Goal: Use online tool/utility: Utilize a website feature to perform a specific function

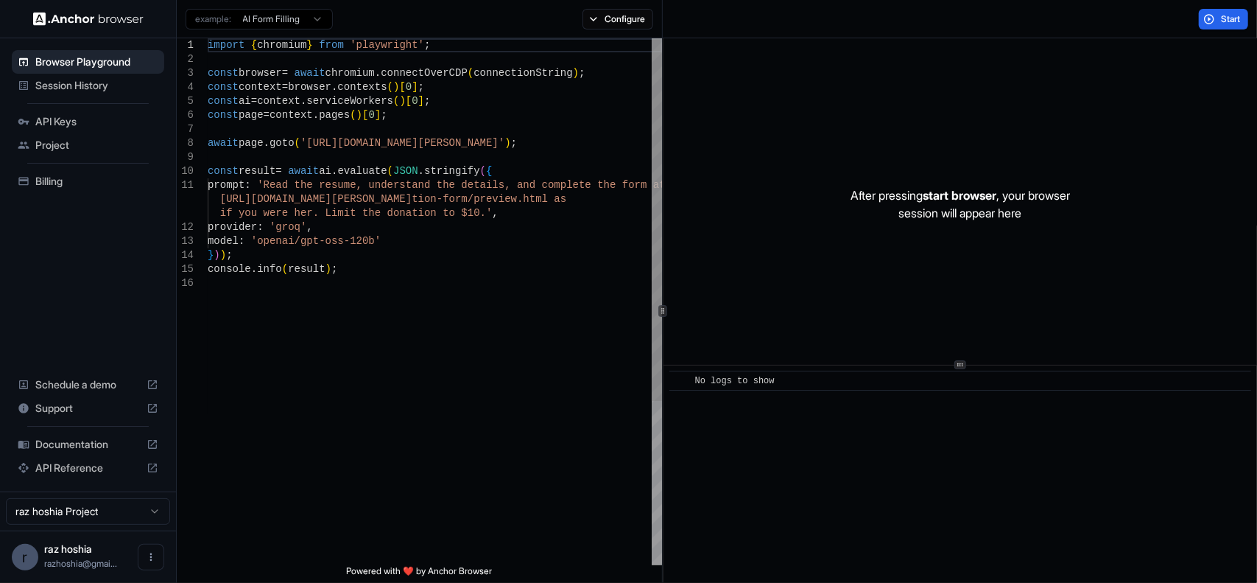
click at [351, 196] on div "import { chromium } from 'playwright' ; const browser = await chromium . connec…" at bounding box center [435, 420] width 454 height 765
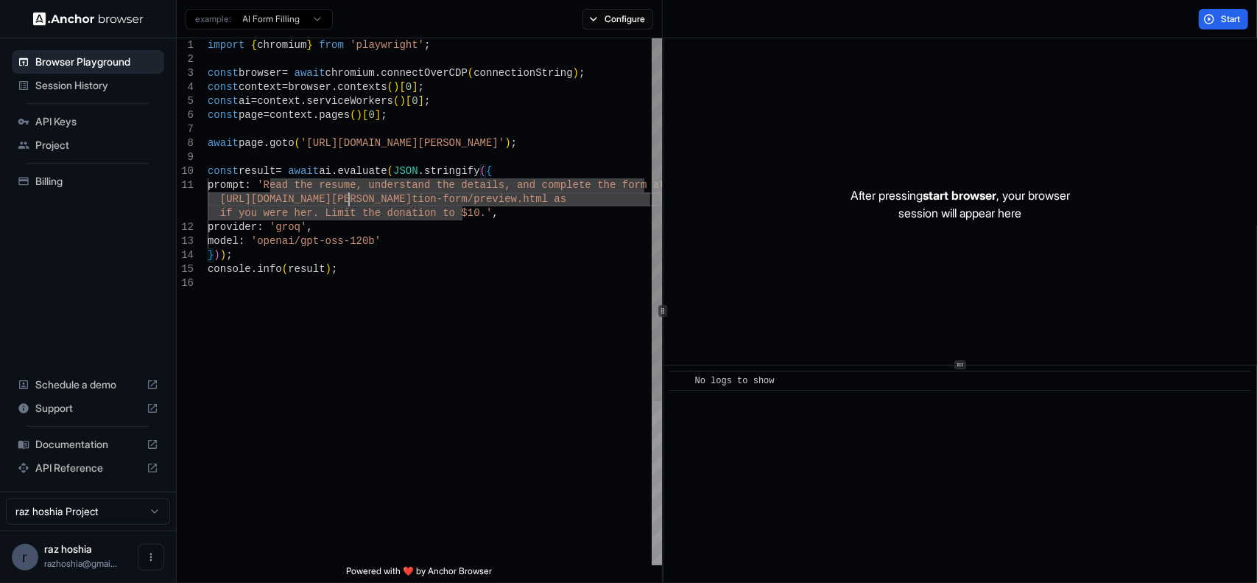
click at [480, 155] on div "import { chromium } from 'playwright' ; const browser = await chromium . connec…" at bounding box center [435, 420] width 454 height 765
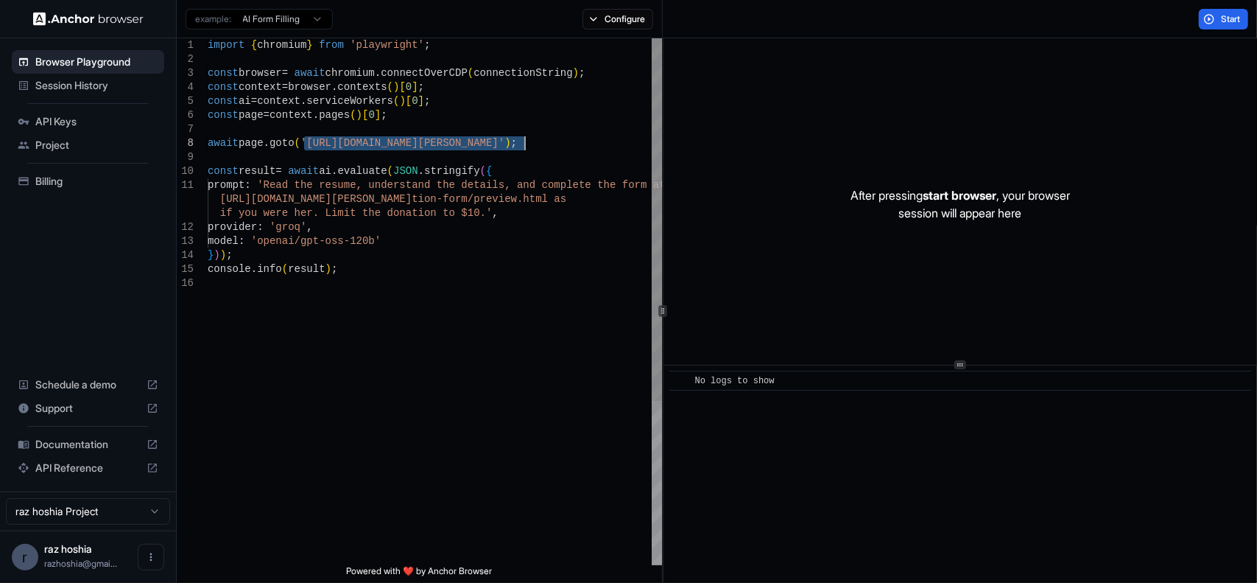
drag, startPoint x: 302, startPoint y: 141, endPoint x: 525, endPoint y: 138, distance: 223.2
click at [525, 138] on div "import { chromium } from 'playwright' ; const browser = await chromium . connec…" at bounding box center [435, 420] width 454 height 765
click at [899, 194] on p "After pressing start browser , your browser session will appear here" at bounding box center [961, 203] width 220 height 35
click at [877, 191] on p "After pressing start browser , your browser session will appear here" at bounding box center [961, 203] width 220 height 35
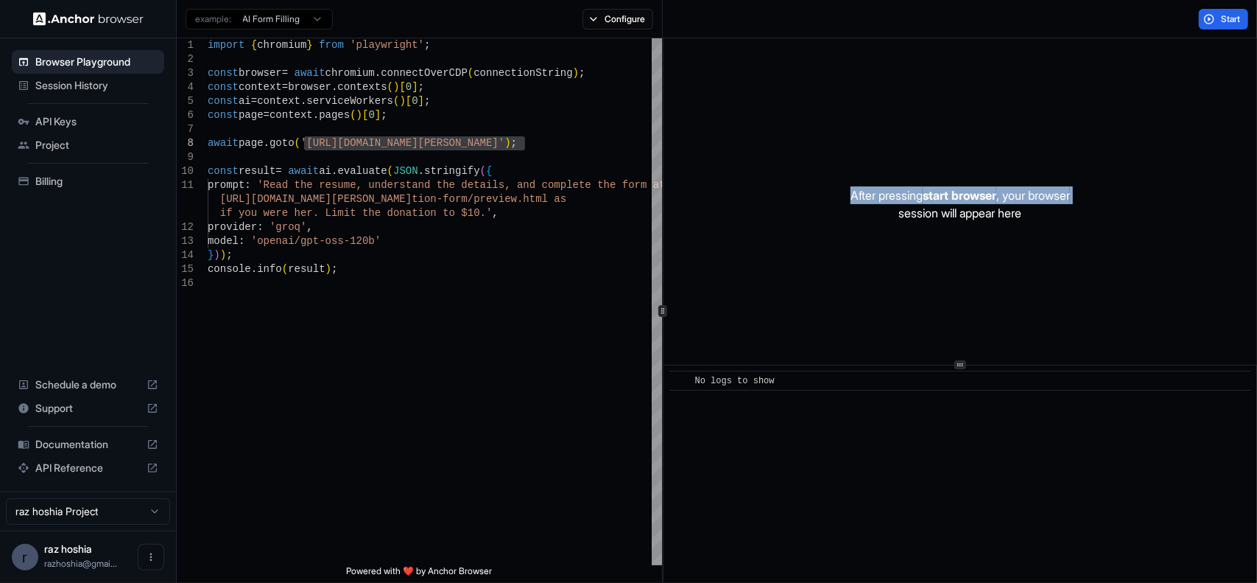
click at [877, 191] on p "After pressing start browser , your browser session will appear here" at bounding box center [961, 203] width 220 height 35
click at [855, 214] on p "After pressing start browser , your browser session will appear here" at bounding box center [961, 203] width 220 height 35
click at [325, 145] on div "import { chromium } from 'playwright' ; const browser = await chromium . connec…" at bounding box center [435, 420] width 454 height 765
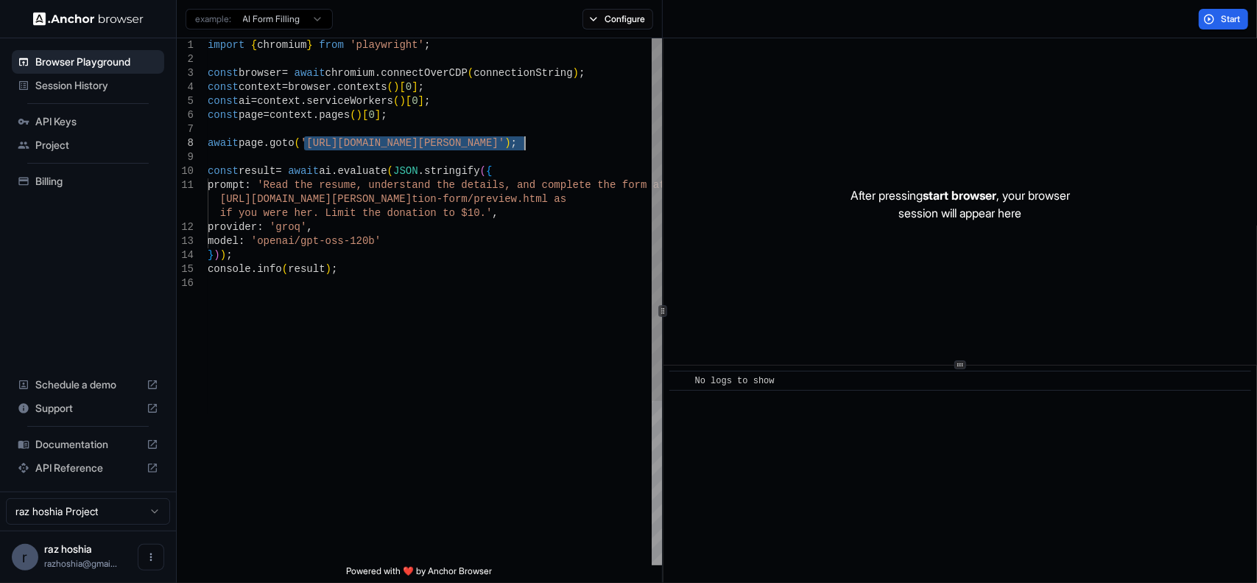
drag, startPoint x: 302, startPoint y: 144, endPoint x: 527, endPoint y: 143, distance: 224.7
click at [527, 143] on div "import { chromium } from 'playwright' ; const browser = await chromium . connec…" at bounding box center [435, 420] width 454 height 765
click at [1226, 8] on div "Start" at bounding box center [960, 19] width 594 height 38
click at [577, 149] on div "import { chromium } from 'playwright' ; const browser = await chromium . connec…" at bounding box center [435, 420] width 454 height 765
click at [494, 181] on div "import { chromium } from 'playwright' ; const browser = await chromium . connec…" at bounding box center [435, 420] width 454 height 765
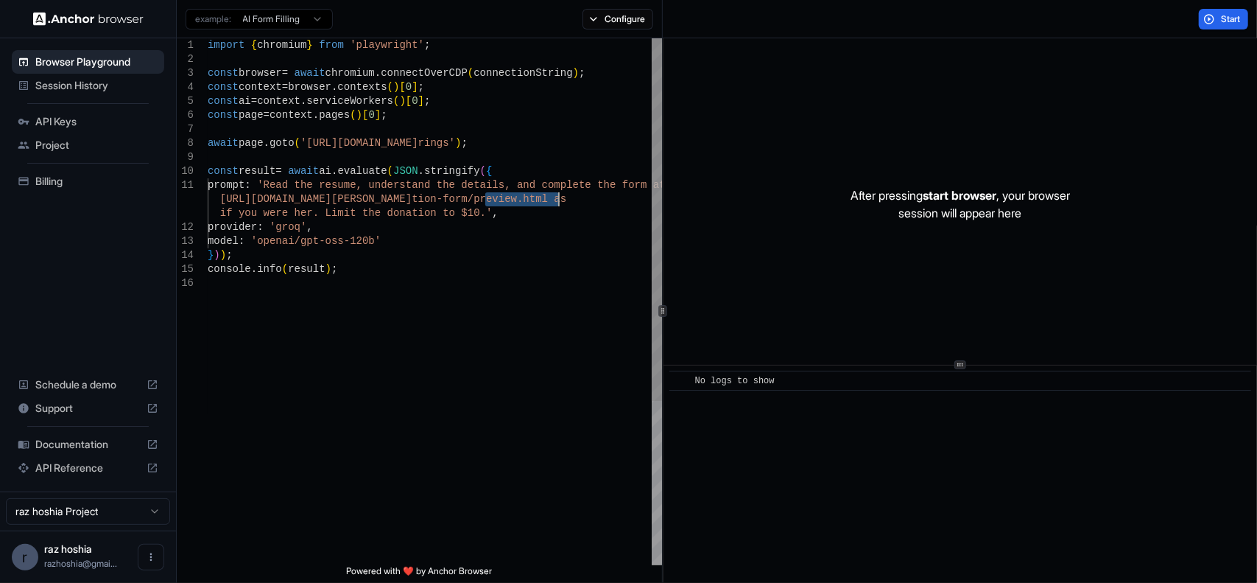
drag, startPoint x: 488, startPoint y: 199, endPoint x: 492, endPoint y: 214, distance: 16.1
click at [492, 214] on div "import { chromium } from 'playwright' ; const browser = await chromium . connec…" at bounding box center [435, 420] width 454 height 765
drag, startPoint x: 492, startPoint y: 214, endPoint x: 425, endPoint y: 211, distance: 67.1
click at [492, 214] on div "import { chromium } from 'playwright' ; const browser = await chromium . connec…" at bounding box center [435, 420] width 454 height 765
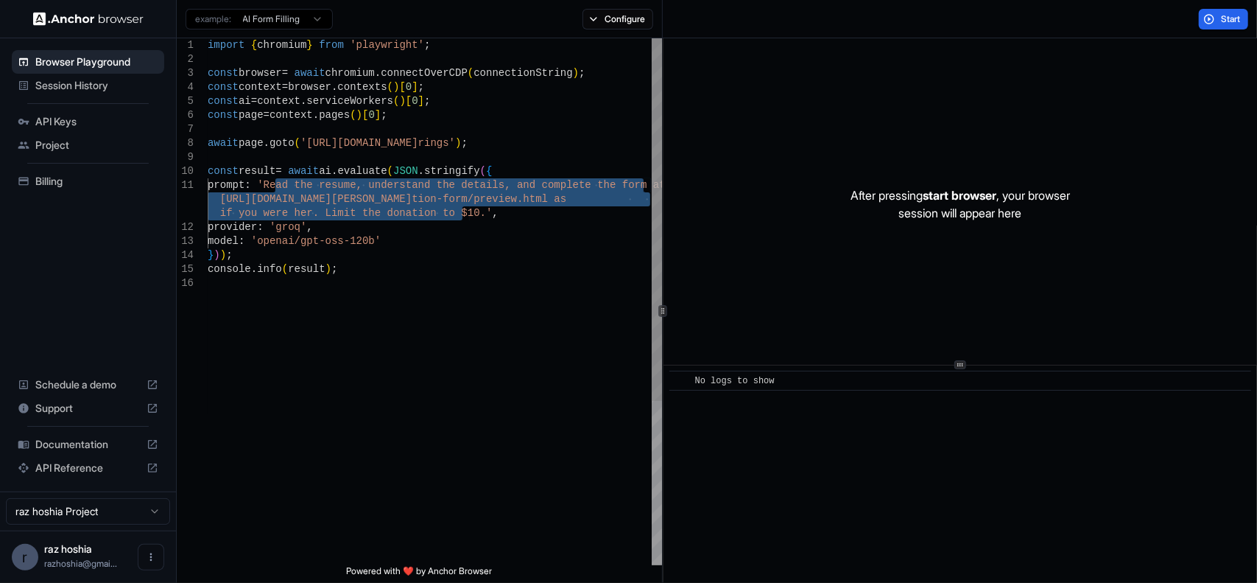
drag, startPoint x: 273, startPoint y: 183, endPoint x: 463, endPoint y: 219, distance: 192.7
click at [463, 219] on div "import { chromium } from 'playwright' ; const browser = await chromium . connec…" at bounding box center [435, 420] width 454 height 765
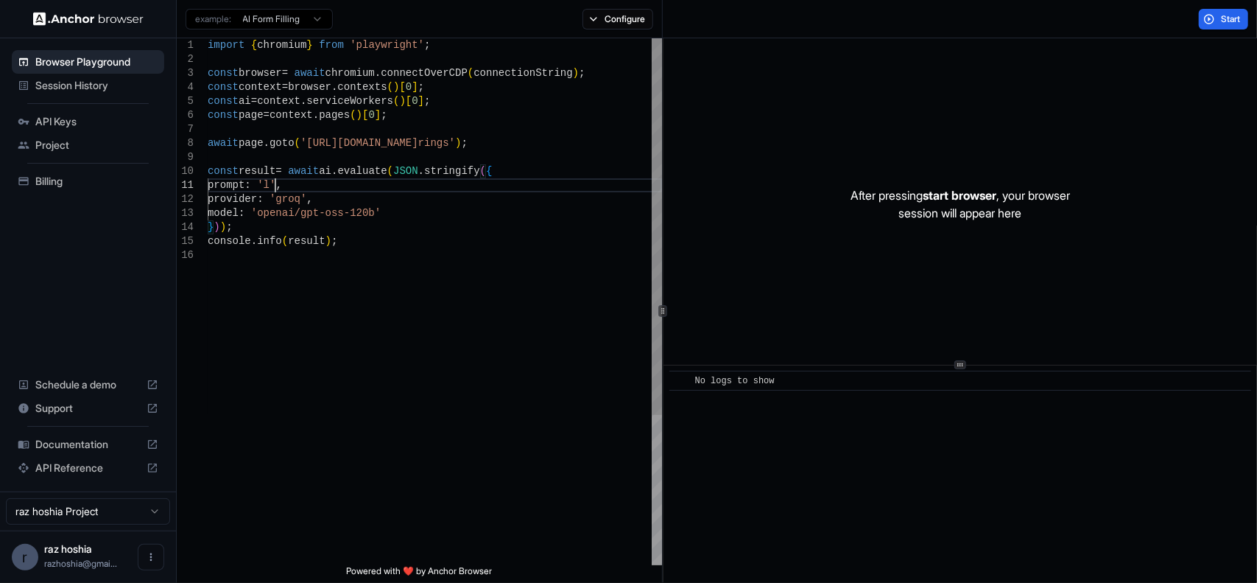
scroll to position [1, 0]
click at [267, 225] on div "import { chromium } from 'playwright' ; const browser = await chromium . connec…" at bounding box center [435, 406] width 454 height 737
click at [364, 199] on div "import { chromium } from 'playwright' ; const browser = await chromium . connec…" at bounding box center [435, 406] width 454 height 737
click at [324, 227] on div "import { chromium } from 'playwright' ; const browser = await chromium . connec…" at bounding box center [435, 406] width 454 height 737
click at [1227, 13] on span "Start" at bounding box center [1231, 19] width 21 height 12
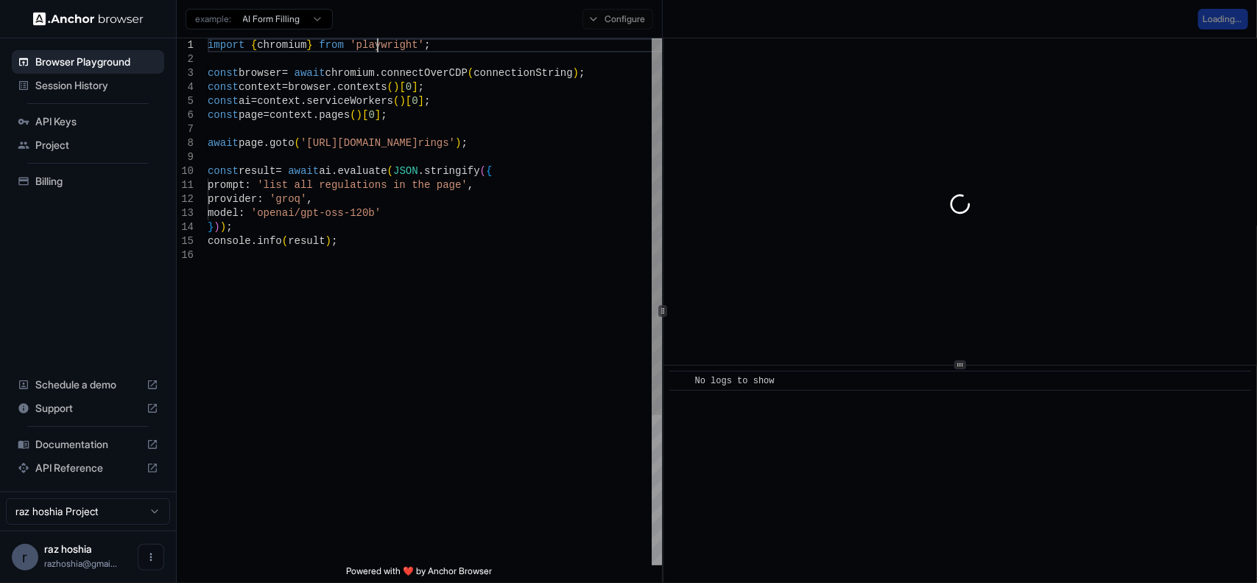
click at [377, 47] on div "import { chromium } from 'playwright' ; const browser = await chromium . connec…" at bounding box center [435, 406] width 454 height 737
click at [386, 94] on div "import { chromium } from 'playwright' ; const browser = await chromium . connec…" at bounding box center [435, 406] width 454 height 737
click at [361, 41] on div "import { chromium } from 'playwright' ; const browser = await chromium . connec…" at bounding box center [435, 406] width 454 height 737
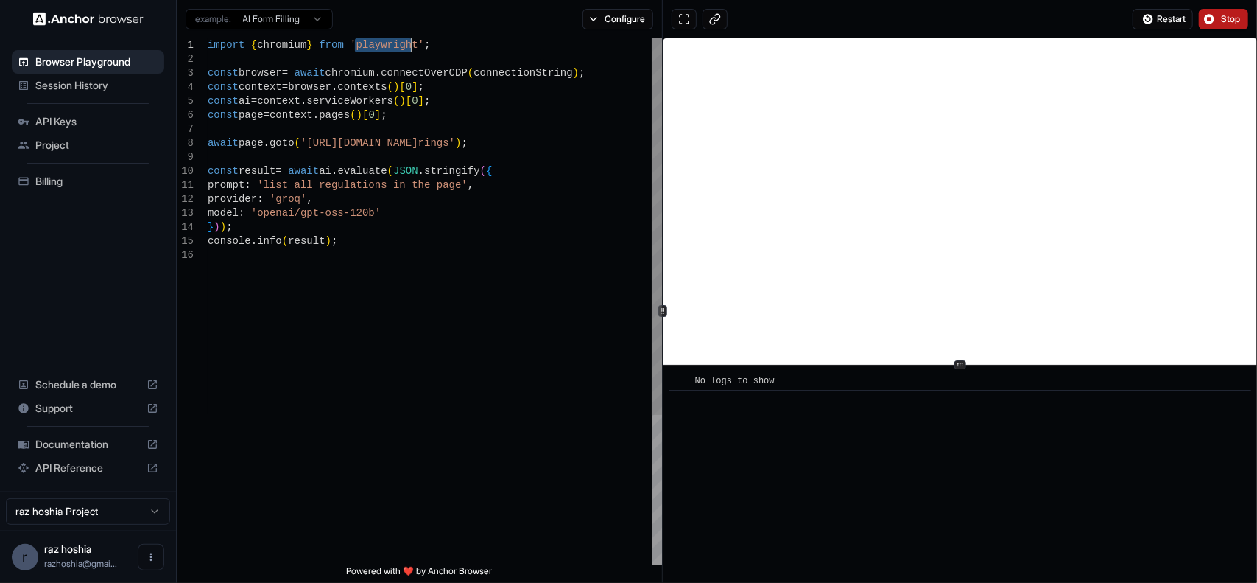
click at [361, 41] on div "import { chromium } from 'playwright' ; const browser = await chromium . connec…" at bounding box center [435, 406] width 454 height 737
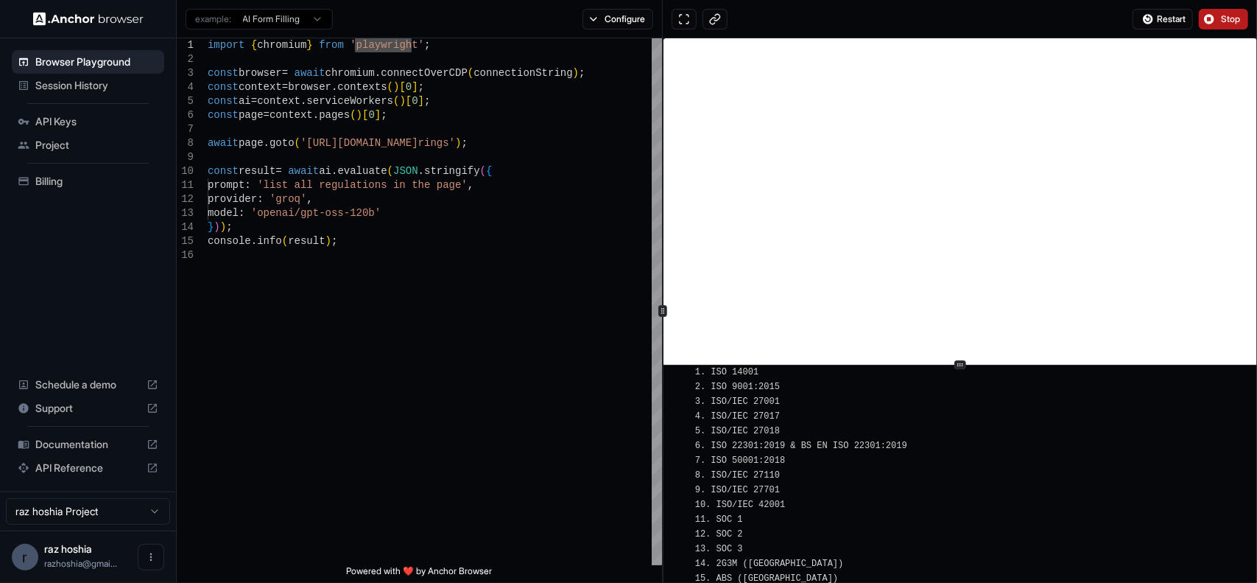
scroll to position [956, 0]
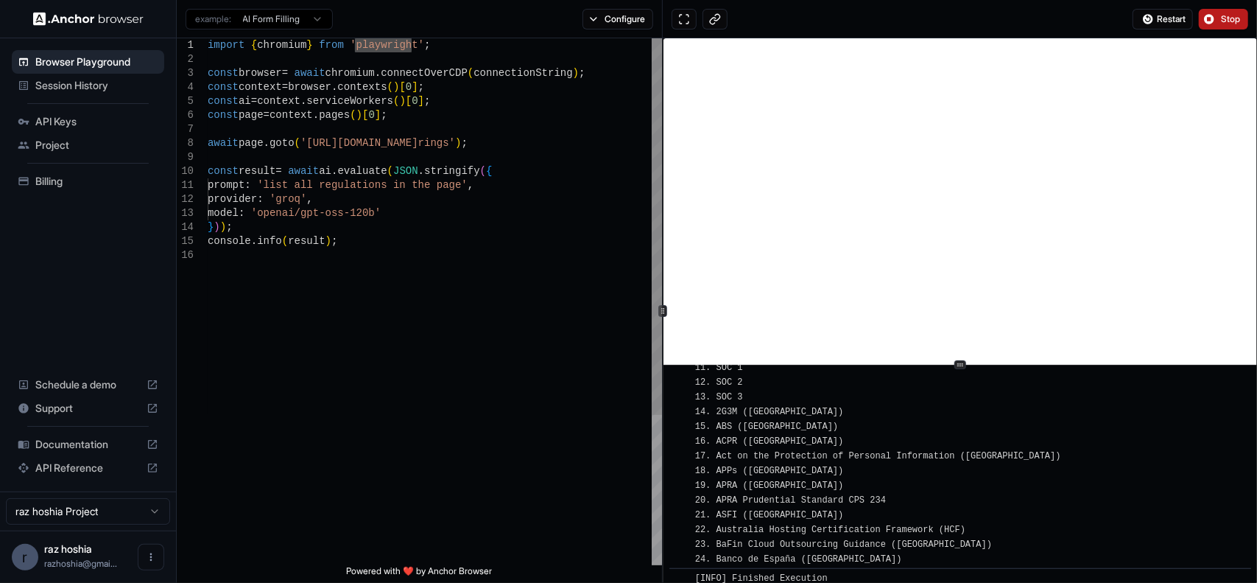
click at [412, 167] on div "import { chromium } from 'playwright' ; const browser = await chromium . connec…" at bounding box center [435, 406] width 454 height 737
click at [451, 186] on div "import { chromium } from 'playwright' ; const browser = await chromium . connec…" at bounding box center [435, 406] width 454 height 737
click at [486, 188] on div "import { chromium } from 'playwright' ; const browser = await chromium . connec…" at bounding box center [435, 406] width 454 height 737
drag, startPoint x: 470, startPoint y: 186, endPoint x: 268, endPoint y: 183, distance: 201.8
click at [268, 183] on div "import { chromium } from 'playwright' ; const browser = await chromium . connec…" at bounding box center [435, 406] width 454 height 737
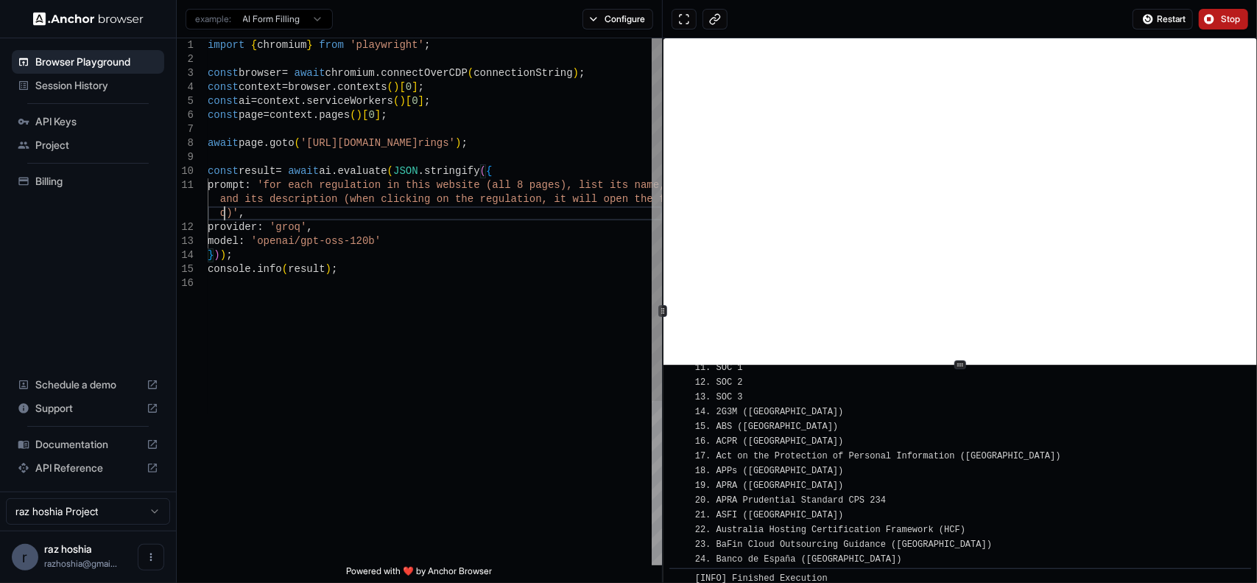
scroll to position [29, 0]
click at [449, 228] on div "import { chromium } from 'playwright' ; const browser = await chromium . connec…" at bounding box center [435, 420] width 454 height 765
click at [395, 259] on div "import { chromium } from 'playwright' ; const browser = await chromium . connec…" at bounding box center [435, 420] width 454 height 765
drag, startPoint x: 371, startPoint y: 241, endPoint x: 264, endPoint y: 241, distance: 106.8
click at [264, 241] on div "import { chromium } from 'playwright' ; const browser = await chromium . connec…" at bounding box center [435, 420] width 454 height 765
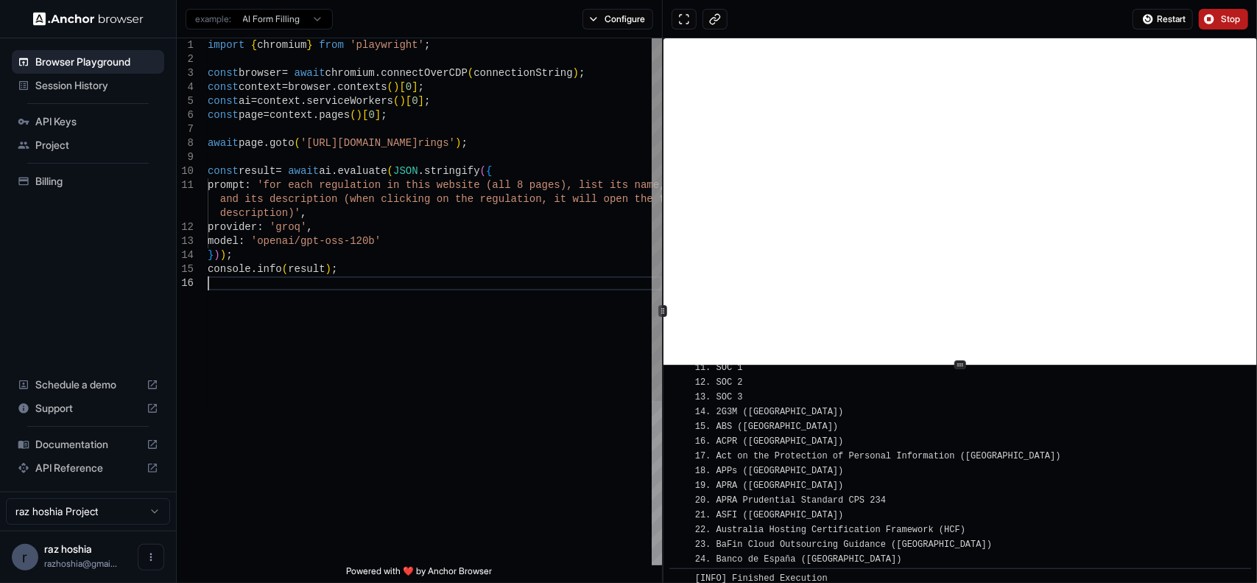
click at [601, 281] on div "import { chromium } from 'playwright' ; const browser = await chromium . connec…" at bounding box center [435, 420] width 454 height 765
click at [1212, 20] on button "Stop" at bounding box center [1223, 19] width 49 height 21
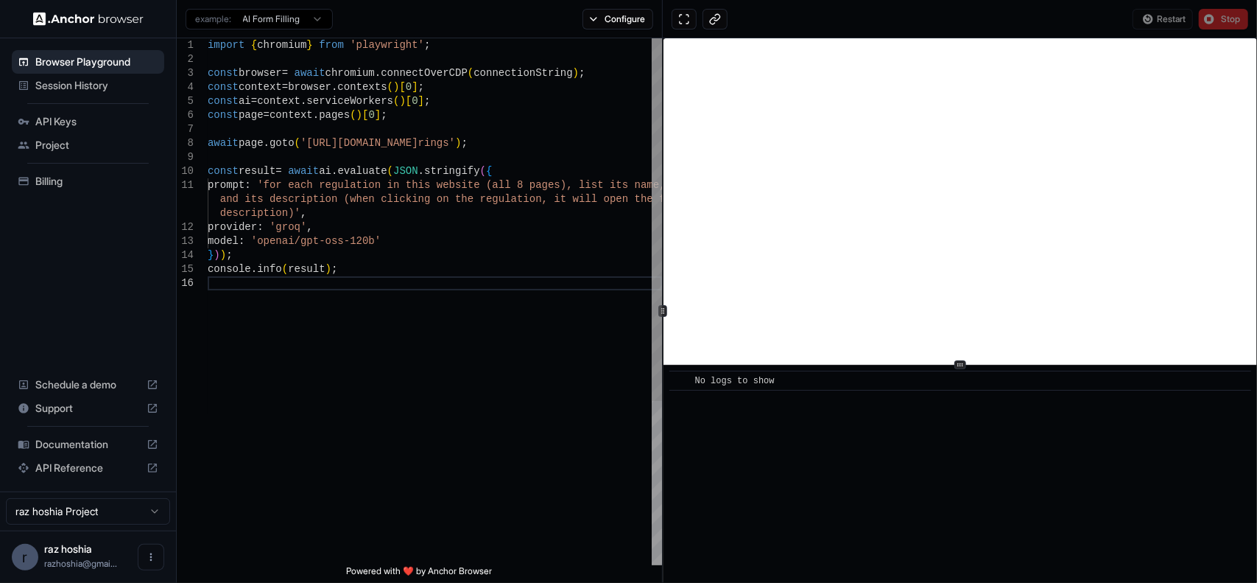
click at [361, 231] on div "import { chromium } from 'playwright' ; const browser = await chromium . connec…" at bounding box center [435, 420] width 454 height 765
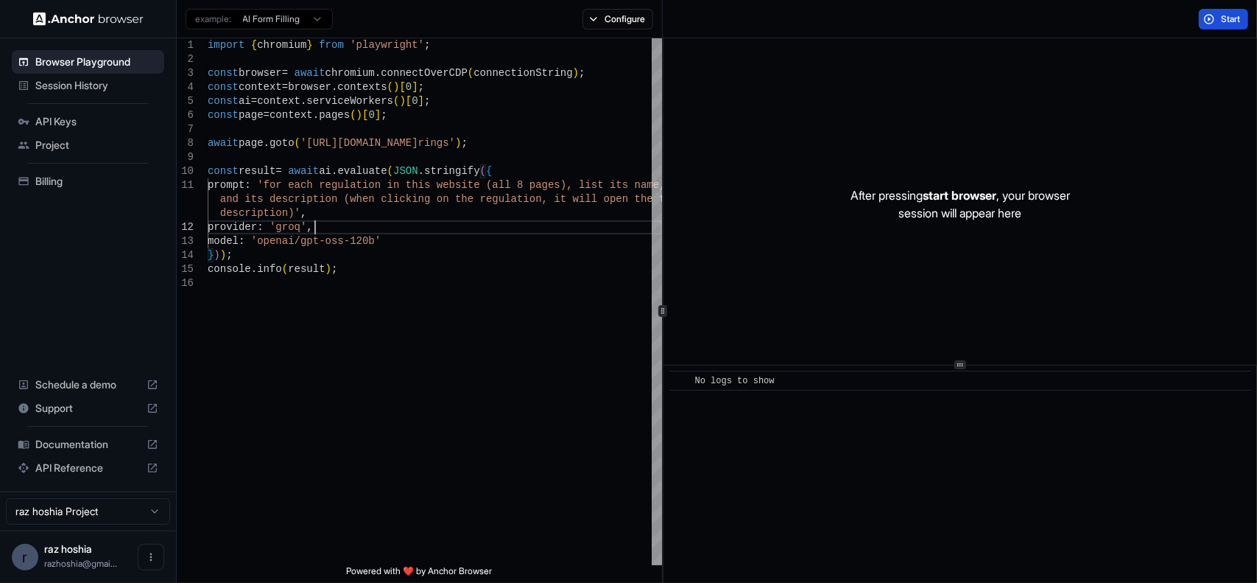
click at [1228, 19] on span "Start" at bounding box center [1231, 19] width 21 height 12
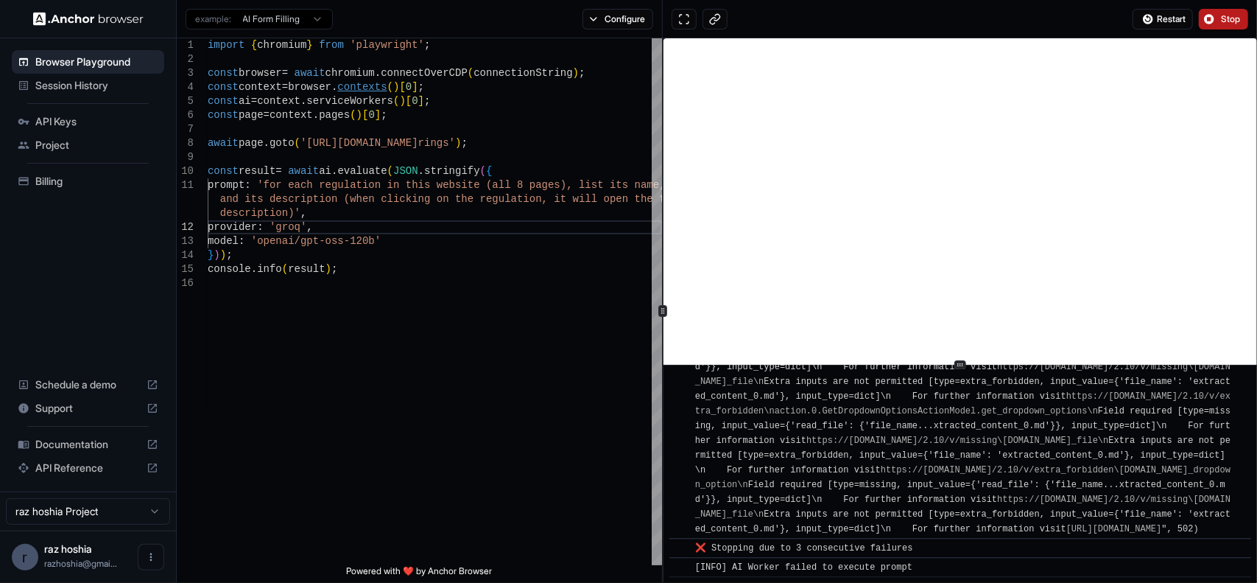
scroll to position [7272, 0]
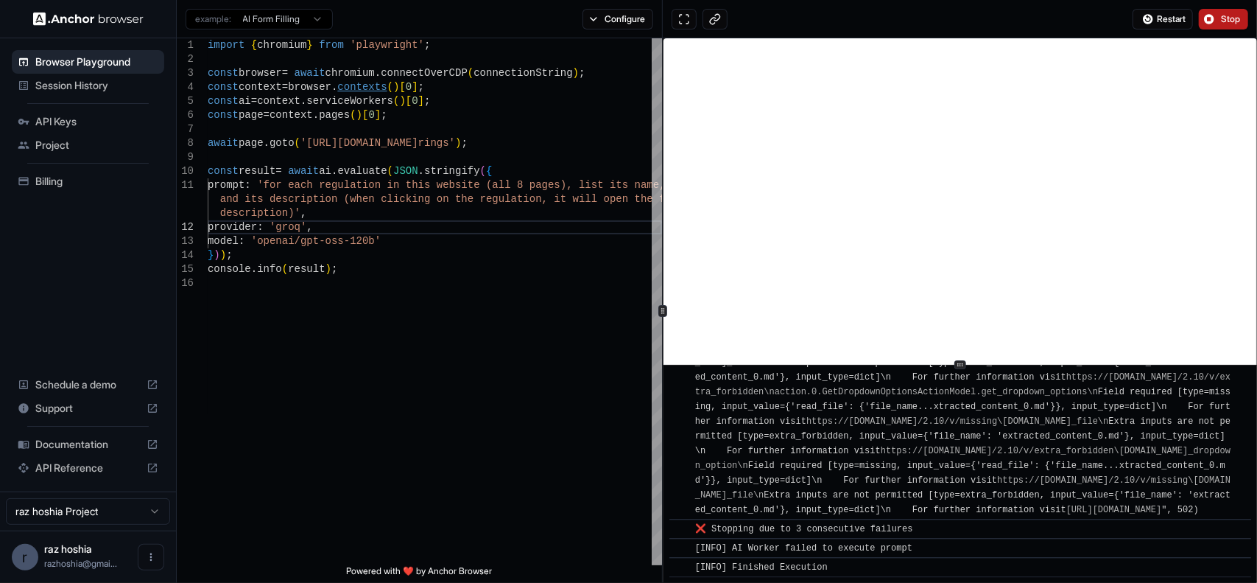
click at [824, 446] on link "https://errors.pydantic.dev/2.10/v/extra_forbidden\naction.0.SelectDropdownOpti…" at bounding box center [962, 458] width 535 height 25
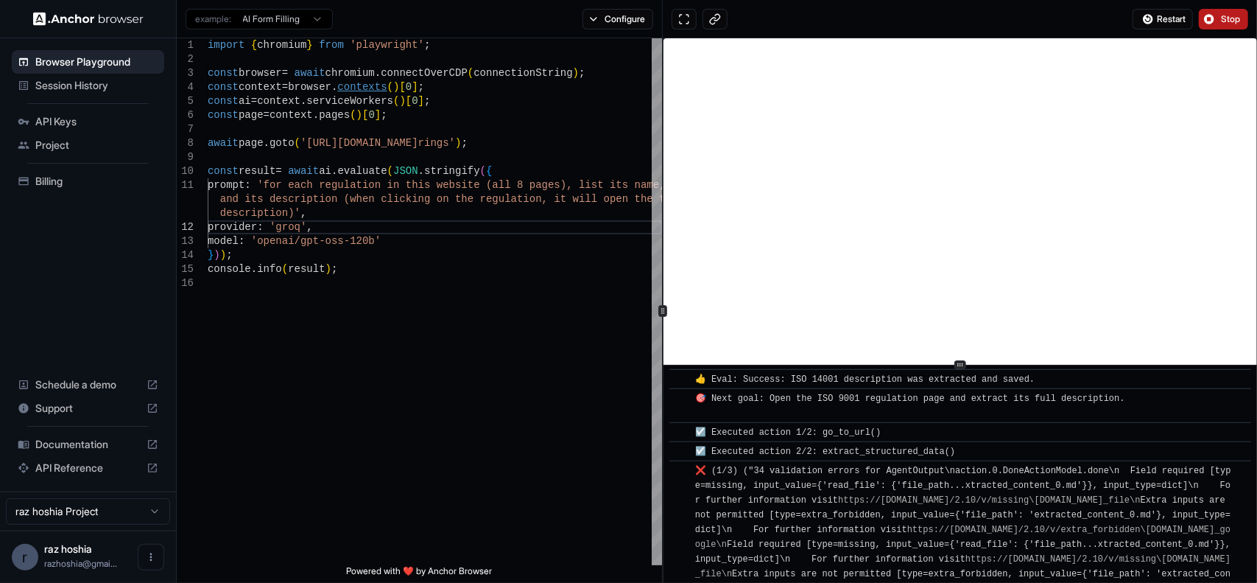
scroll to position [589, 0]
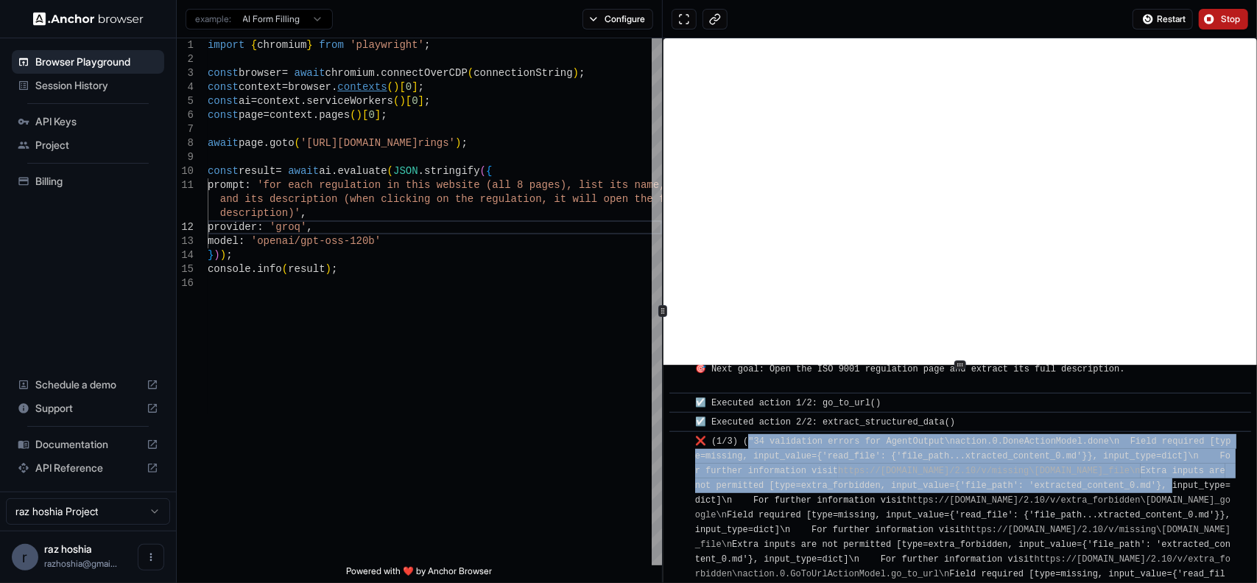
drag, startPoint x: 747, startPoint y: 432, endPoint x: 784, endPoint y: 486, distance: 65.2
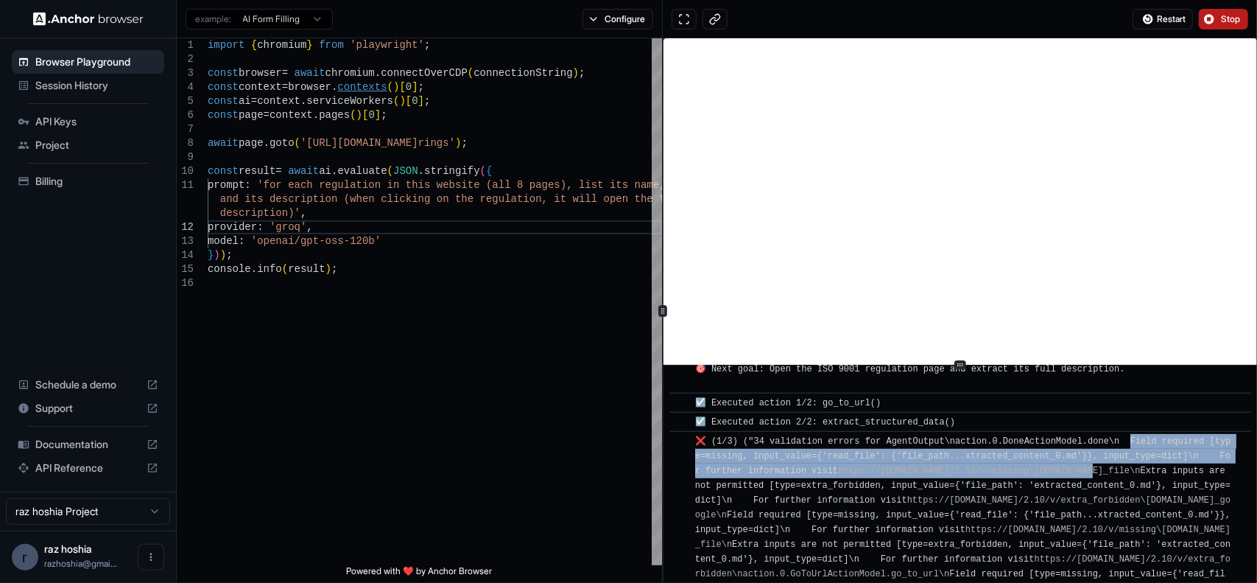
drag, startPoint x: 1112, startPoint y: 457, endPoint x: 1109, endPoint y: 466, distance: 9.6
click at [1109, 466] on link "https://errors.pydantic.dev/2.10/v/missing\naction.0.DoneActionModel.read_file\n" at bounding box center [989, 471] width 302 height 10
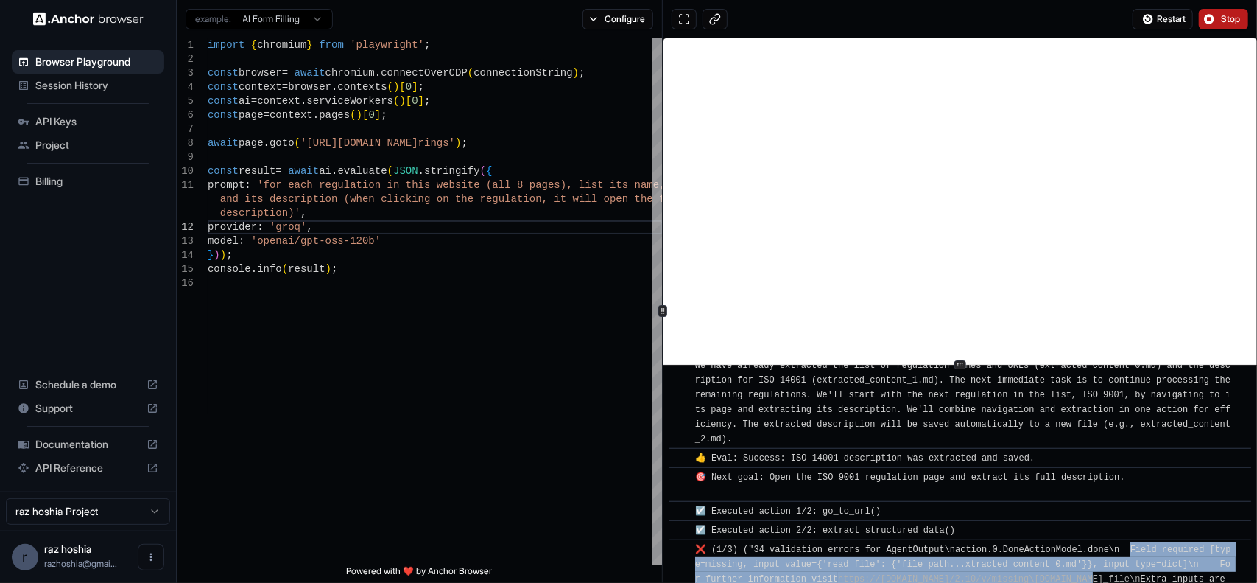
scroll to position [442, 0]
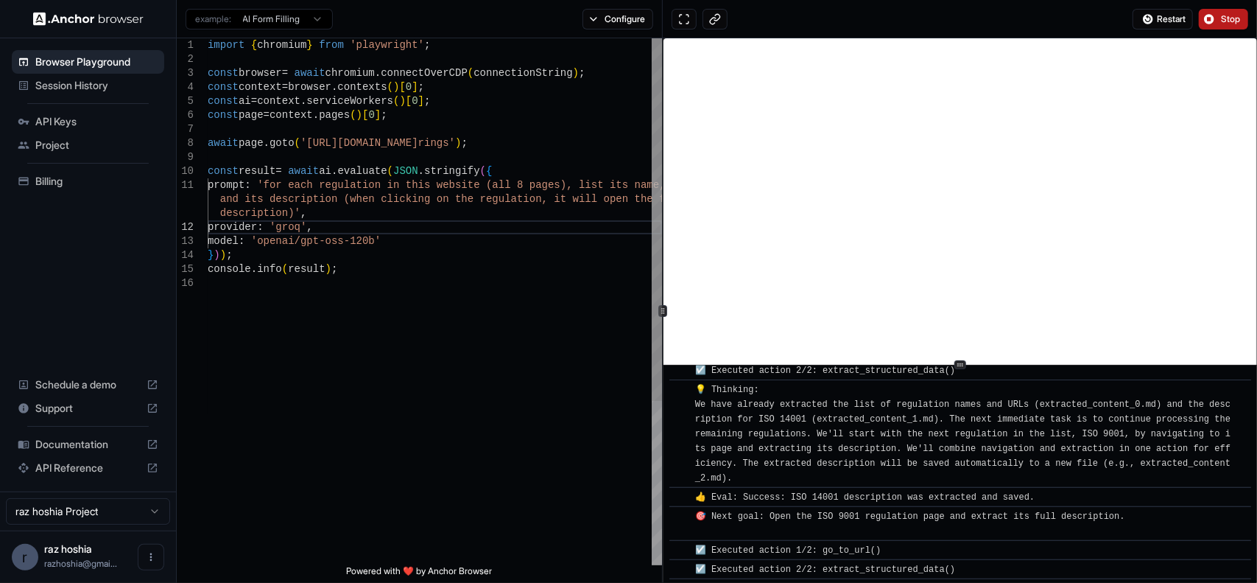
click at [488, 189] on div "import { chromium } from 'playwright' ; const browser = await chromium . connec…" at bounding box center [435, 420] width 454 height 765
click at [517, 213] on div "import { chromium } from 'playwright' ; const browser = await chromium . connec…" at bounding box center [435, 420] width 454 height 765
drag, startPoint x: 560, startPoint y: 187, endPoint x: 428, endPoint y: 193, distance: 132.0
click at [429, 192] on div "import { chromium } from 'playwright' ; const browser = await chromium . connec…" at bounding box center [435, 420] width 454 height 765
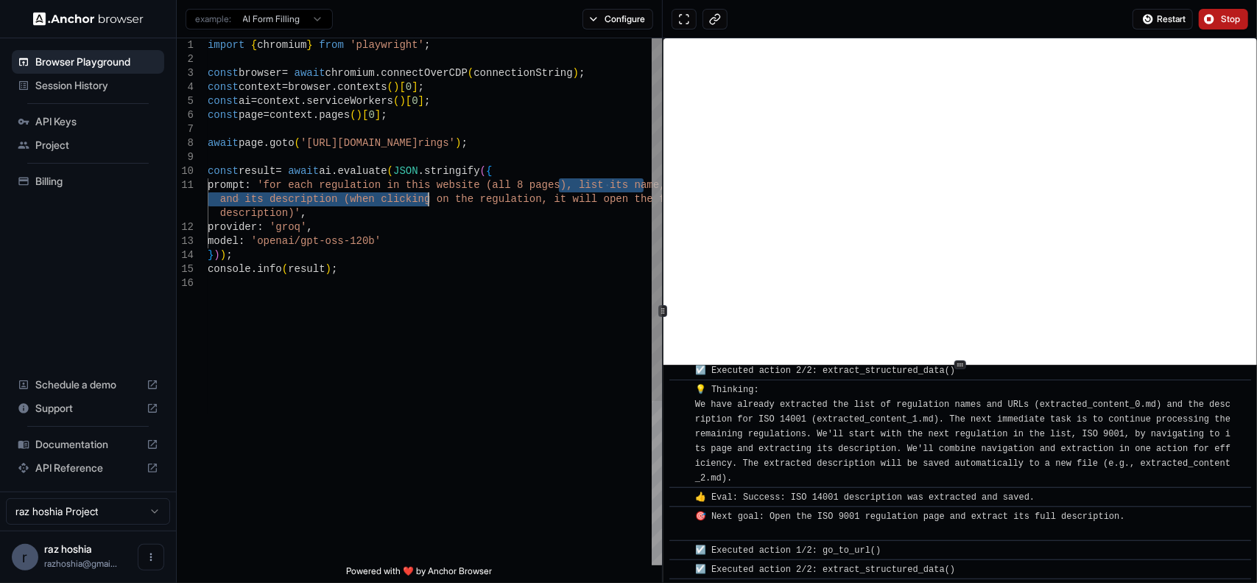
click at [421, 207] on div "import { chromium } from 'playwright' ; const browser = await chromium . connec…" at bounding box center [435, 420] width 454 height 765
drag, startPoint x: 241, startPoint y: 200, endPoint x: 286, endPoint y: 213, distance: 46.8
click at [286, 213] on div "import { chromium } from 'playwright' ; const browser = await chromium . connec…" at bounding box center [435, 420] width 454 height 765
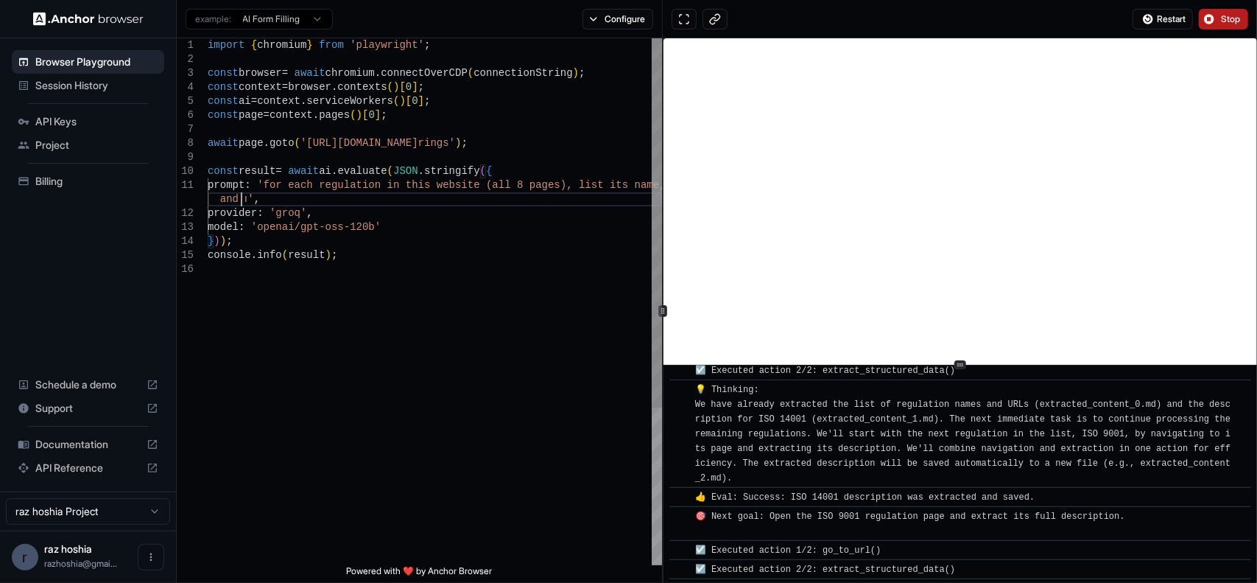
scroll to position [26, 0]
click at [1227, 20] on span "Stop" at bounding box center [1231, 19] width 21 height 12
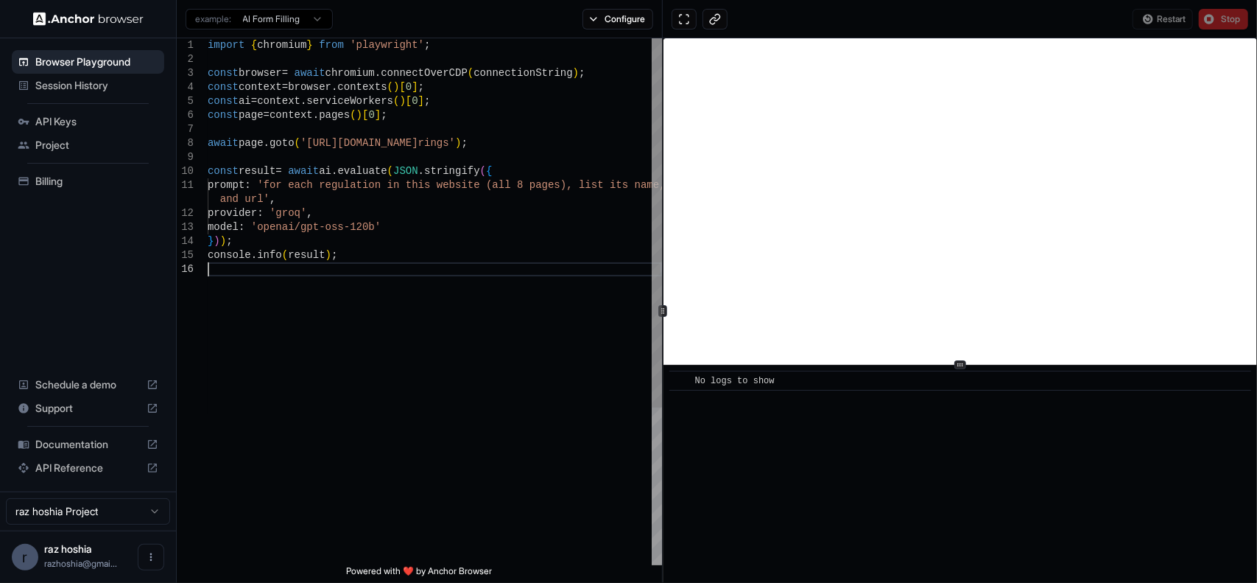
click at [387, 339] on div "import { chromium } from 'playwright' ; const browser = await chromium . connec…" at bounding box center [435, 413] width 454 height 751
click at [377, 264] on div "import { chromium } from 'playwright' ; const browser = await chromium . connec…" at bounding box center [435, 413] width 454 height 751
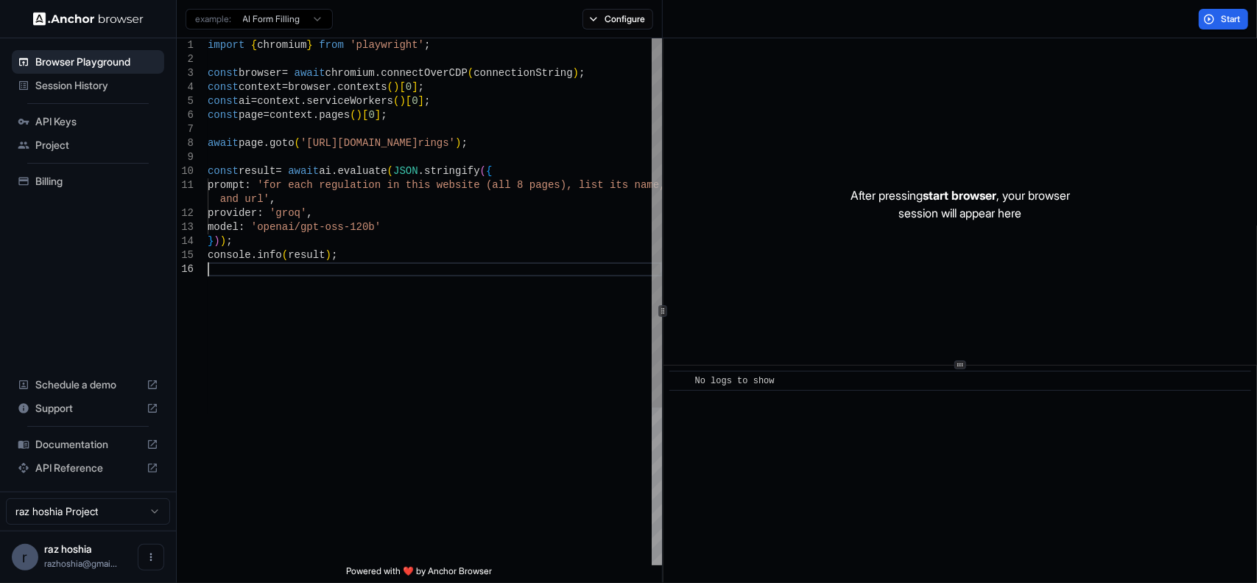
click at [427, 298] on div "import { chromium } from 'playwright' ; const browser = await chromium . connec…" at bounding box center [435, 413] width 454 height 751
drag, startPoint x: 303, startPoint y: 143, endPoint x: 607, endPoint y: 145, distance: 304.2
click at [607, 145] on div "import { chromium } from 'playwright' ; const browser = await chromium . connec…" at bounding box center [435, 413] width 454 height 751
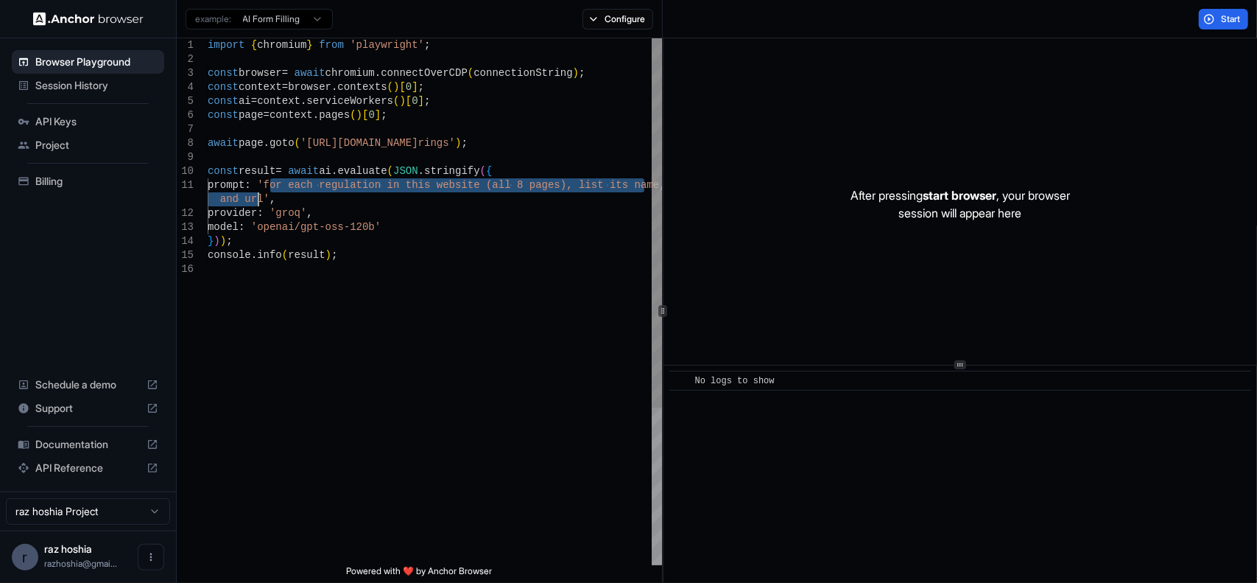
drag, startPoint x: 271, startPoint y: 185, endPoint x: 261, endPoint y: 199, distance: 17.4
click at [261, 199] on div "import { chromium } from 'playwright' ; const browser = await chromium . connec…" at bounding box center [435, 413] width 454 height 751
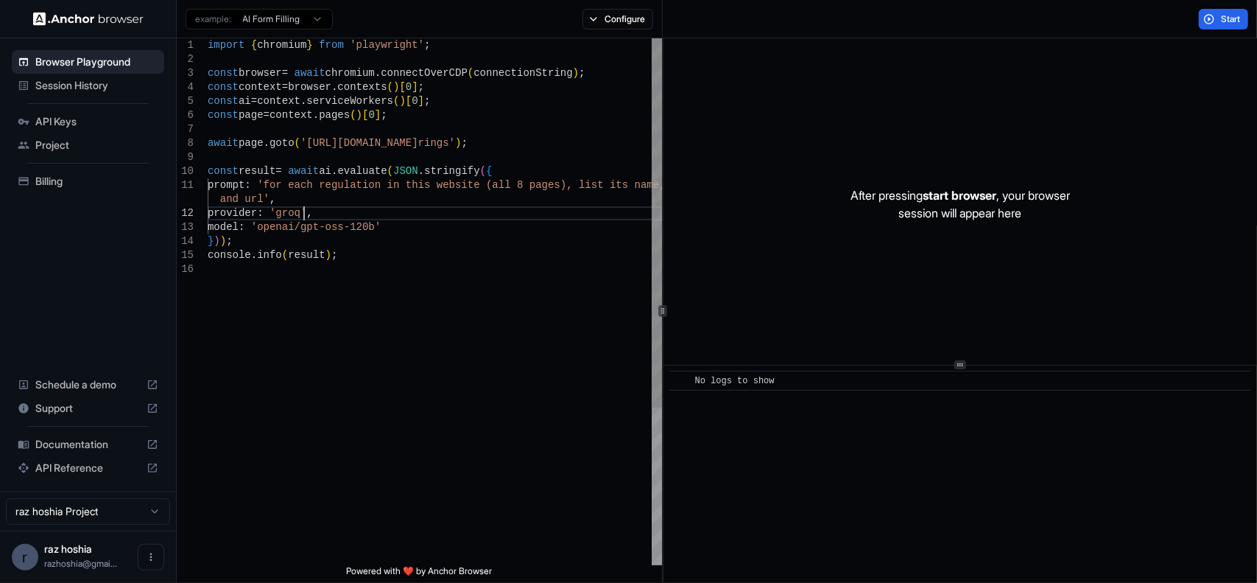
click at [303, 214] on div "import { chromium } from 'playwright' ; const browser = await chromium . connec…" at bounding box center [435, 413] width 454 height 751
click at [308, 206] on div "import { chromium } from 'playwright' ; const browser = await chromium . connec…" at bounding box center [435, 413] width 454 height 751
drag, startPoint x: 301, startPoint y: 188, endPoint x: 358, endPoint y: 183, distance: 56.9
click at [357, 183] on div "import { chromium } from 'playwright' ; const browser = await chromium . connec…" at bounding box center [435, 413] width 454 height 751
click at [364, 191] on div "import { chromium } from 'playwright' ; const browser = await chromium . connec…" at bounding box center [435, 413] width 454 height 751
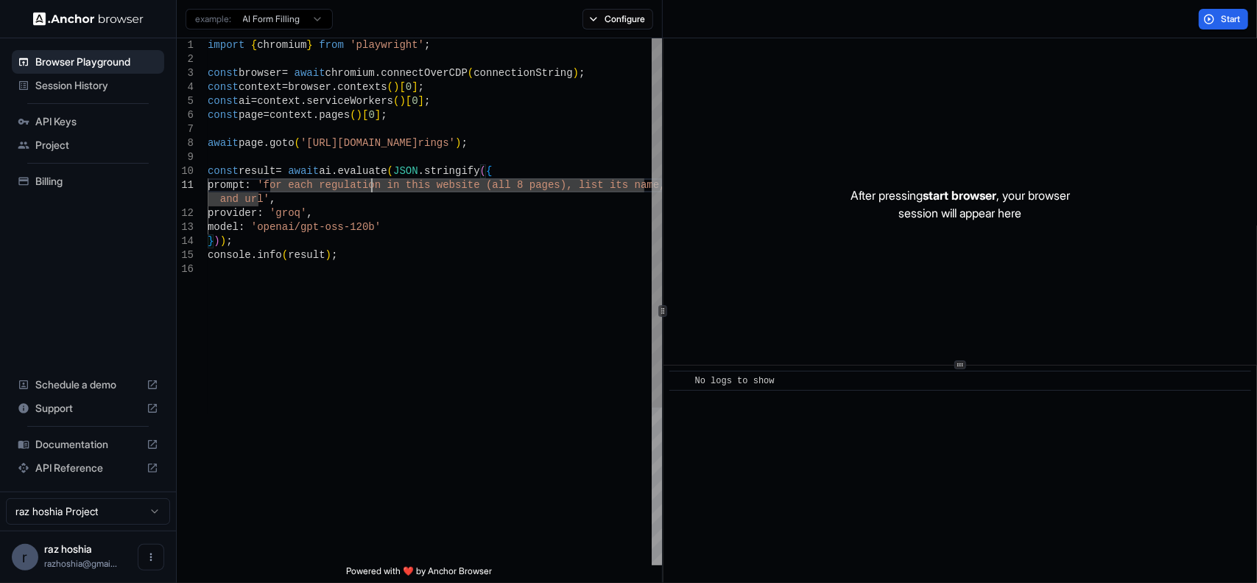
click at [373, 185] on div "import { chromium } from 'playwright' ; const browser = await chromium . connec…" at bounding box center [435, 413] width 454 height 751
click at [379, 182] on div "import { chromium } from 'playwright' ; const browser = await chromium . connec…" at bounding box center [435, 413] width 454 height 751
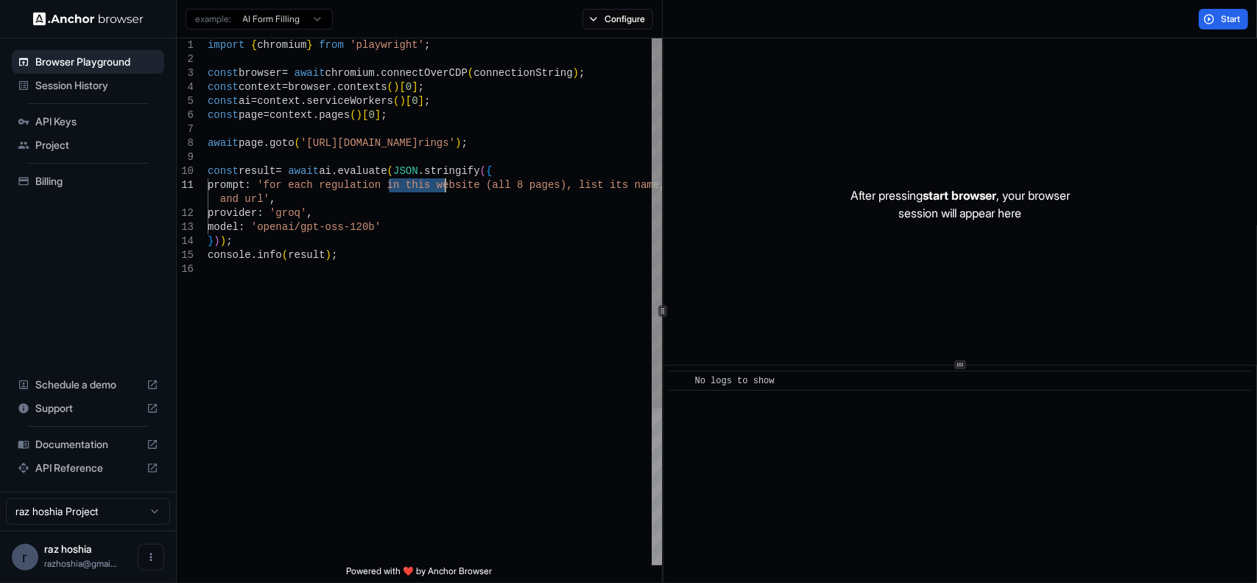
drag, startPoint x: 387, startPoint y: 183, endPoint x: 439, endPoint y: 189, distance: 52.6
click at [442, 189] on div "import { chromium } from 'playwright' ; const browser = await chromium . connec…" at bounding box center [435, 413] width 454 height 751
click at [379, 186] on div "import { chromium } from 'playwright' ; const browser = await chromium . connec…" at bounding box center [435, 413] width 454 height 751
drag, startPoint x: 460, startPoint y: 182, endPoint x: 546, endPoint y: 194, distance: 86.4
click at [545, 186] on div "import { chromium } from 'playwright' ; const browser = await chromium . connec…" at bounding box center [435, 413] width 454 height 751
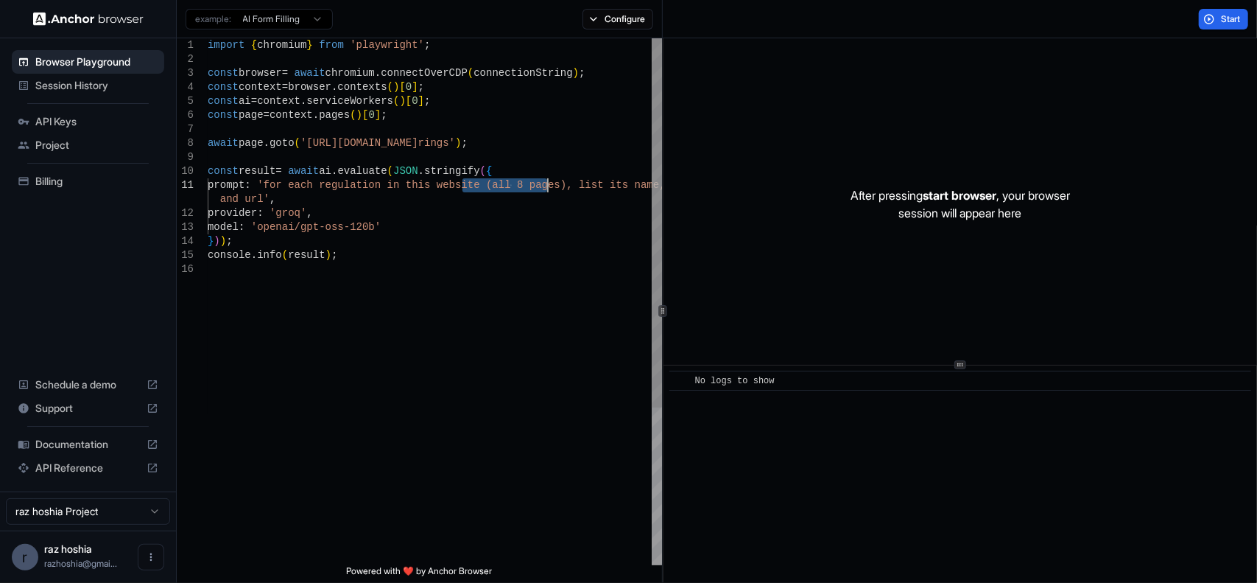
click at [546, 207] on div "import { chromium } from 'playwright' ; const browser = await chromium . connec…" at bounding box center [435, 413] width 454 height 751
drag, startPoint x: 561, startPoint y: 186, endPoint x: 256, endPoint y: 198, distance: 304.5
click at [256, 198] on div "import { chromium } from 'playwright' ; const browser = await chromium . connec…" at bounding box center [435, 413] width 454 height 751
click at [426, 220] on div "import { chromium } from 'playwright' ; const browser = await chromium . connec…" at bounding box center [435, 413] width 454 height 751
click at [1211, 27] on button "Start" at bounding box center [1223, 19] width 49 height 21
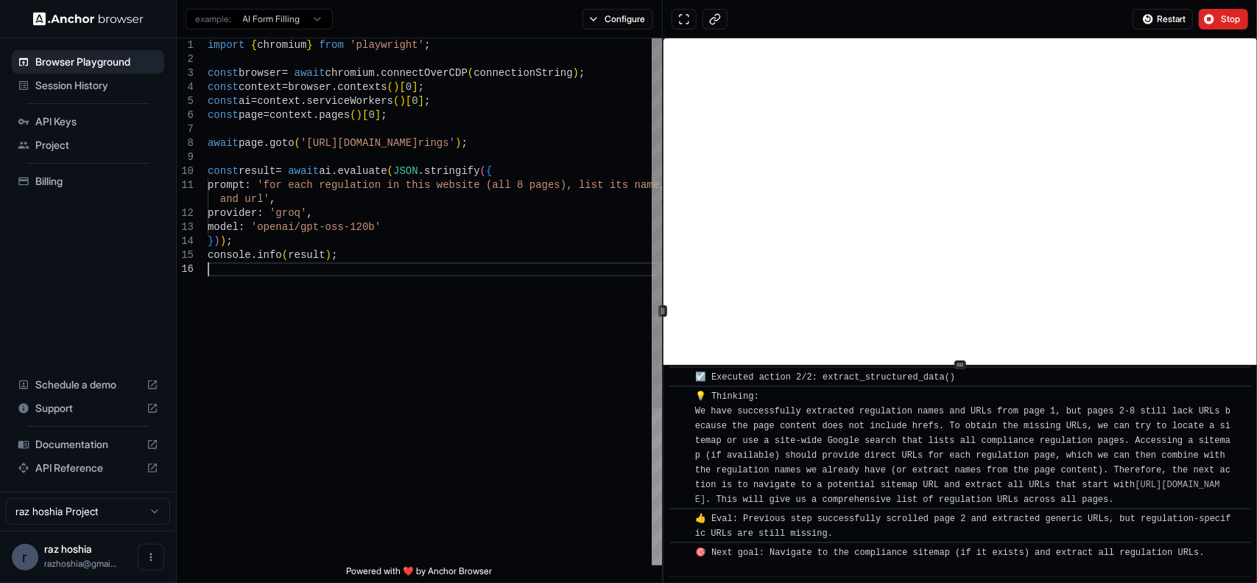
scroll to position [26, 0]
click at [528, 356] on div "import { chromium } from 'playwright' ; const browser = await chromium . connec…" at bounding box center [435, 413] width 454 height 751
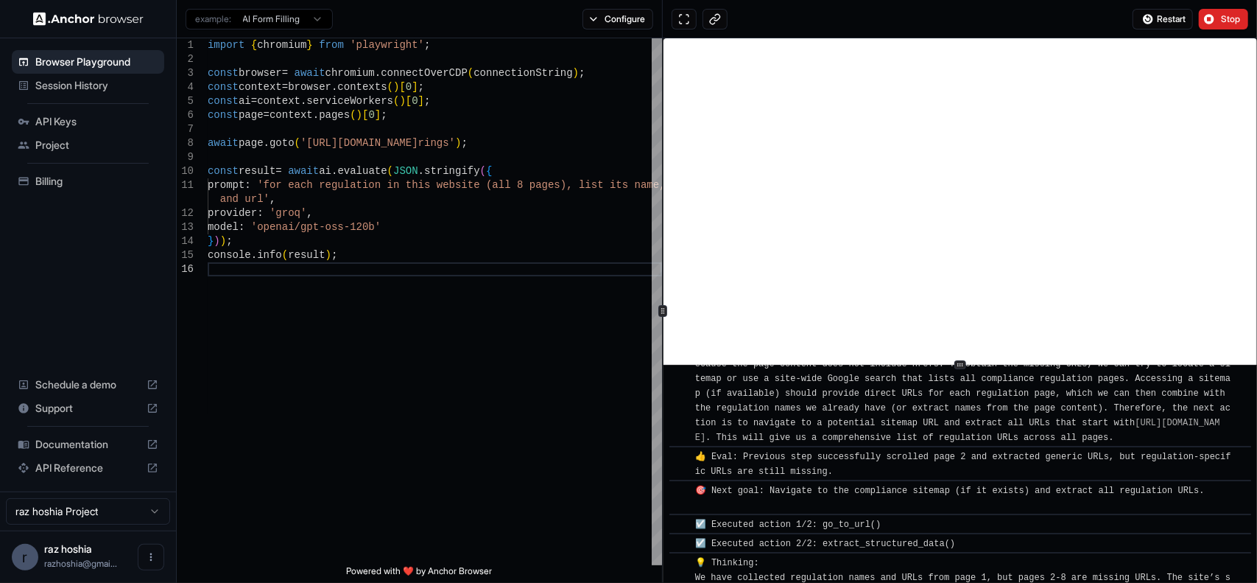
scroll to position [1794, 0]
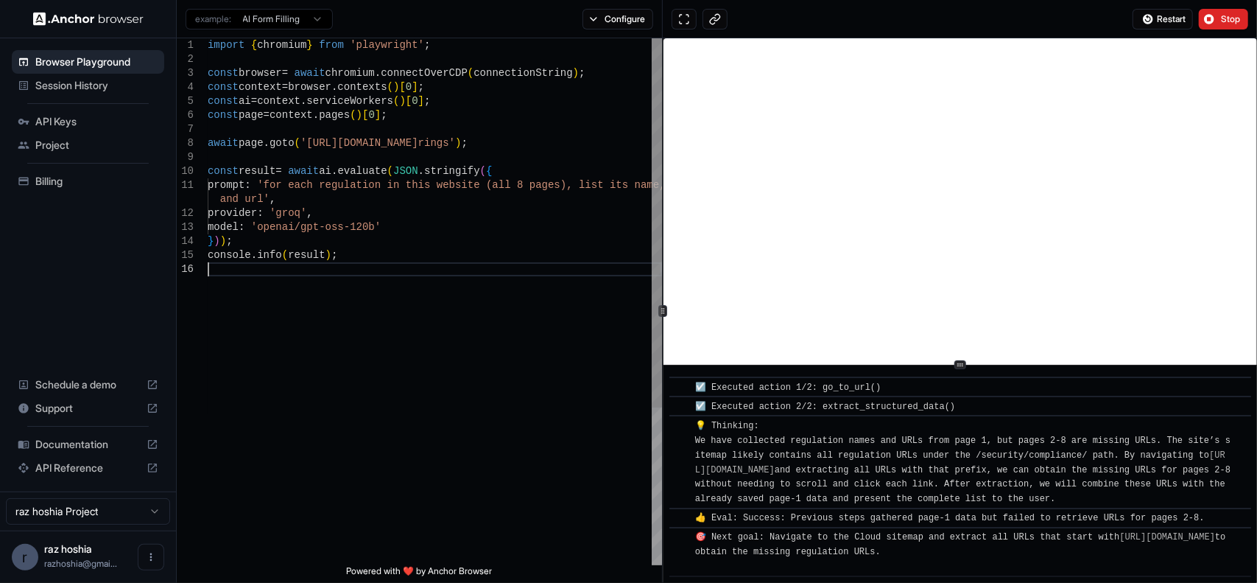
click at [351, 391] on div "import { chromium } from 'playwright' ; const browser = await chromium . connec…" at bounding box center [435, 413] width 454 height 751
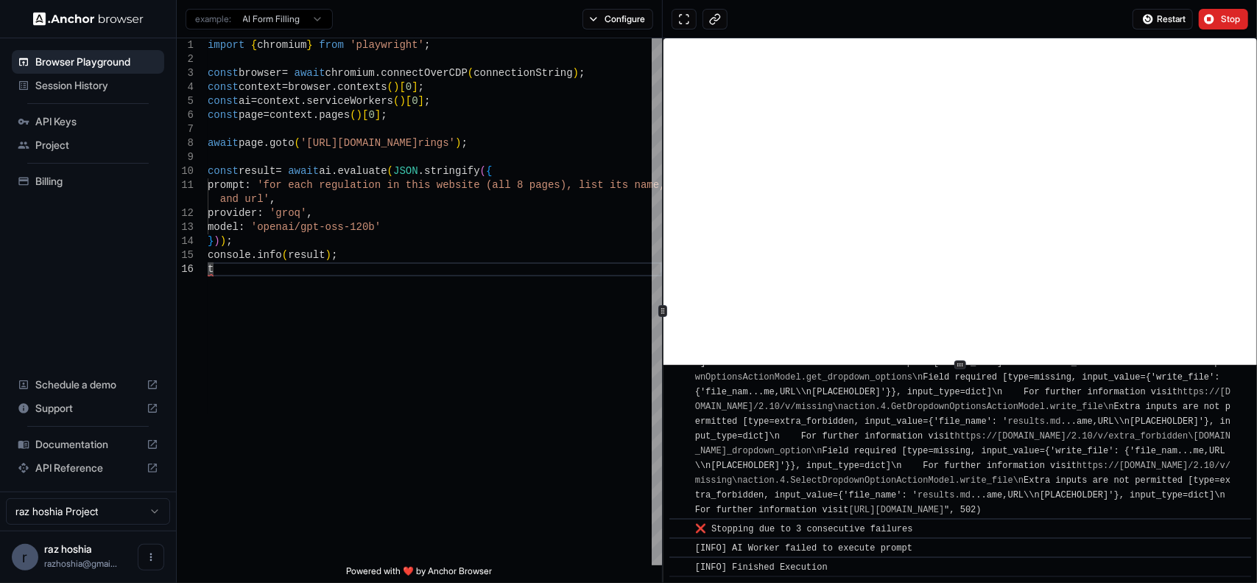
scroll to position [25344, 0]
click at [391, 223] on div "import { chromium } from 'playwright' ; const browser = await chromium . connec…" at bounding box center [435, 413] width 454 height 751
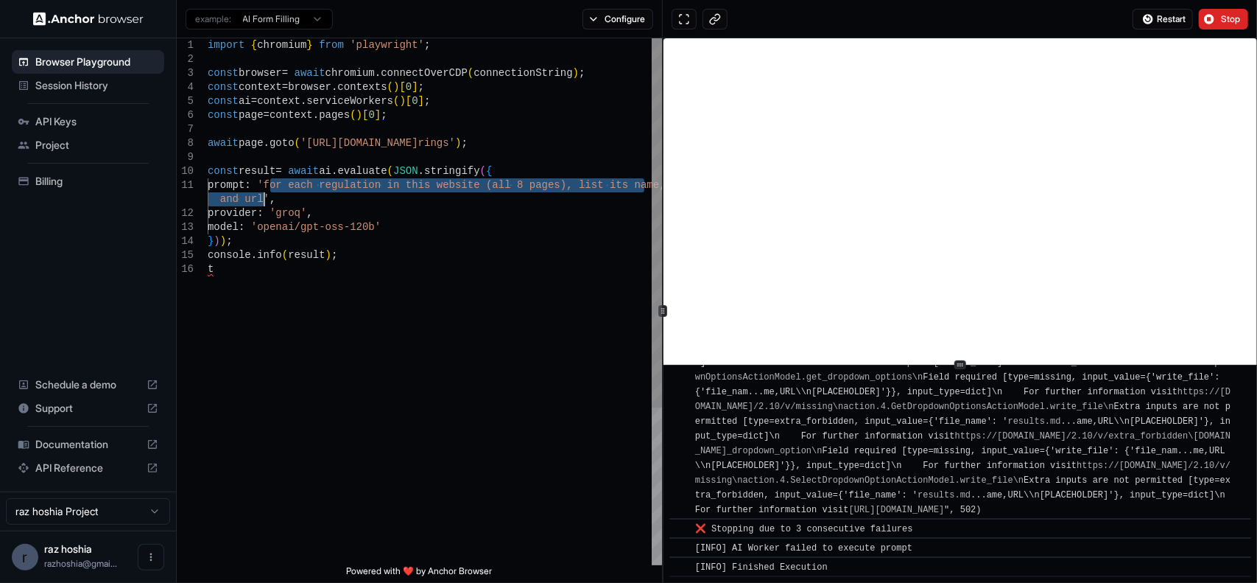
drag, startPoint x: 269, startPoint y: 182, endPoint x: 263, endPoint y: 194, distance: 13.2
click at [263, 194] on div "import { chromium } from 'playwright' ; const browser = await chromium . connec…" at bounding box center [435, 413] width 454 height 751
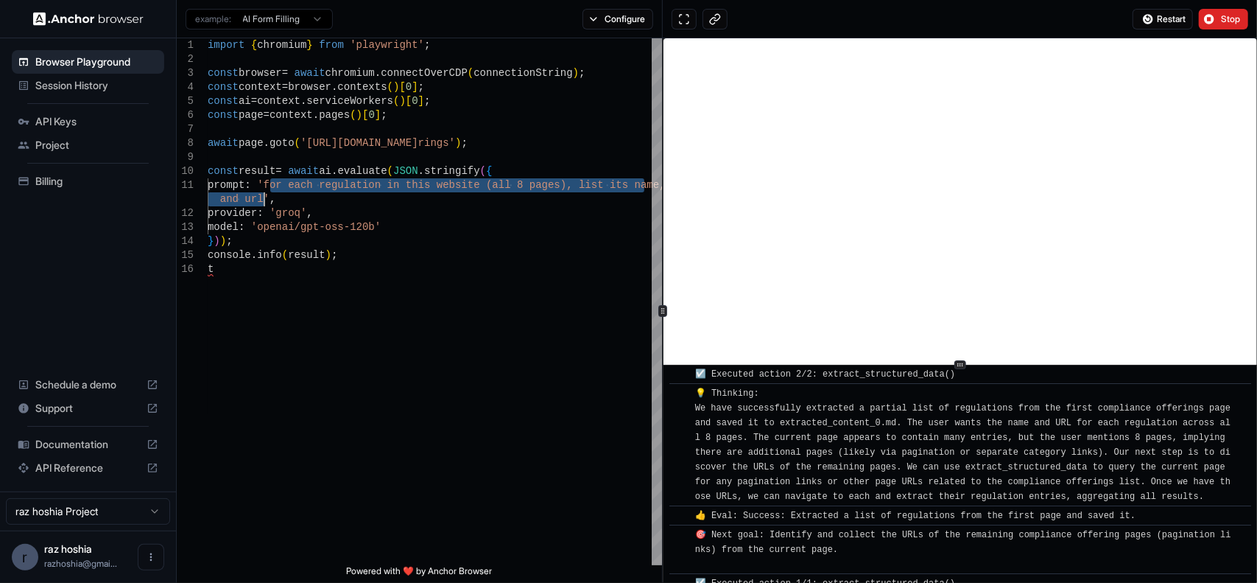
scroll to position [221, 0]
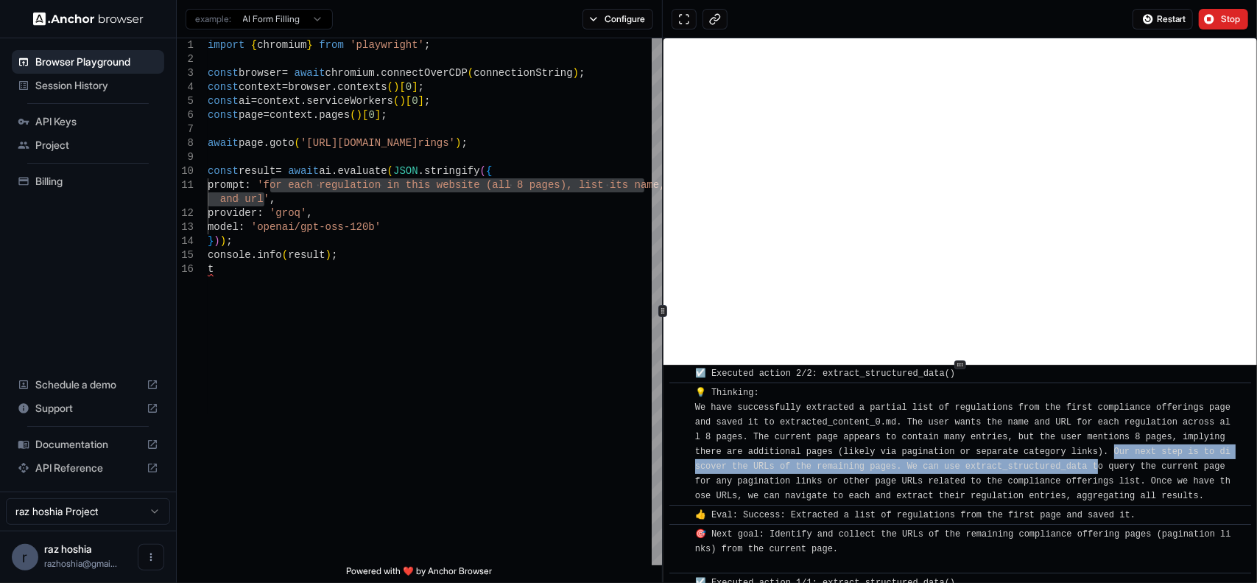
drag, startPoint x: 1129, startPoint y: 449, endPoint x: 1120, endPoint y: 466, distance: 19.1
click at [1120, 466] on span "💡 Thinking: We have successfully extracted a partial list of regulations from t…" at bounding box center [965, 443] width 541 height 113
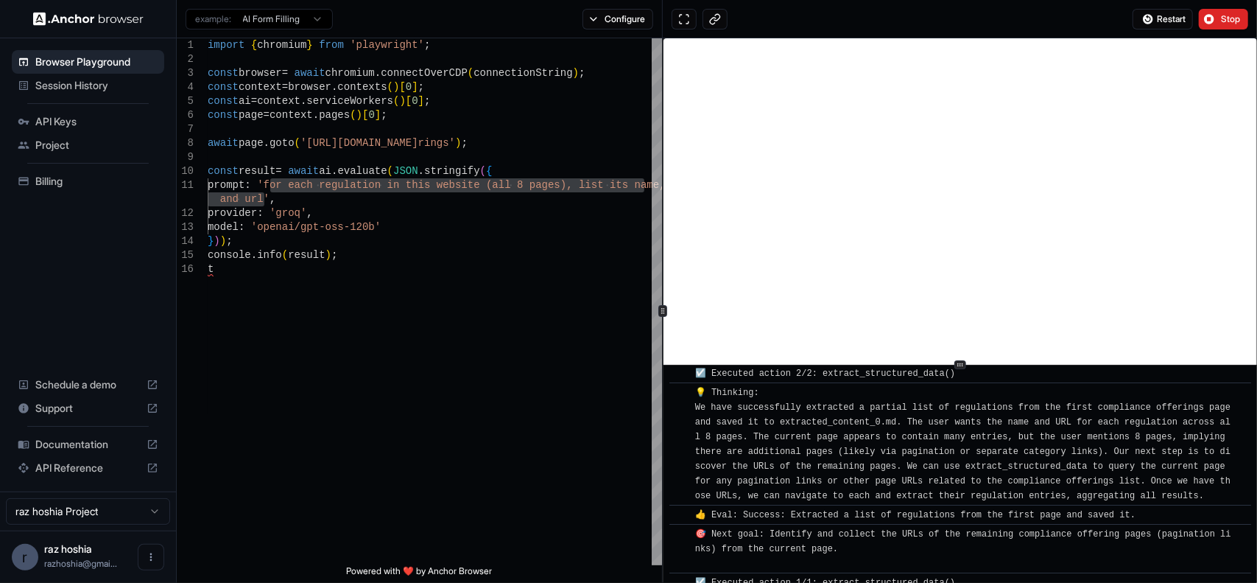
click at [1058, 480] on span "💡 Thinking: We have successfully extracted a partial list of regulations from t…" at bounding box center [965, 443] width 541 height 113
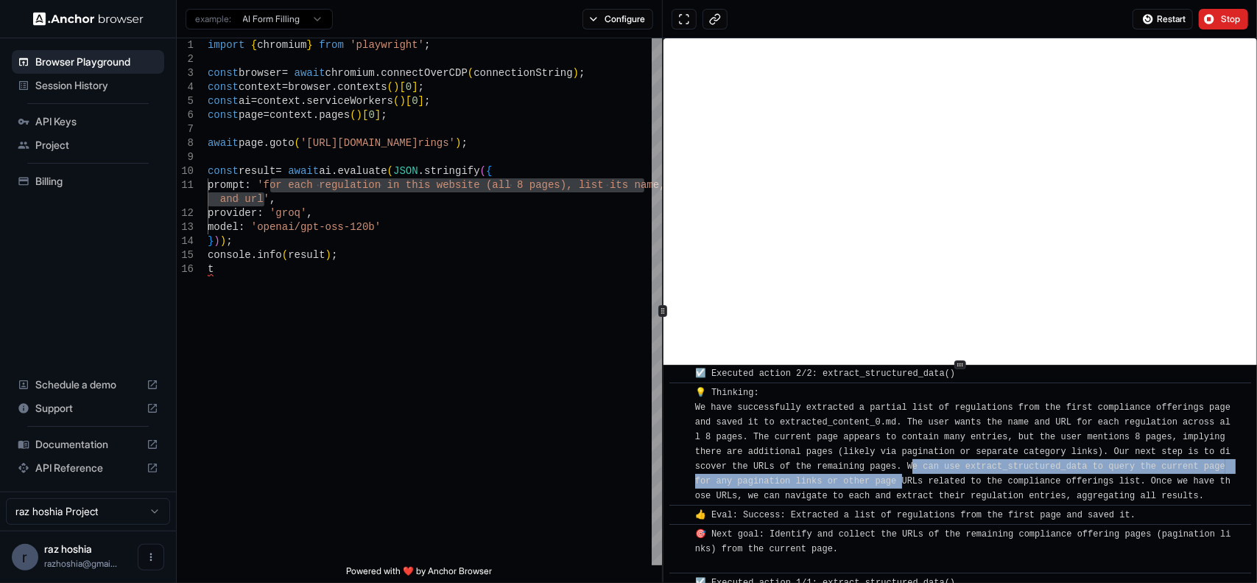
drag, startPoint x: 934, startPoint y: 467, endPoint x: 931, endPoint y: 482, distance: 15.7
click at [931, 482] on div "💡 Thinking: We have successfully extracted a partial list of regulations from t…" at bounding box center [965, 444] width 540 height 118
drag, startPoint x: 929, startPoint y: 463, endPoint x: 931, endPoint y: 478, distance: 14.9
click at [931, 478] on span "💡 Thinking: We have successfully extracted a partial list of regulations from t…" at bounding box center [965, 443] width 541 height 113
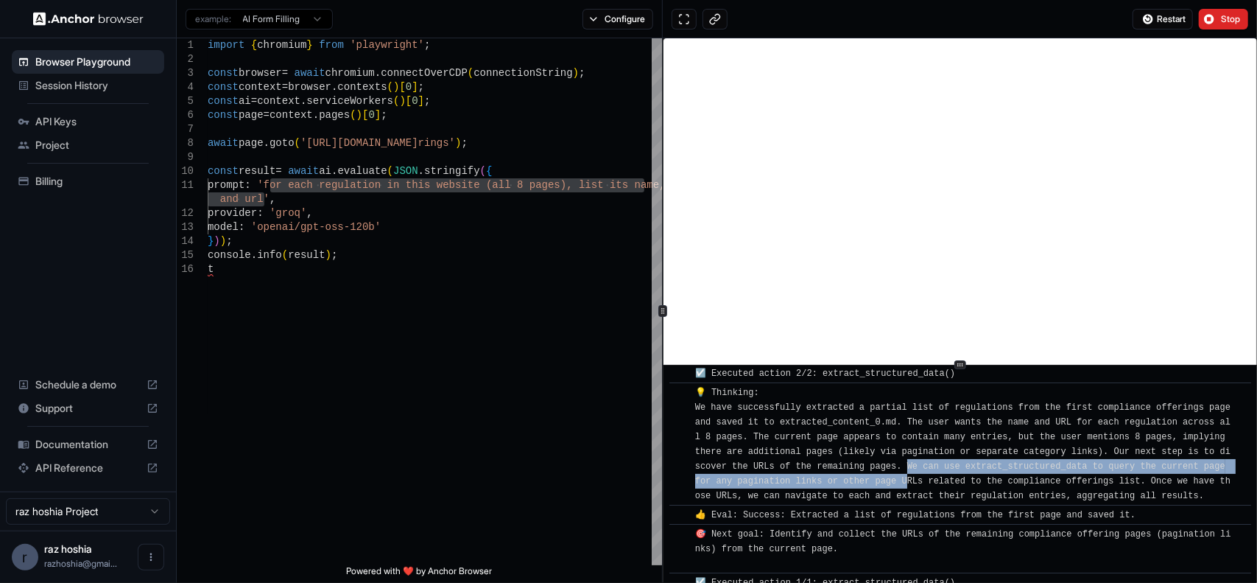
click at [931, 478] on span "💡 Thinking: We have successfully extracted a partial list of regulations from t…" at bounding box center [965, 443] width 541 height 113
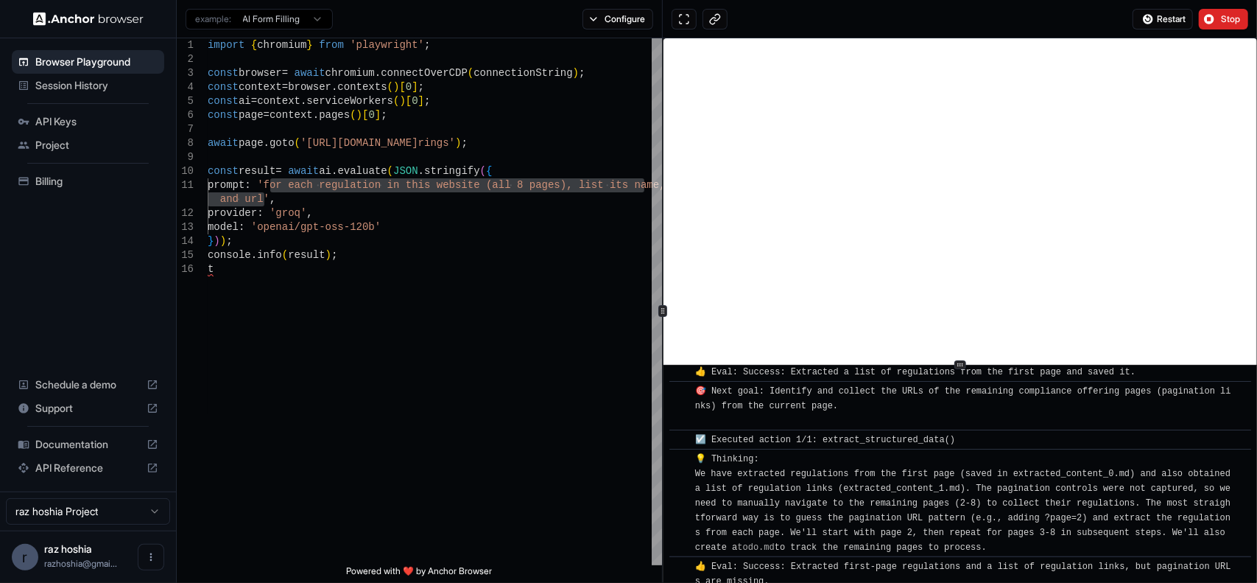
scroll to position [368, 0]
click at [786, 415] on span "🎯 Next goal: Identify and collect the URLs of the remaining compliance offering…" at bounding box center [963, 402] width 536 height 40
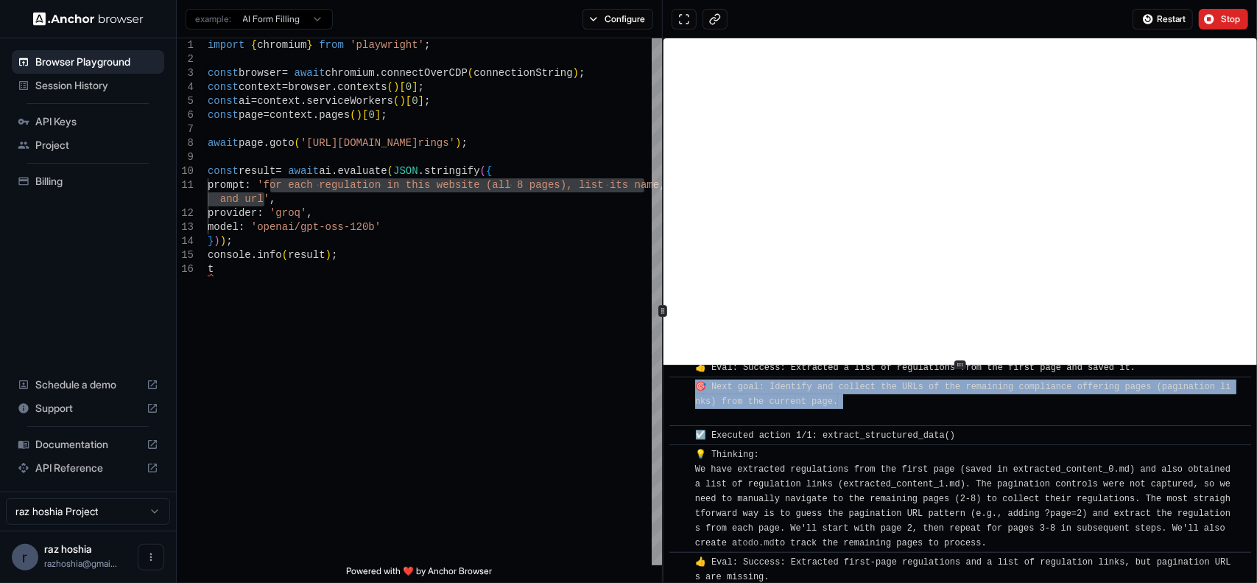
click at [786, 415] on span "🎯 Next goal: Identify and collect the URLs of the remaining compliance offering…" at bounding box center [963, 402] width 536 height 40
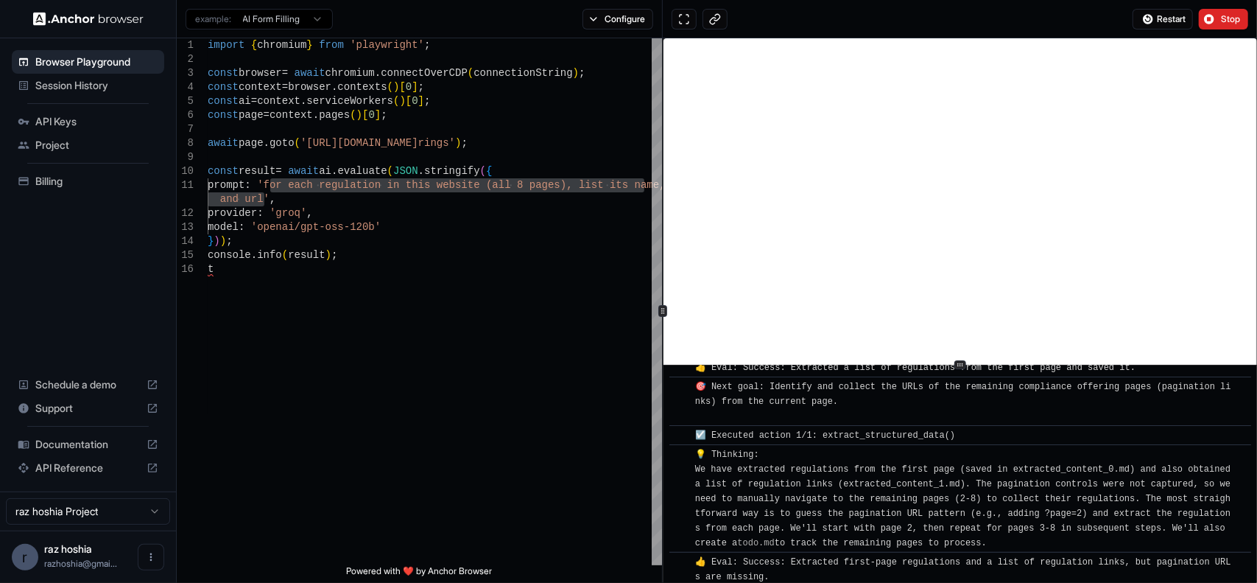
click at [847, 424] on div "🎯 Next goal: Identify and collect the URLs of the remaining compliance offering…" at bounding box center [965, 401] width 540 height 44
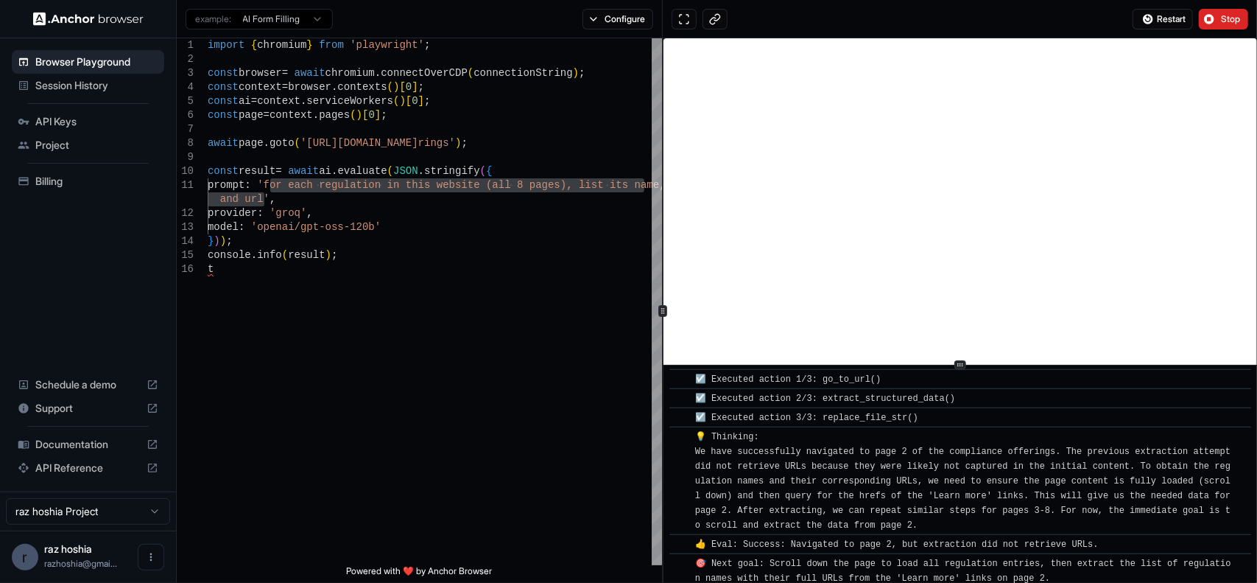
scroll to position [663, 0]
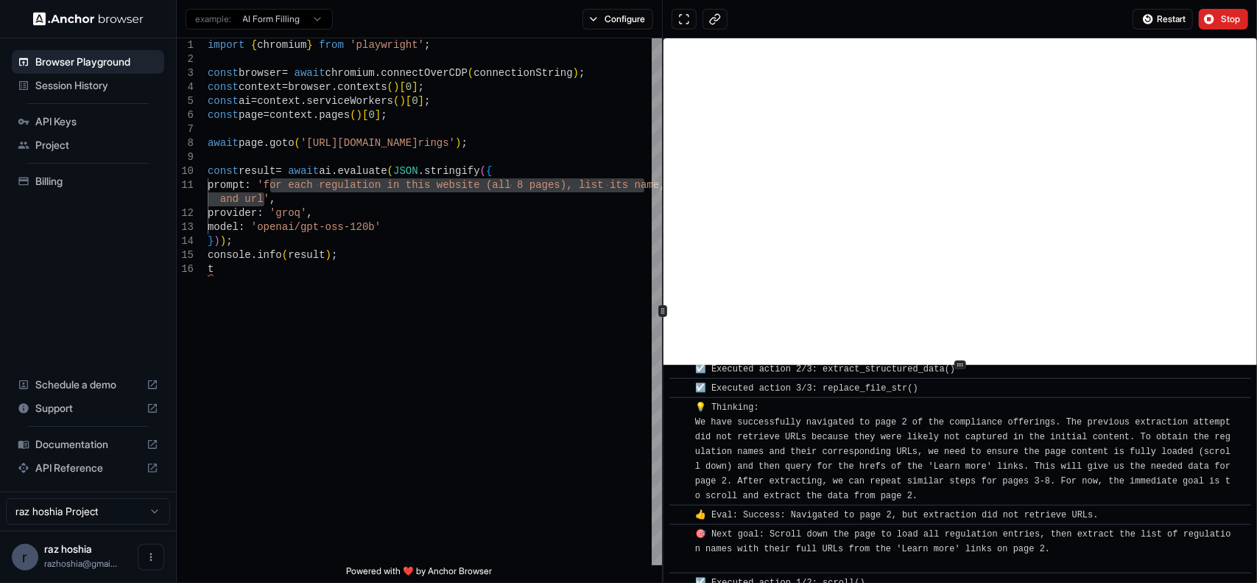
click at [768, 438] on span "💡 Thinking: We have successfully navigated to page 2 of the compliance offering…" at bounding box center [965, 451] width 541 height 99
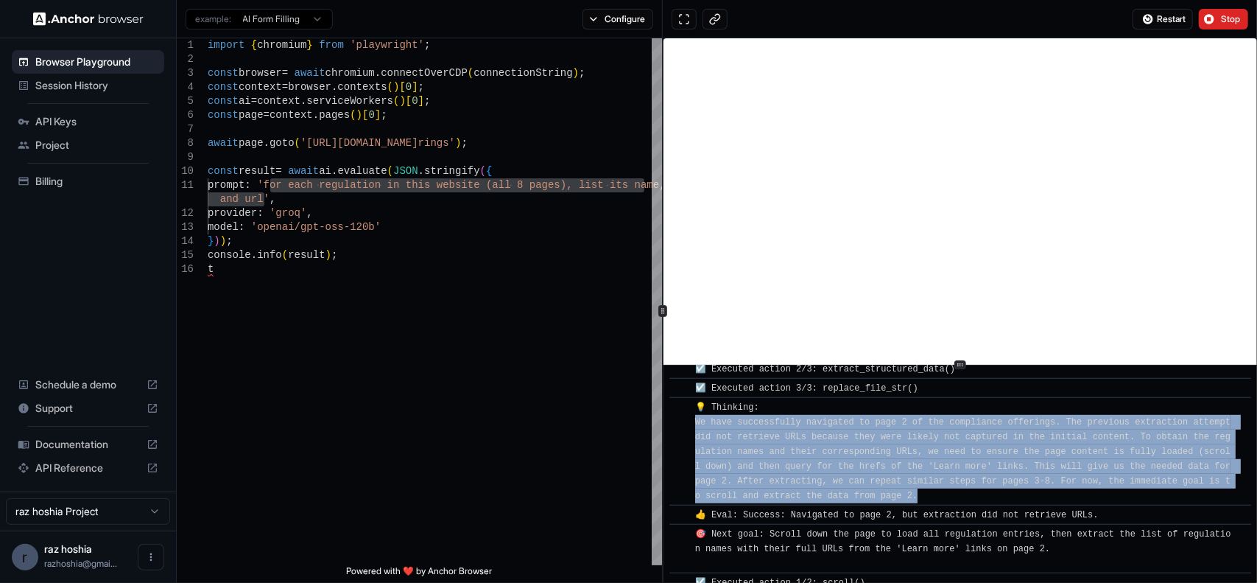
click at [768, 438] on span "💡 Thinking: We have successfully navigated to page 2 of the compliance offering…" at bounding box center [965, 451] width 541 height 99
click at [996, 457] on span "💡 Thinking: We have successfully navigated to page 2 of the compliance offering…" at bounding box center [965, 451] width 541 height 99
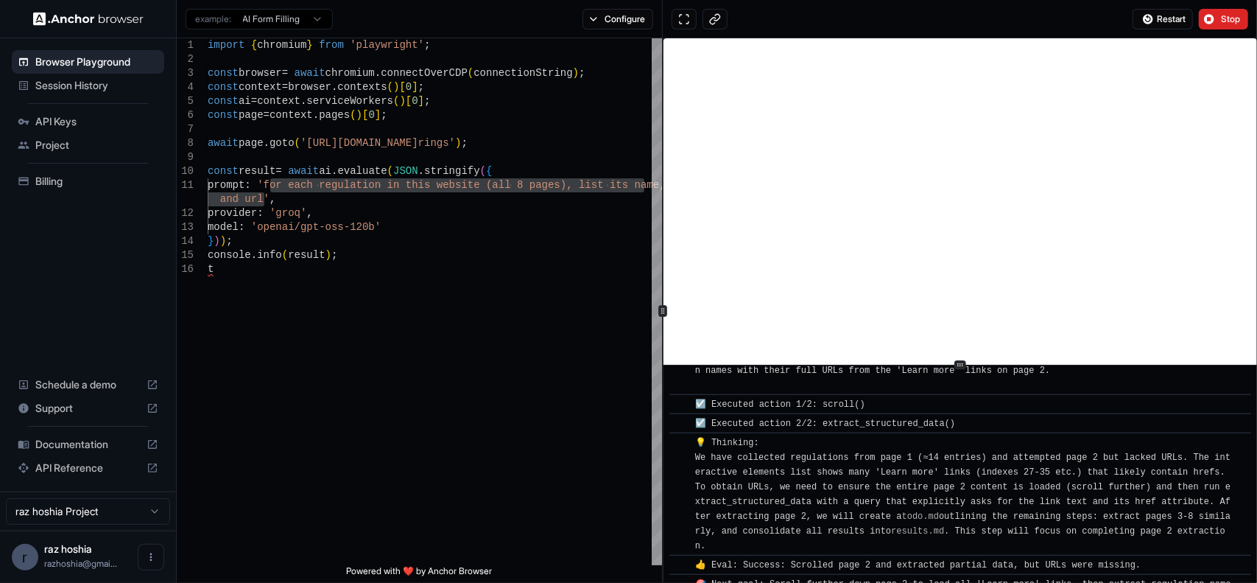
scroll to position [884, 0]
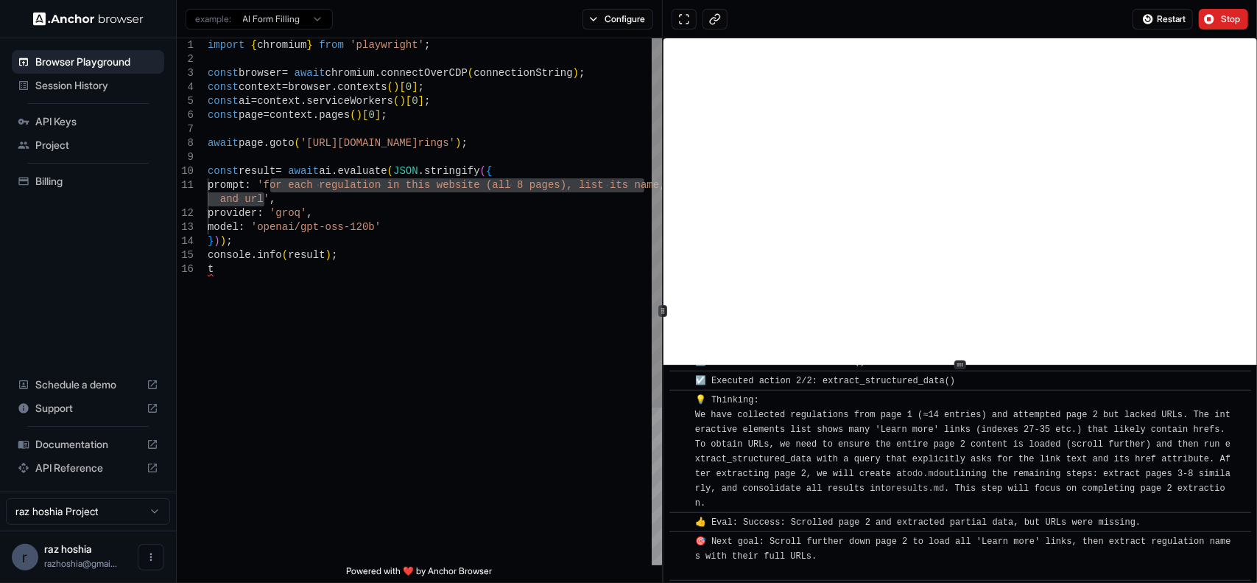
click at [334, 317] on div "import { chromium } from 'playwright' ; const browser = await chromium . connec…" at bounding box center [435, 413] width 454 height 751
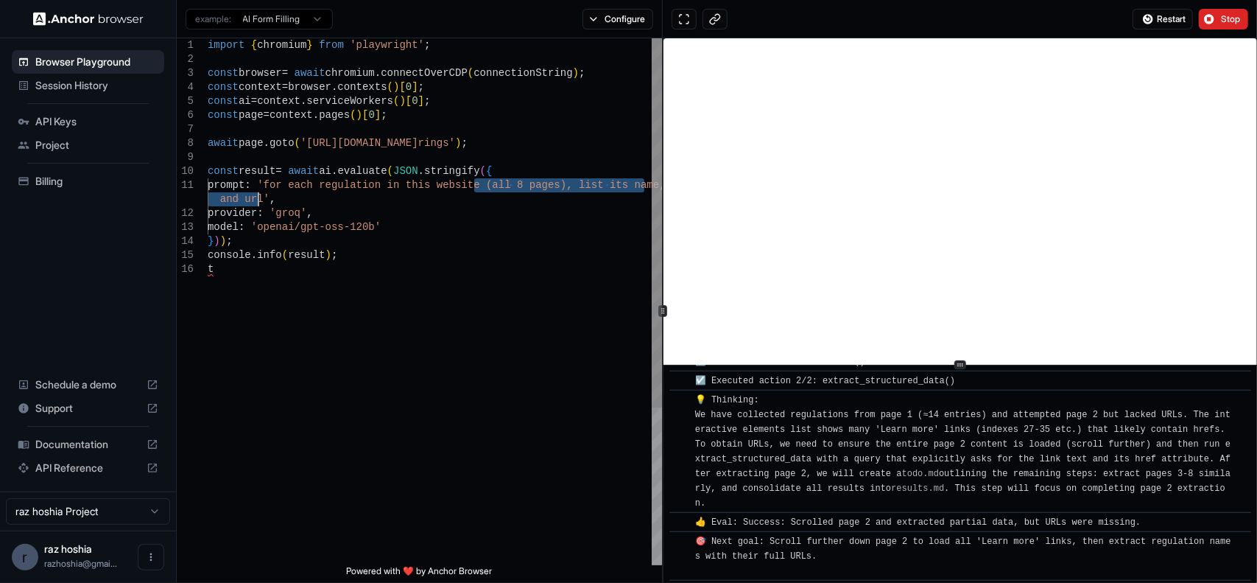
drag, startPoint x: 471, startPoint y: 186, endPoint x: 259, endPoint y: 203, distance: 212.8
click at [259, 203] on div "import { chromium } from 'playwright' ; const browser = await chromium . connec…" at bounding box center [435, 413] width 454 height 751
click at [439, 177] on div "import { chromium } from 'playwright' ; const browser = await chromium . connec…" at bounding box center [435, 413] width 454 height 751
drag, startPoint x: 558, startPoint y: 185, endPoint x: 470, endPoint y: 186, distance: 87.7
click at [470, 186] on div "import { chromium } from 'playwright' ; const browser = await chromium . connec…" at bounding box center [435, 413] width 454 height 751
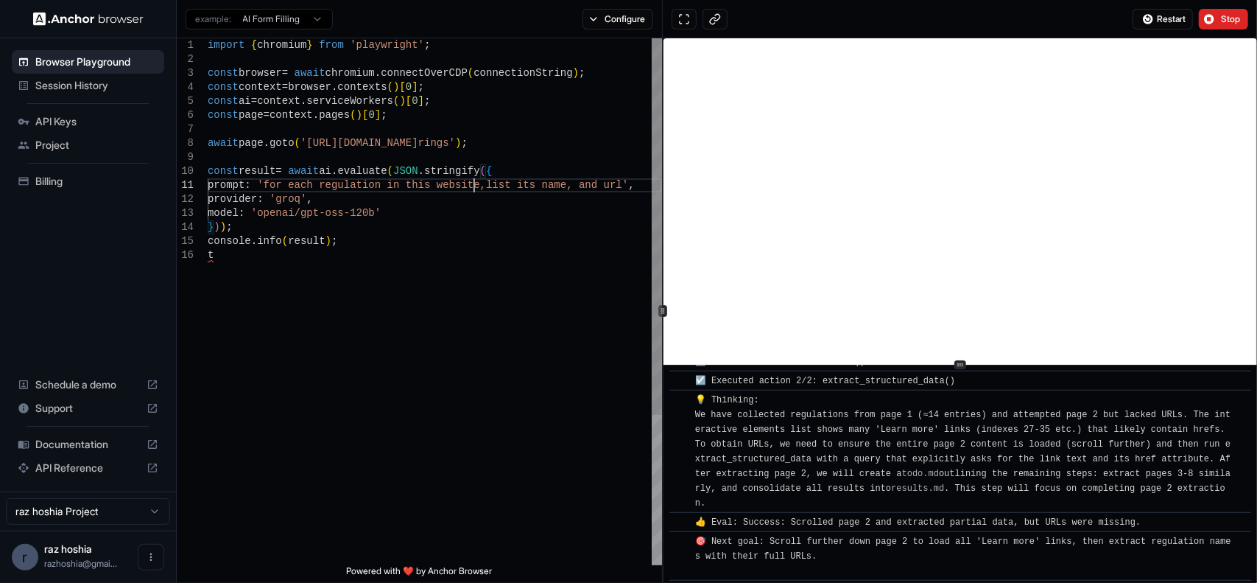
scroll to position [12, 0]
drag, startPoint x: 603, startPoint y: 184, endPoint x: 627, endPoint y: 191, distance: 24.5
click at [603, 184] on div "import { chromium } from 'playwright' ; const browser = await chromium . connec…" at bounding box center [435, 406] width 454 height 737
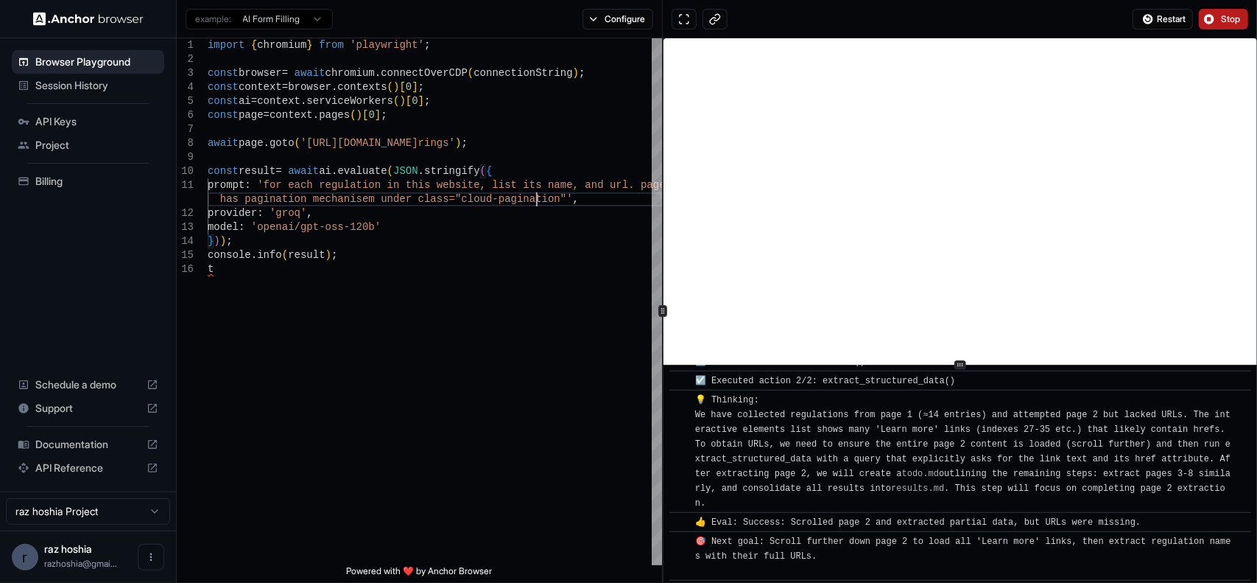
click at [1226, 18] on span "Stop" at bounding box center [1231, 19] width 21 height 12
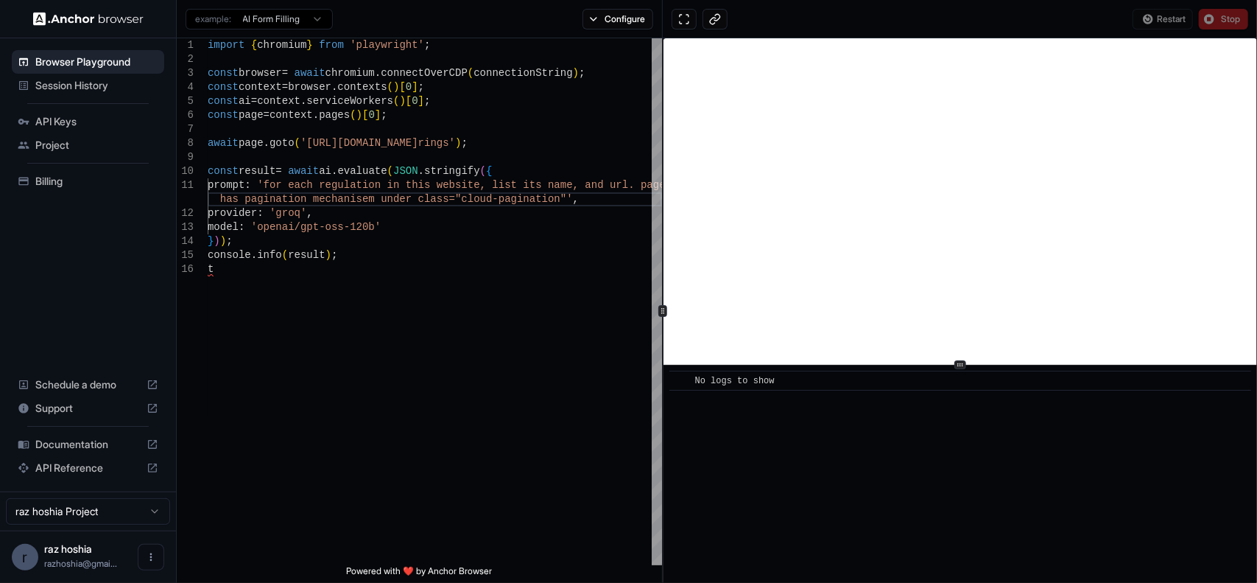
scroll to position [0, 0]
click at [538, 195] on div "import { chromium } from 'playwright' ; const browser = await chromium . connec…" at bounding box center [435, 413] width 454 height 751
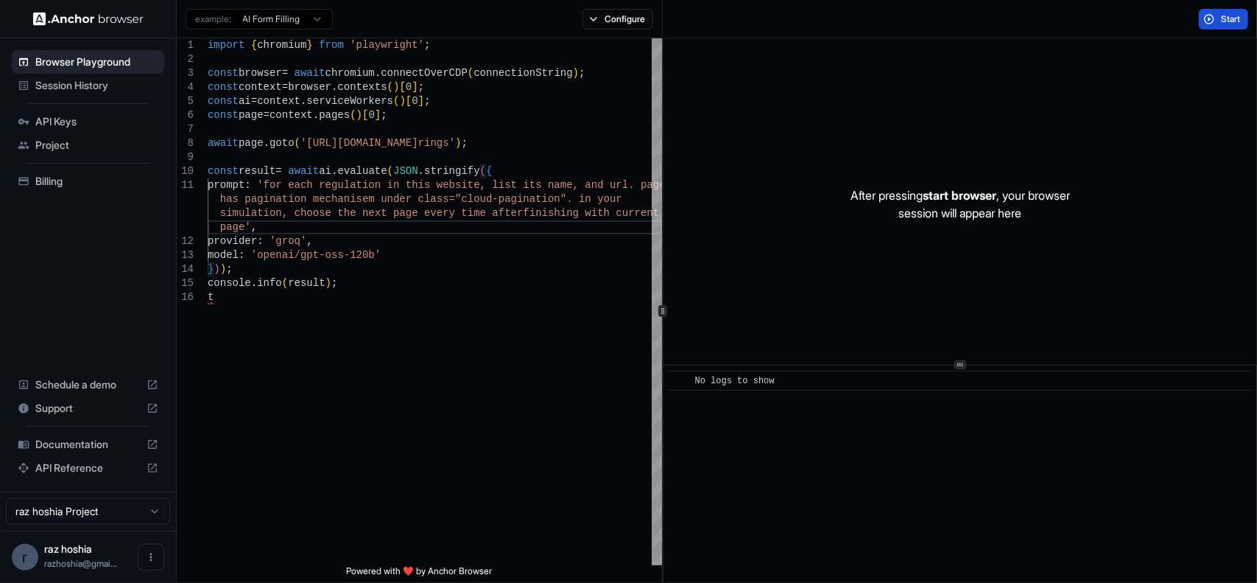
click at [1211, 21] on button "Start" at bounding box center [1223, 19] width 49 height 21
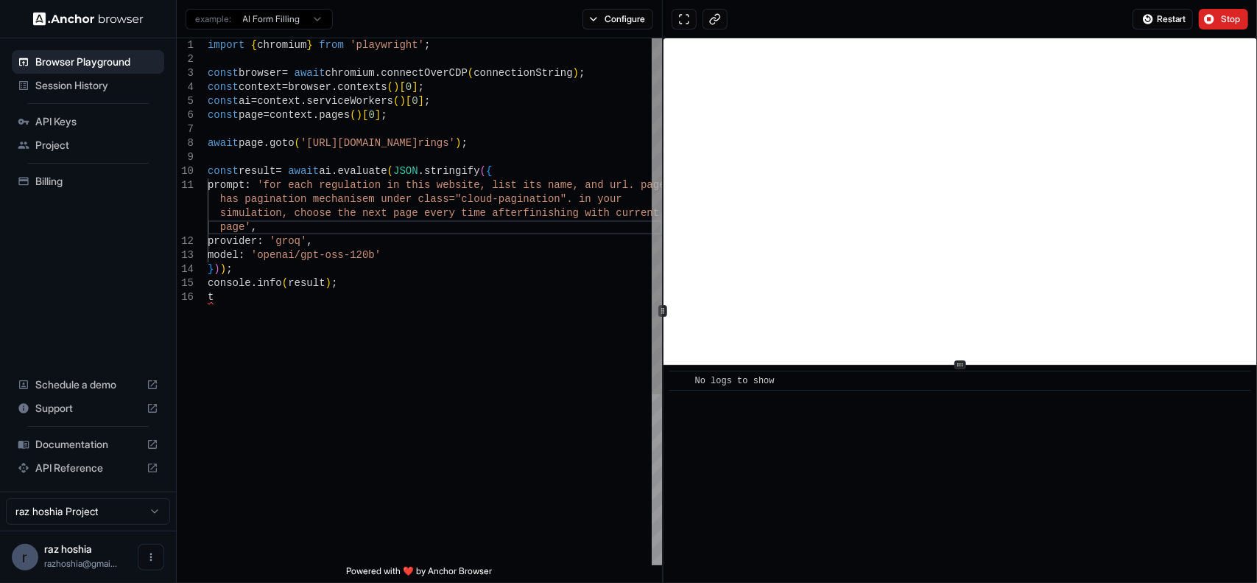
click at [279, 301] on div "import { chromium } from 'playwright' ; const browser = await chromium . connec…" at bounding box center [435, 427] width 454 height 779
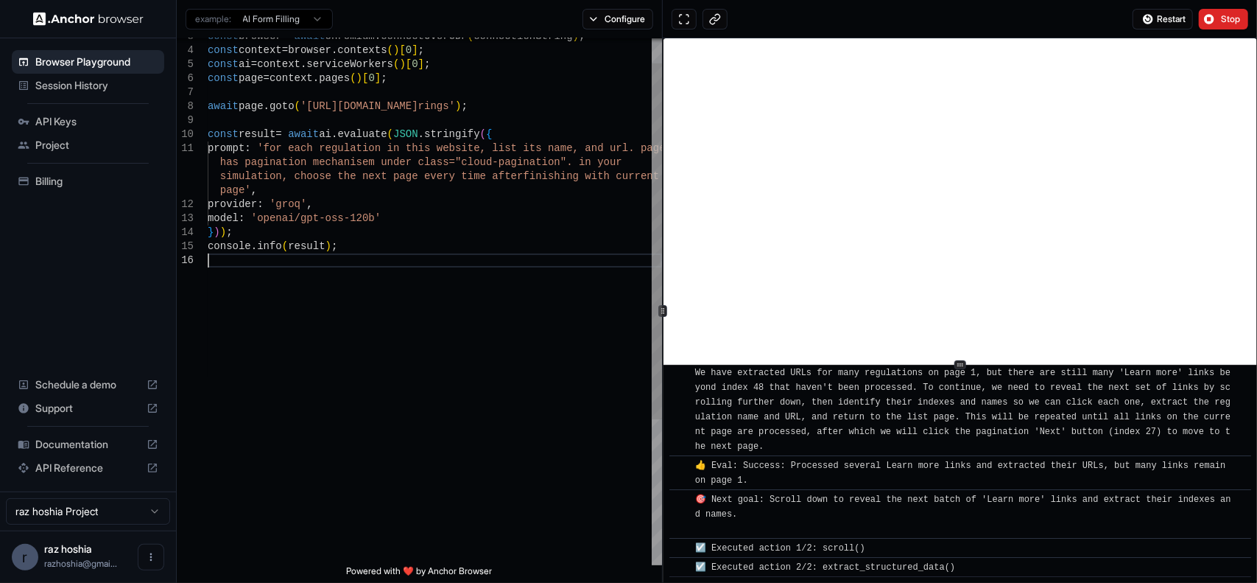
click at [405, 390] on div "const browser = await chromium . connectOverCDP ( connectionString ) ; const co…" at bounding box center [435, 390] width 454 height 779
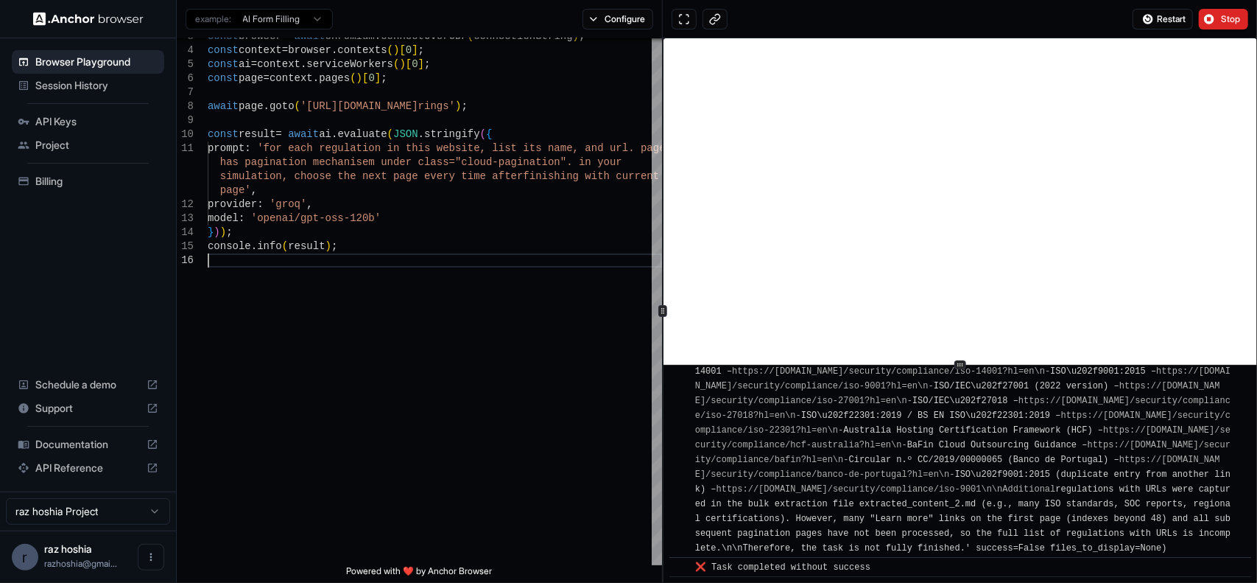
scroll to position [11563, 0]
click at [152, 558] on icon "Open menu" at bounding box center [151, 557] width 2 height 8
click at [367, 503] on div at bounding box center [628, 291] width 1257 height 583
click at [122, 514] on html "Browser Playground Session History API Keys Project Billing Schedule a demo Sup…" at bounding box center [628, 291] width 1257 height 583
click at [262, 497] on html "Browser Playground Session History API Keys Project Billing Schedule a demo Sup…" at bounding box center [628, 291] width 1257 height 583
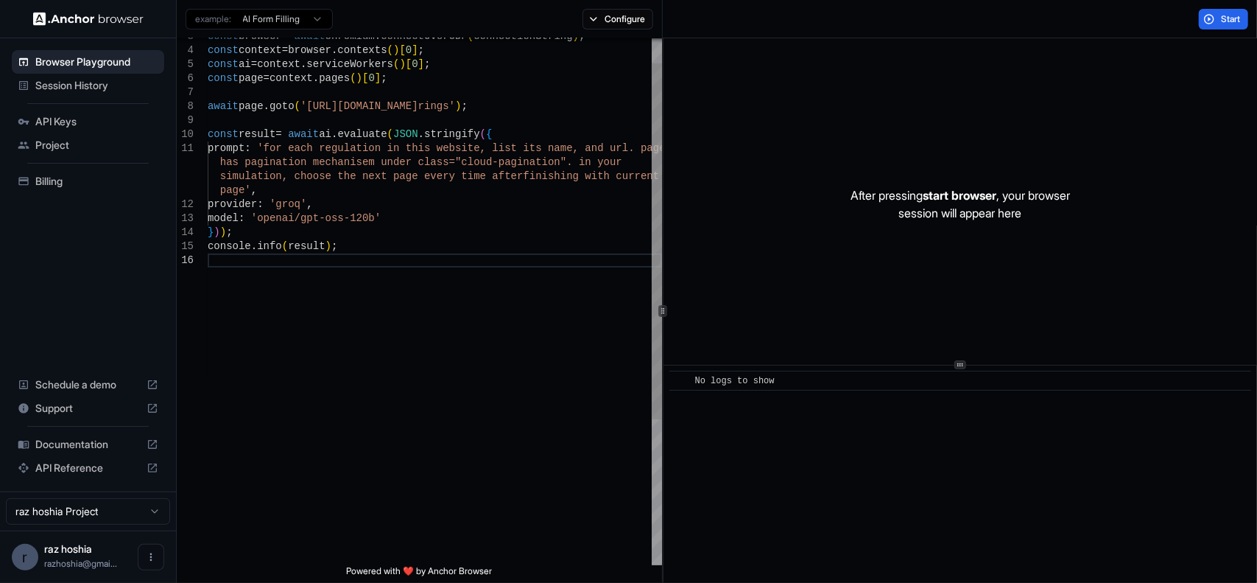
scroll to position [29, 0]
click at [435, 266] on div "const browser = await chromium . connectOverCDP ( connectionString ) ; const co…" at bounding box center [435, 390] width 454 height 779
click at [389, 166] on div "const browser = await chromium . connectOverCDP ( connectionString ) ; const co…" at bounding box center [435, 390] width 454 height 779
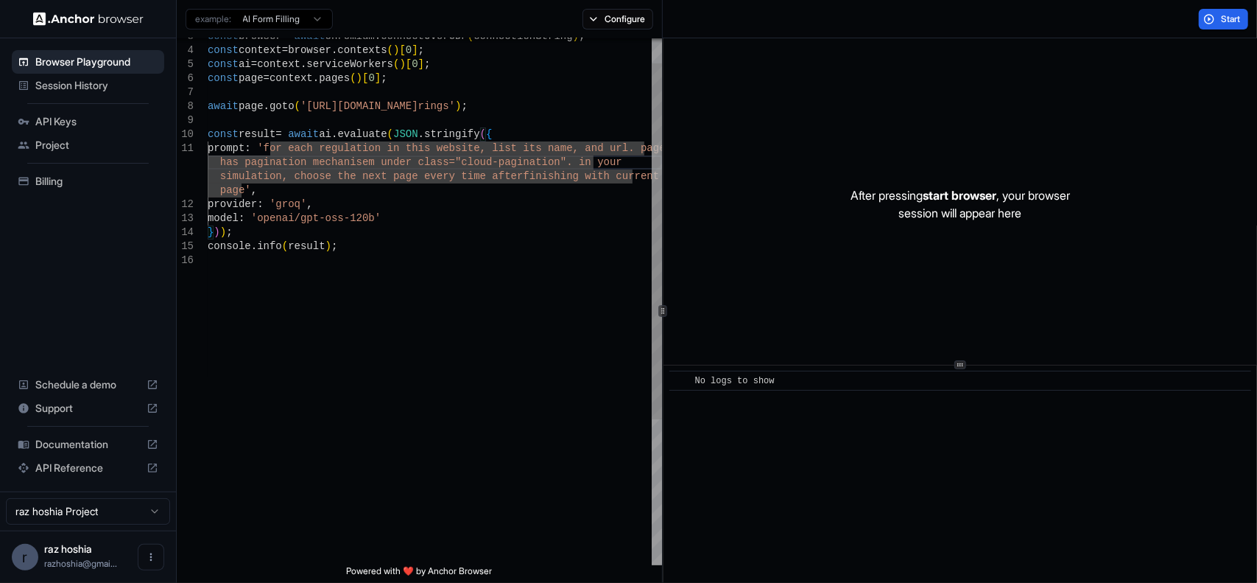
click at [566, 158] on div "const browser = await chromium . connectOverCDP ( connectionString ) ; const co…" at bounding box center [435, 390] width 454 height 779
click at [517, 124] on div "const browser = await chromium . connectOverCDP ( connectionString ) ; const co…" at bounding box center [435, 390] width 454 height 779
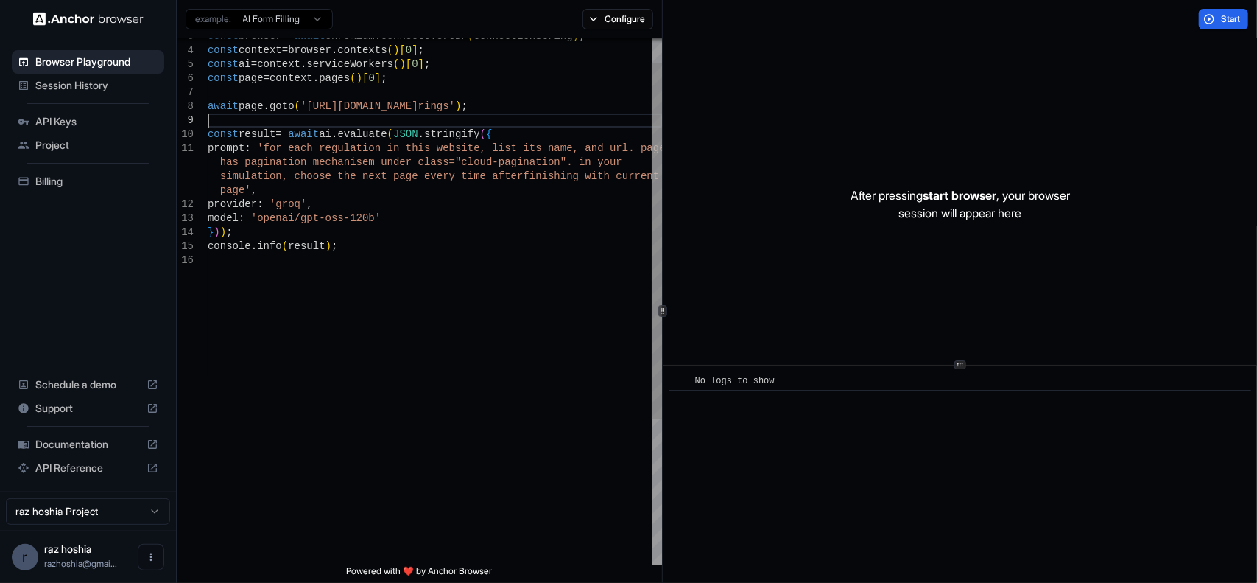
click at [513, 133] on div "const browser = await chromium . connectOverCDP ( connectionString ) ; const co…" at bounding box center [435, 390] width 454 height 779
click at [319, 147] on div "const browser = await chromium . connectOverCDP ( connectionString ) ; const co…" at bounding box center [435, 390] width 454 height 779
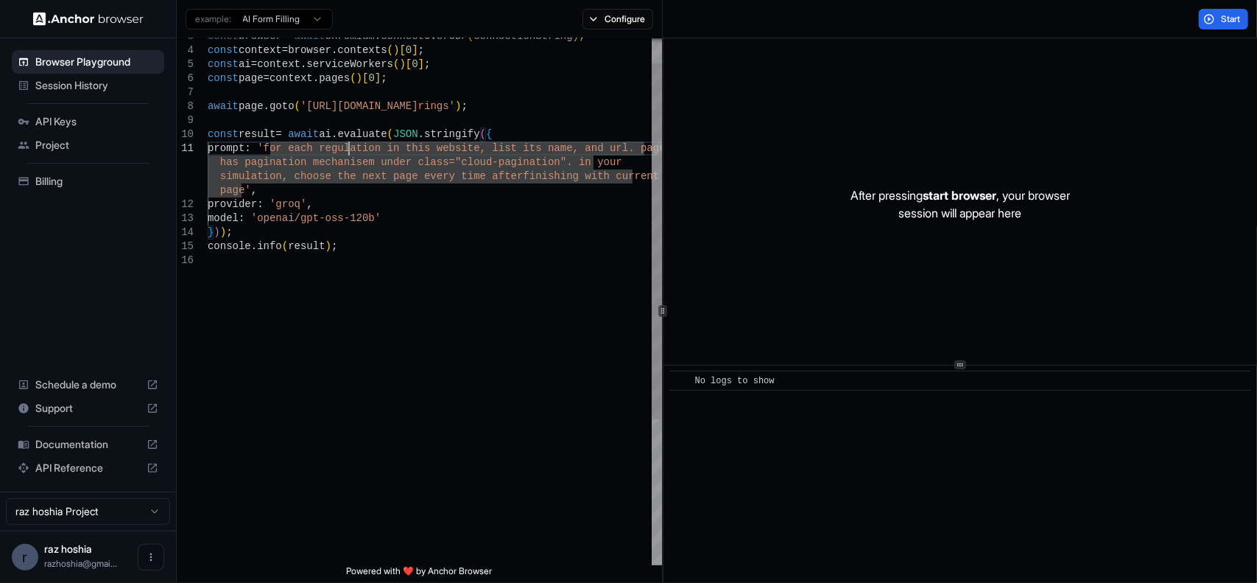
click at [348, 145] on div "const browser = await chromium . connectOverCDP ( connectionString ) ; const co…" at bounding box center [435, 390] width 454 height 779
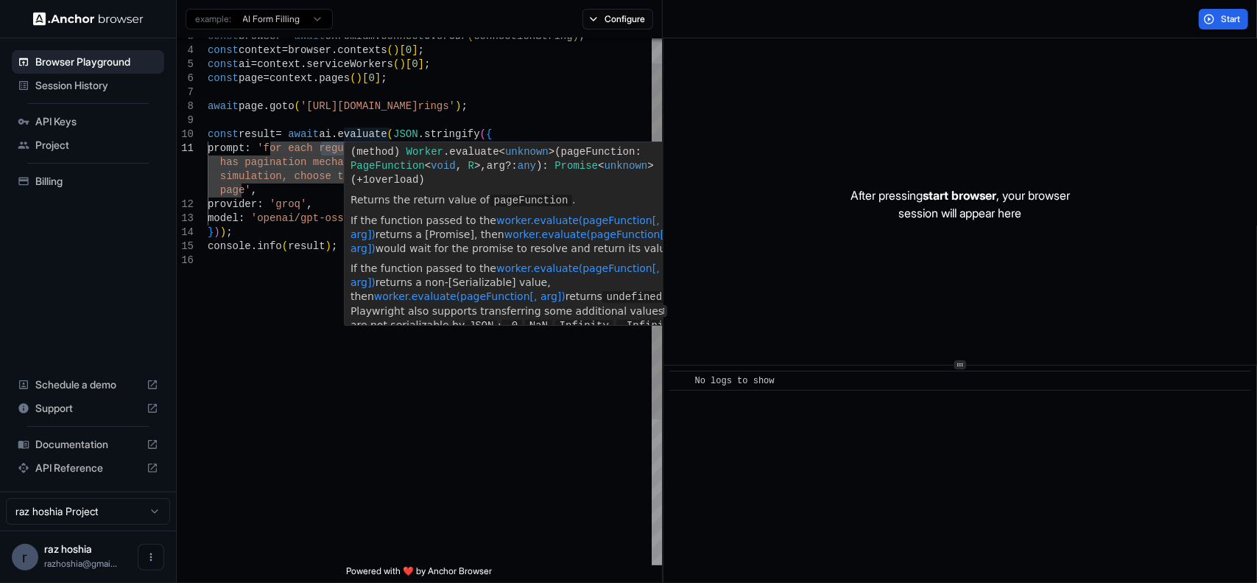
click at [275, 145] on div "const browser = await chromium . connectOverCDP ( connectionString ) ; const co…" at bounding box center [435, 390] width 454 height 779
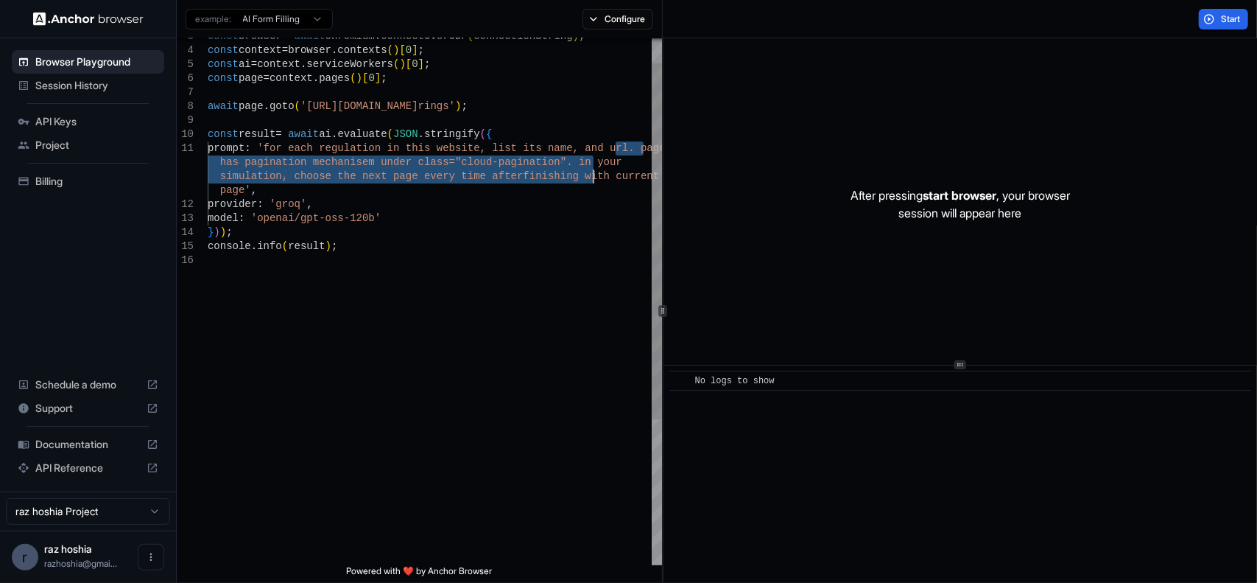
drag, startPoint x: 615, startPoint y: 150, endPoint x: 592, endPoint y: 185, distance: 42.1
click at [592, 185] on div "const browser = await chromium . connectOverCDP ( connectionString ) ; const co…" at bounding box center [435, 390] width 454 height 779
drag, startPoint x: 474, startPoint y: 181, endPoint x: 505, endPoint y: 169, distance: 33.4
click at [474, 181] on div "const browser = await chromium . connectOverCDP ( connectionString ) ; const co…" at bounding box center [435, 390] width 454 height 779
click at [545, 152] on div "const browser = await chromium . connectOverCDP ( connectionString ) ; const co…" at bounding box center [435, 390] width 454 height 779
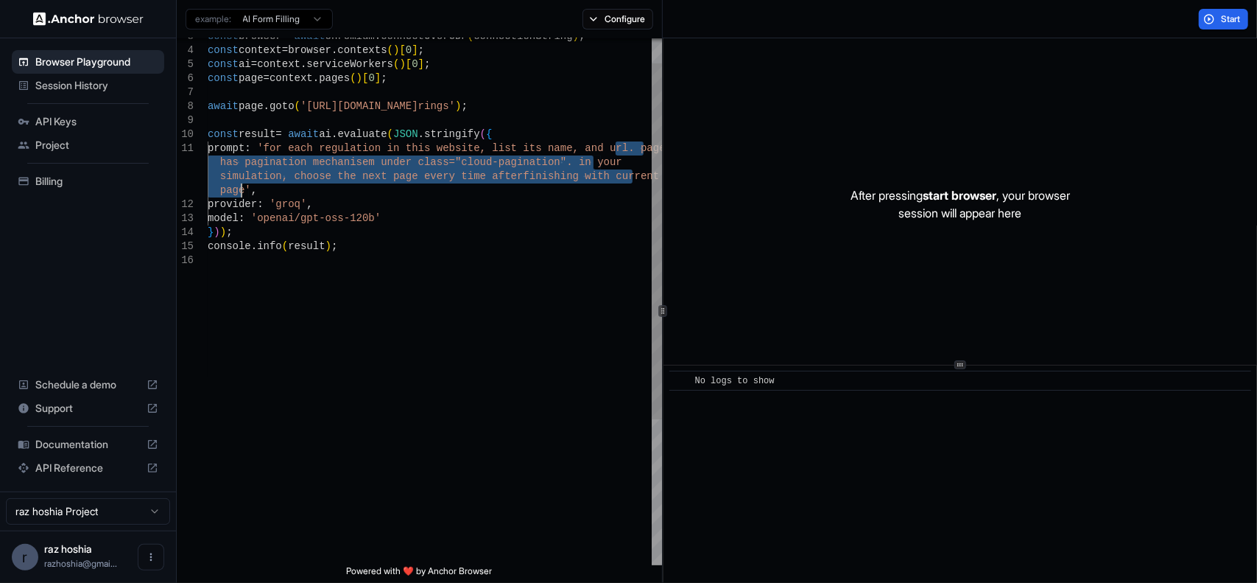
drag, startPoint x: 615, startPoint y: 147, endPoint x: 241, endPoint y: 192, distance: 376.9
click at [241, 192] on div "const browser = await chromium . connectOverCDP ( connectionString ) ; const co…" at bounding box center [435, 390] width 454 height 779
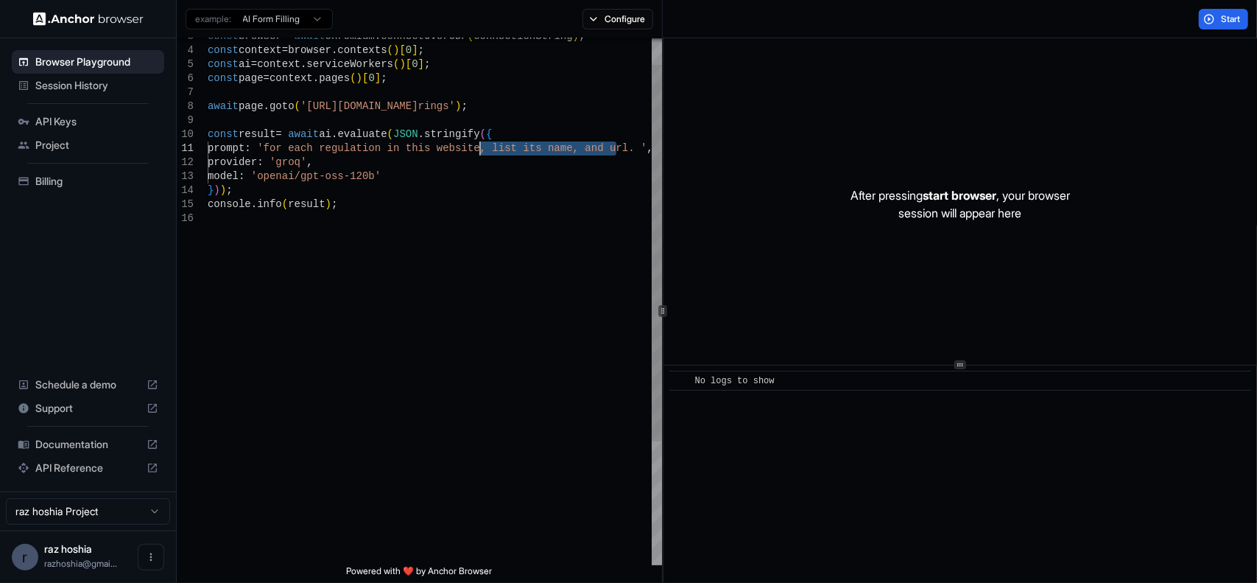
drag, startPoint x: 615, startPoint y: 147, endPoint x: 480, endPoint y: 149, distance: 135.5
click at [480, 149] on div "const browser = await chromium . connectOverCDP ( connectionString ) ; const co…" at bounding box center [435, 369] width 454 height 737
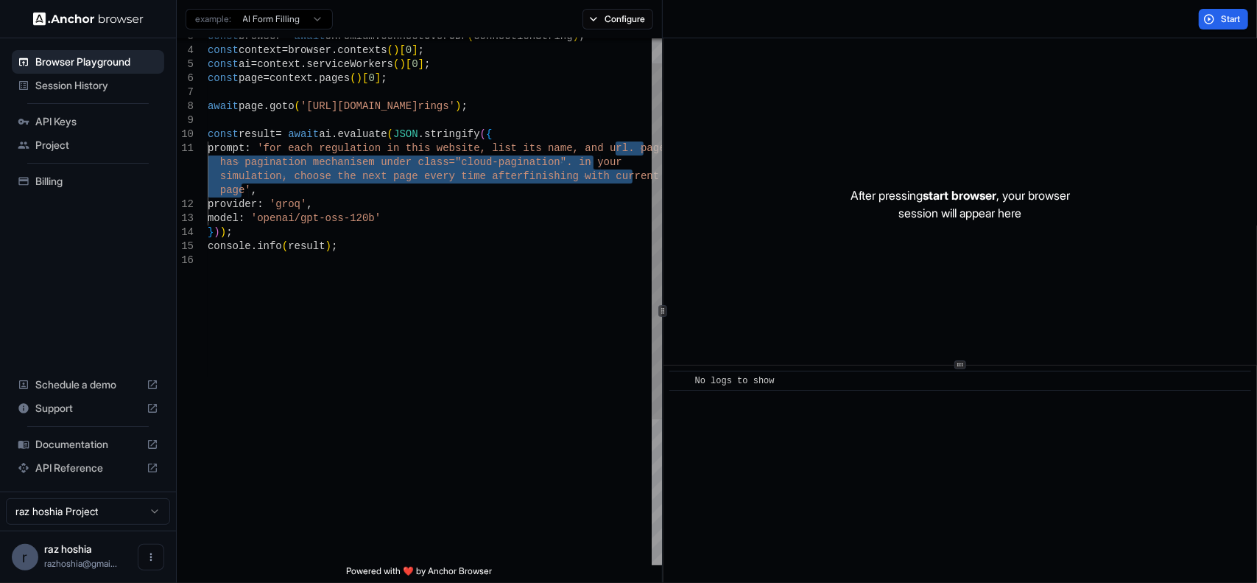
click at [489, 151] on div "const browser = await chromium . connectOverCDP ( connectionString ) ; const co…" at bounding box center [435, 390] width 454 height 779
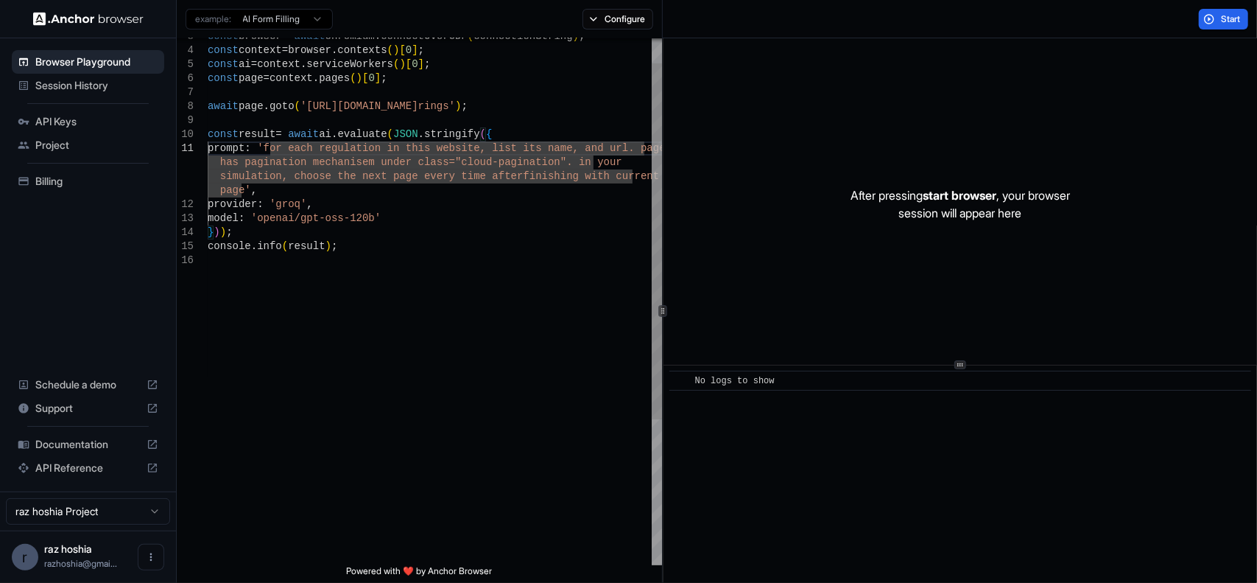
click at [601, 148] on div "const browser = await chromium . connectOverCDP ( connectionString ) ; const co…" at bounding box center [435, 390] width 454 height 779
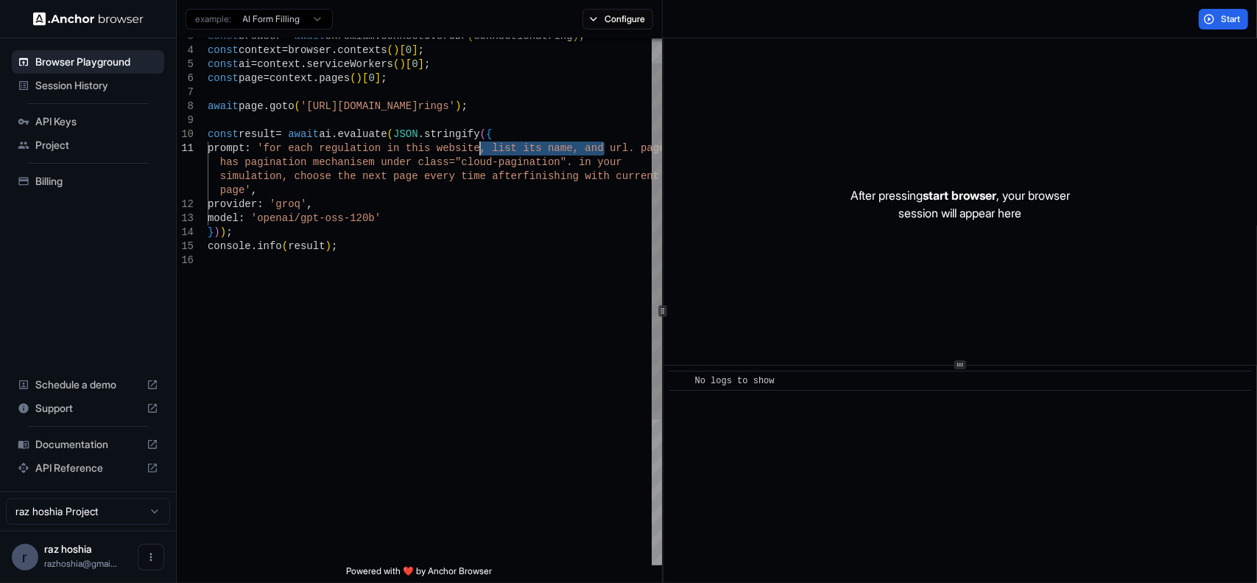
drag, startPoint x: 605, startPoint y: 150, endPoint x: 480, endPoint y: 144, distance: 124.6
click at [480, 144] on div "const browser = await chromium . connectOverCDP ( connectionString ) ; const co…" at bounding box center [435, 390] width 454 height 779
click at [354, 158] on div "const browser = await chromium . connectOverCDP ( connectionString ) ; const co…" at bounding box center [435, 390] width 454 height 779
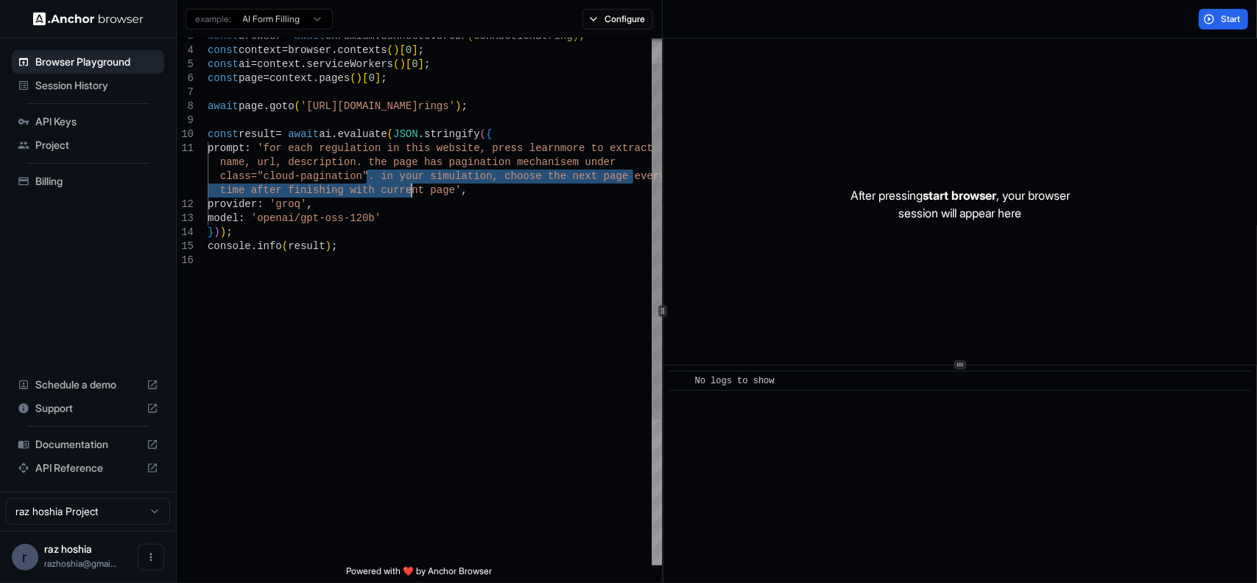
drag, startPoint x: 365, startPoint y: 172, endPoint x: 414, endPoint y: 186, distance: 51.5
click at [414, 186] on div "const browser = await chromium . connectOverCDP ( connectionString ) ; const co…" at bounding box center [435, 390] width 454 height 779
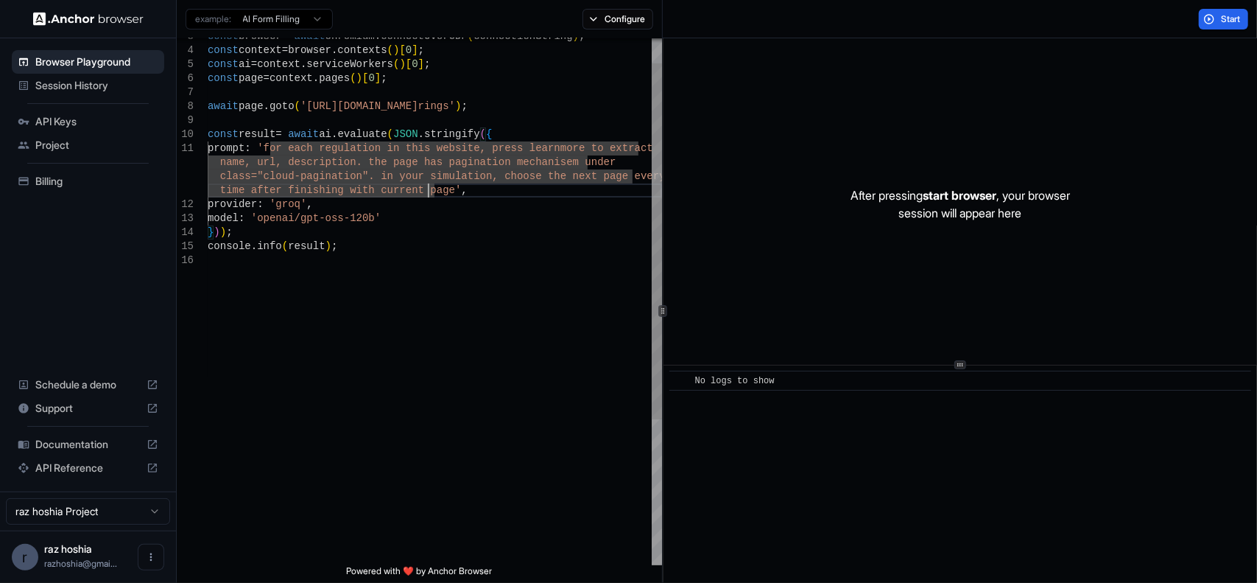
click at [428, 188] on div "const browser = await chromium . connectOverCDP ( connectionString ) ; const co…" at bounding box center [435, 390] width 454 height 779
click at [432, 189] on div "const browser = await chromium . connectOverCDP ( connectionString ) ; const co…" at bounding box center [435, 390] width 454 height 779
type textarea "**********"
click at [1206, 15] on button "Start" at bounding box center [1223, 19] width 49 height 21
click at [402, 233] on div "const browser = await chromium . connectOverCDP ( connectionString ) ; const co…" at bounding box center [435, 390] width 454 height 779
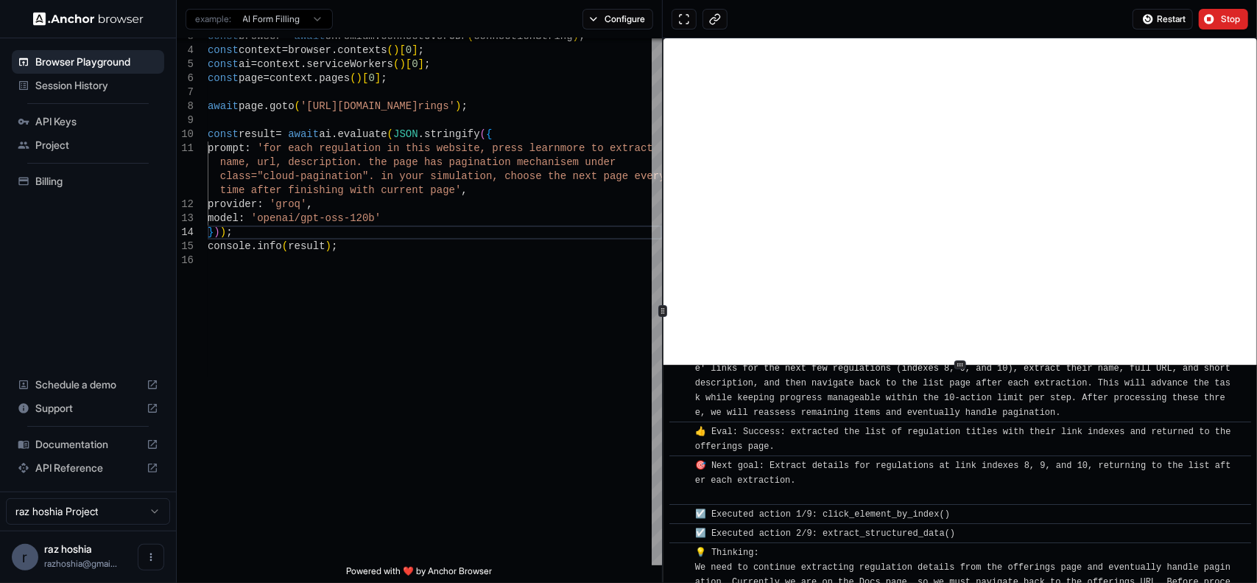
scroll to position [3391, 0]
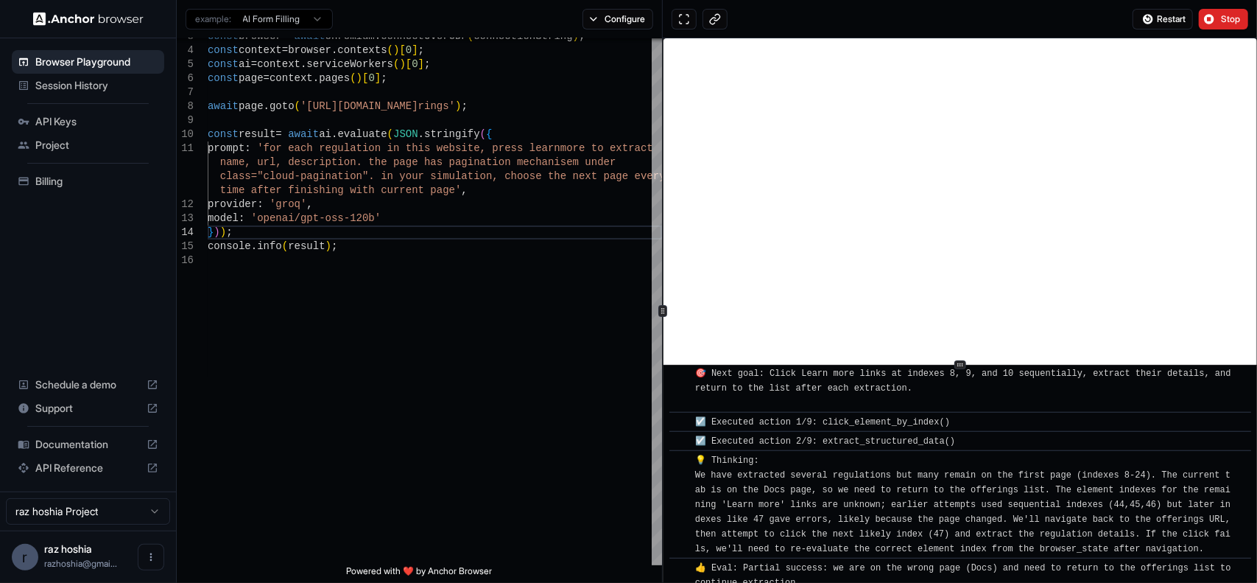
scroll to position [4730, 0]
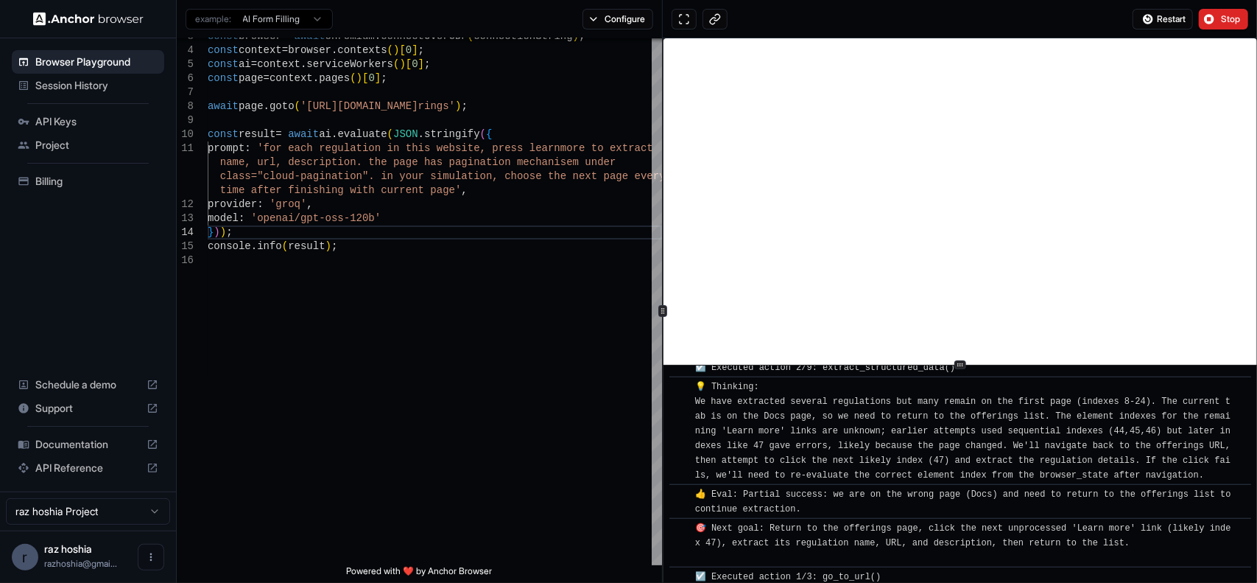
drag, startPoint x: 863, startPoint y: 462, endPoint x: 871, endPoint y: 464, distance: 8.4
click at [871, 464] on div "💡 Thinking: We have extracted several regulations but many remain on the first …" at bounding box center [965, 430] width 540 height 103
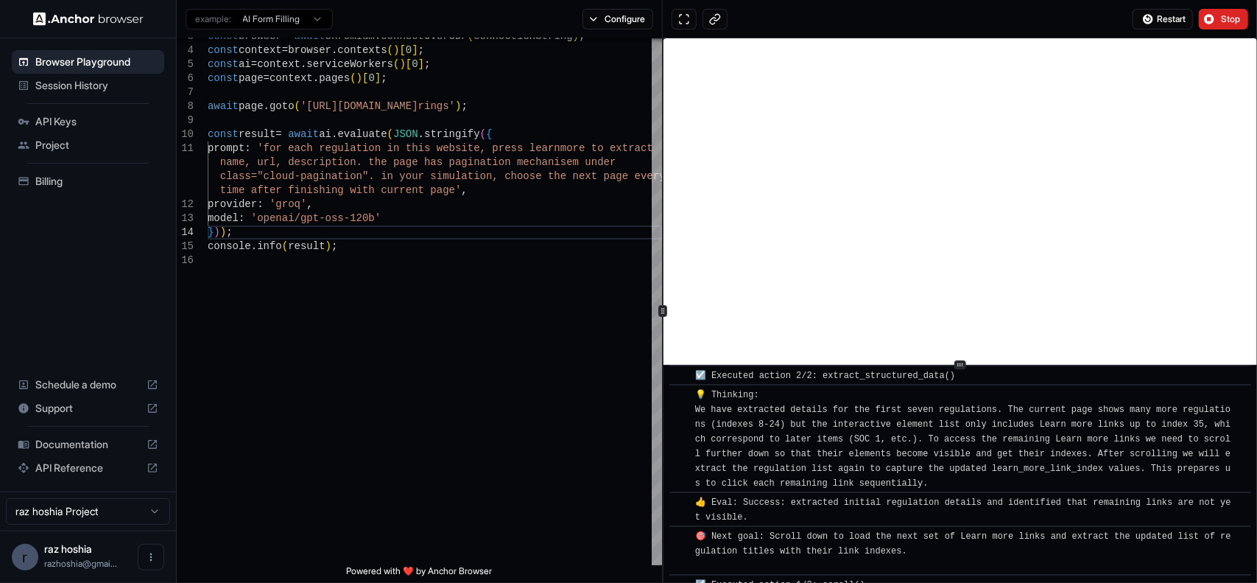
scroll to position [5445, 0]
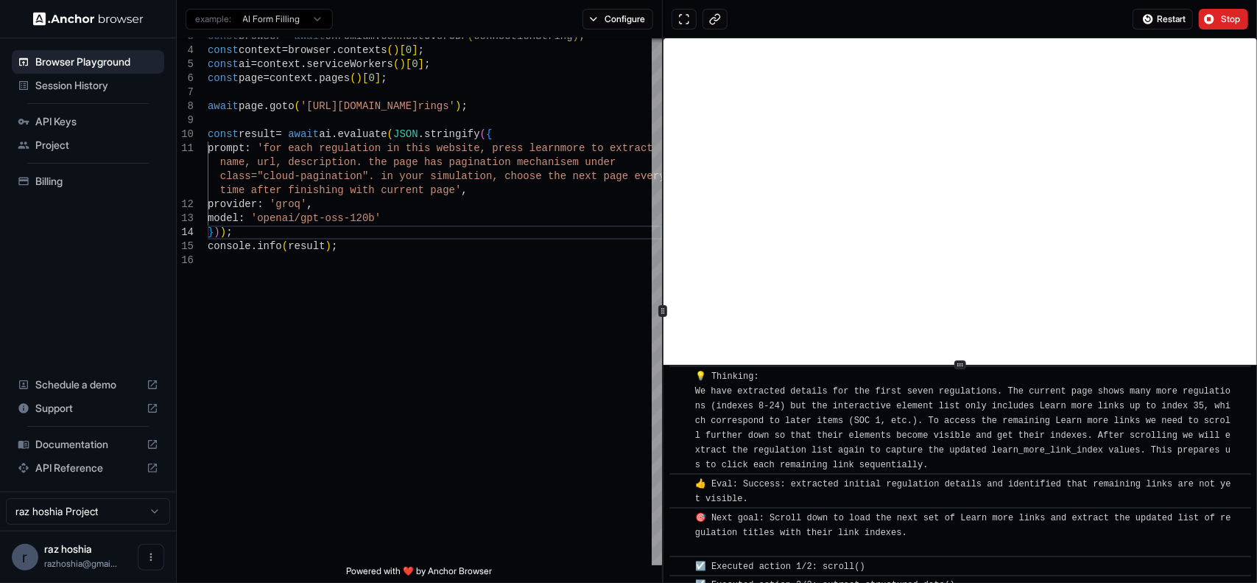
drag, startPoint x: 1093, startPoint y: 440, endPoint x: 932, endPoint y: 470, distance: 164.0
click at [932, 479] on span "👍 Eval: Success: extracted initial regulation details and identified that remai…" at bounding box center [963, 491] width 536 height 25
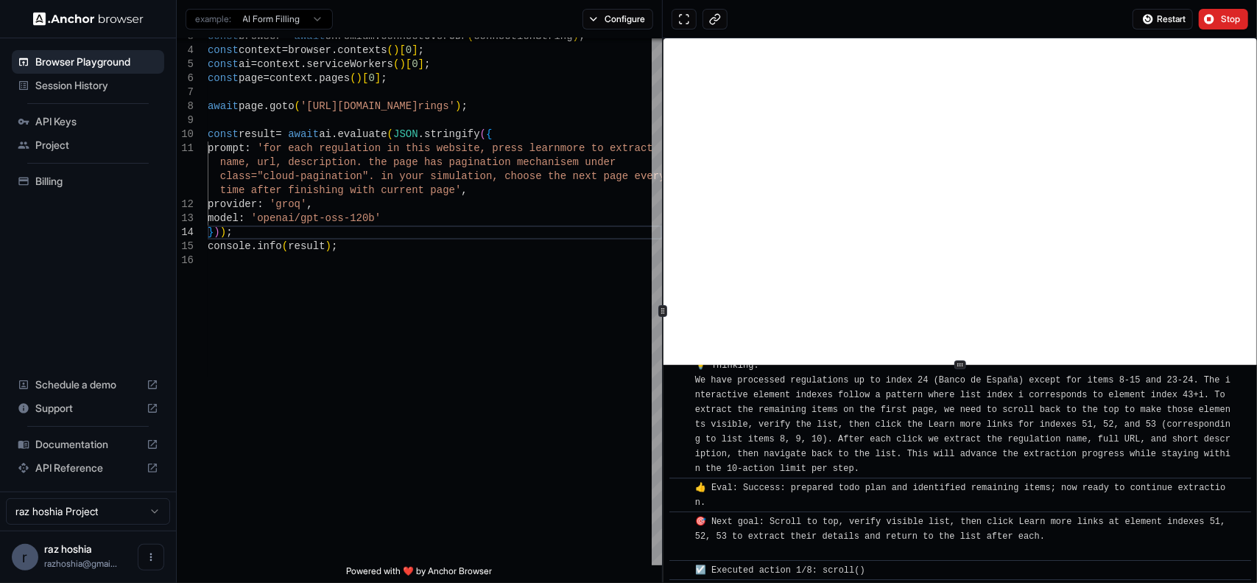
scroll to position [8331, 0]
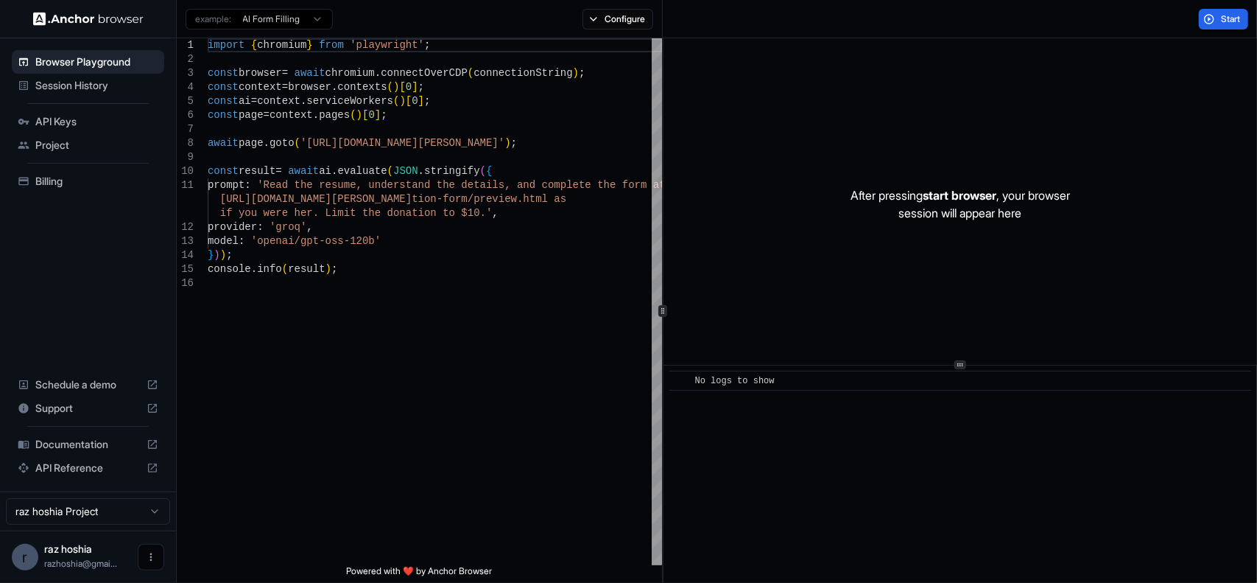
click at [150, 561] on icon "Open menu" at bounding box center [151, 557] width 12 height 12
click at [12, 561] on div at bounding box center [628, 291] width 1257 height 583
click at [24, 555] on div "r" at bounding box center [25, 557] width 27 height 27
click at [84, 512] on html "Browser Playground Session History API Keys Project Billing Schedule a demo Sup…" at bounding box center [628, 291] width 1257 height 583
click at [351, 496] on html "Browser Playground Session History API Keys Project Billing Schedule a demo Sup…" at bounding box center [628, 291] width 1257 height 583
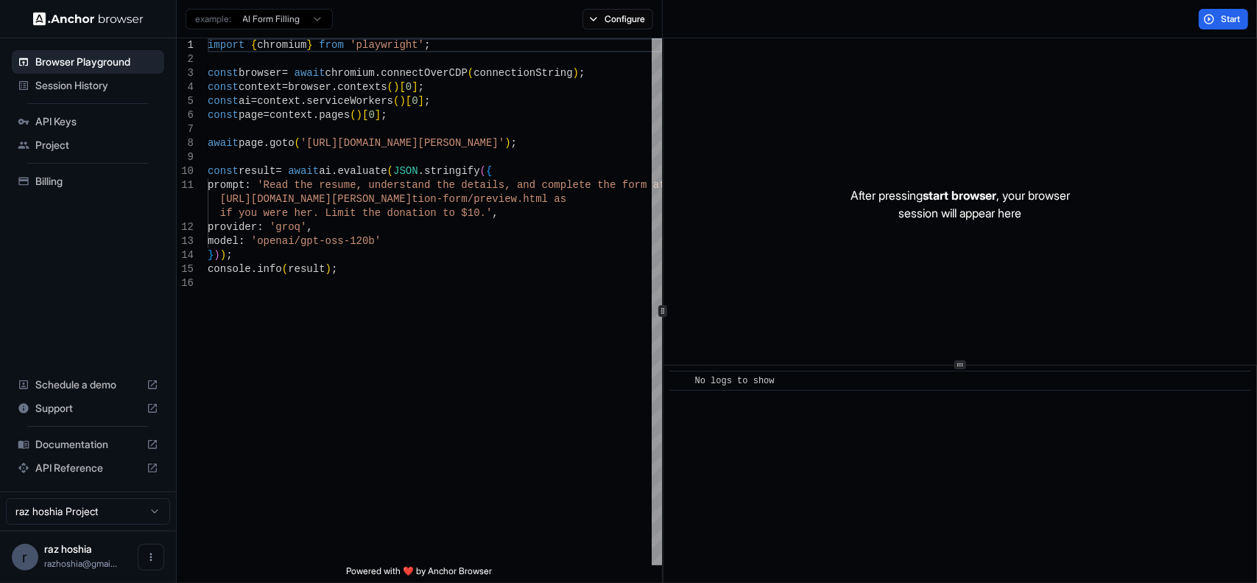
click at [77, 475] on span "API Reference" at bounding box center [87, 467] width 105 height 15
type textarea "**********"
click at [378, 237] on div "import { chromium } from 'playwright' ; const browser = await chromium . connec…" at bounding box center [435, 420] width 454 height 765
click at [378, 225] on div "import { chromium } from 'playwright' ; const browser = await chromium . connec…" at bounding box center [435, 420] width 454 height 765
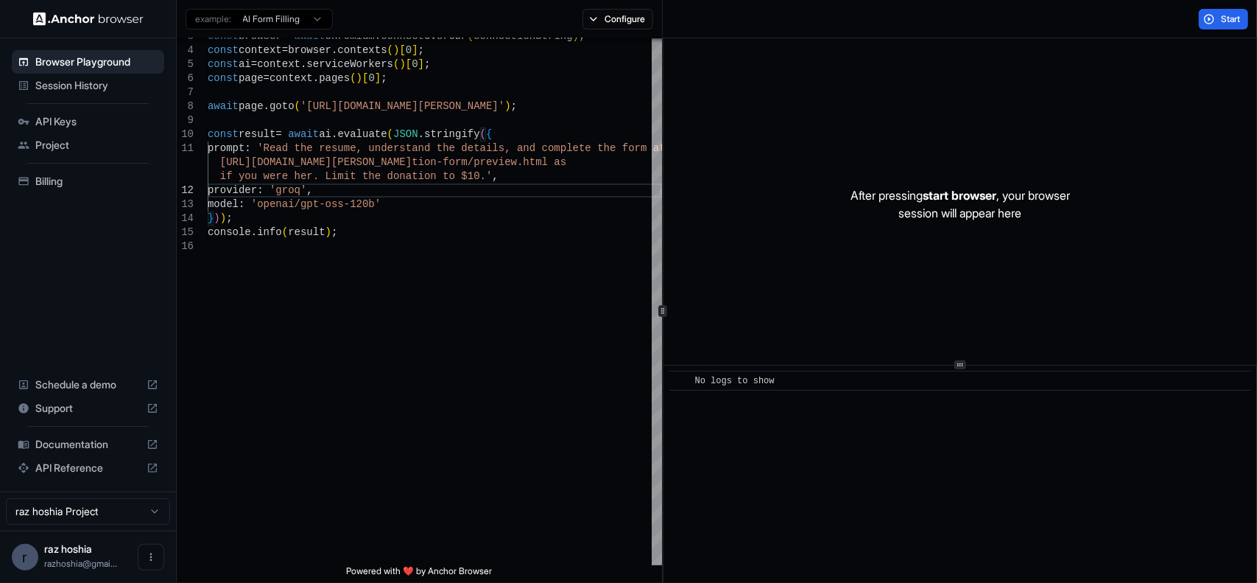
click at [86, 86] on span "Session History" at bounding box center [96, 85] width 123 height 15
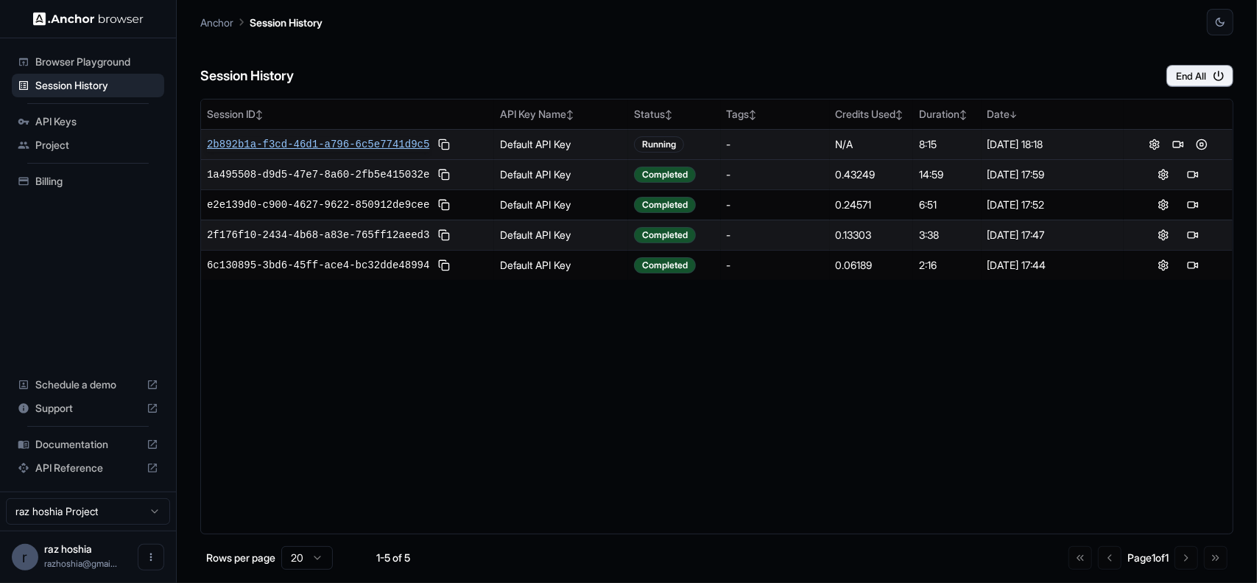
click at [283, 146] on span "2b892b1a-f3cd-46d1-a796-6c5e7741d9c5" at bounding box center [318, 144] width 222 height 15
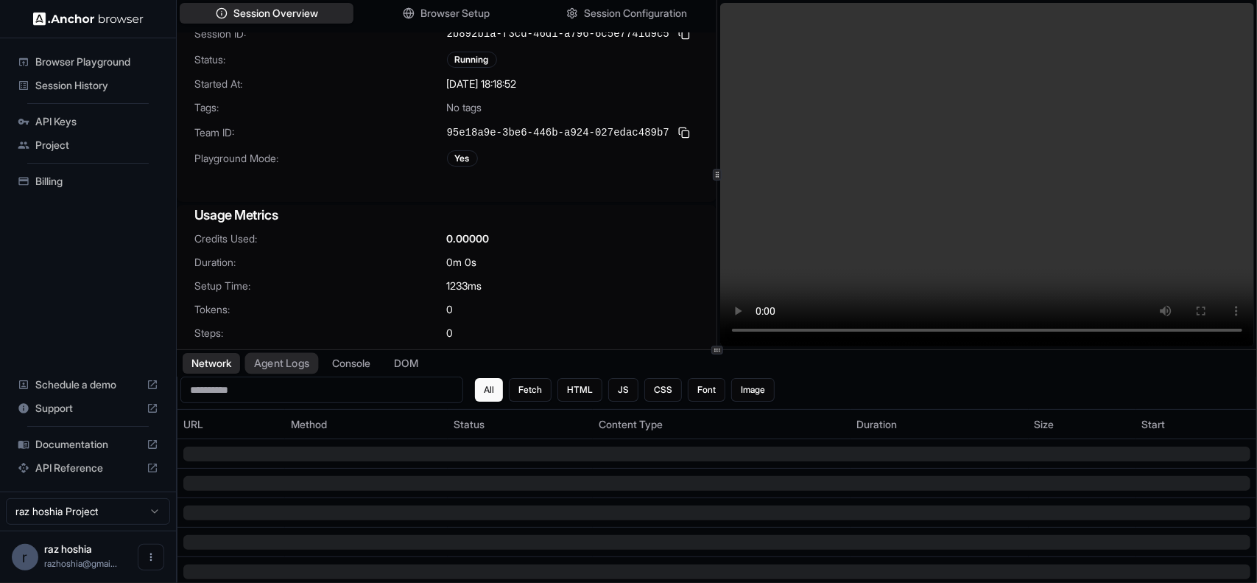
click at [275, 371] on button "Agent Logs" at bounding box center [282, 363] width 74 height 21
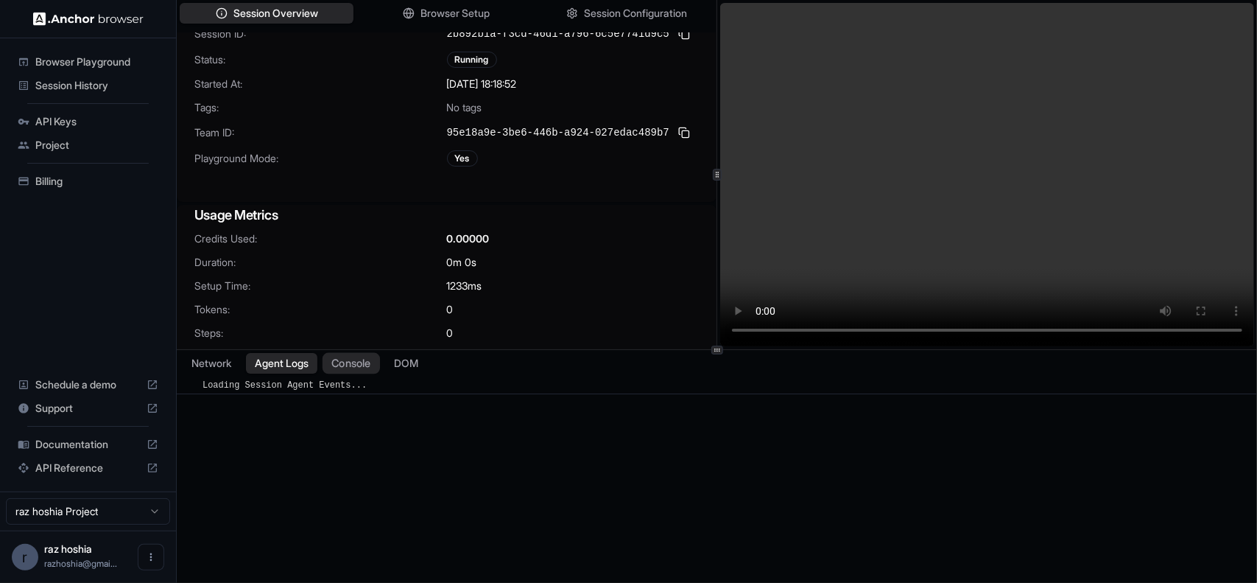
click at [359, 373] on button "Console" at bounding box center [351, 363] width 57 height 21
click at [305, 365] on button "Agent Logs" at bounding box center [282, 363] width 74 height 21
click at [218, 366] on button "Network" at bounding box center [211, 363] width 59 height 21
click at [289, 365] on button "Agent Logs" at bounding box center [282, 363] width 74 height 21
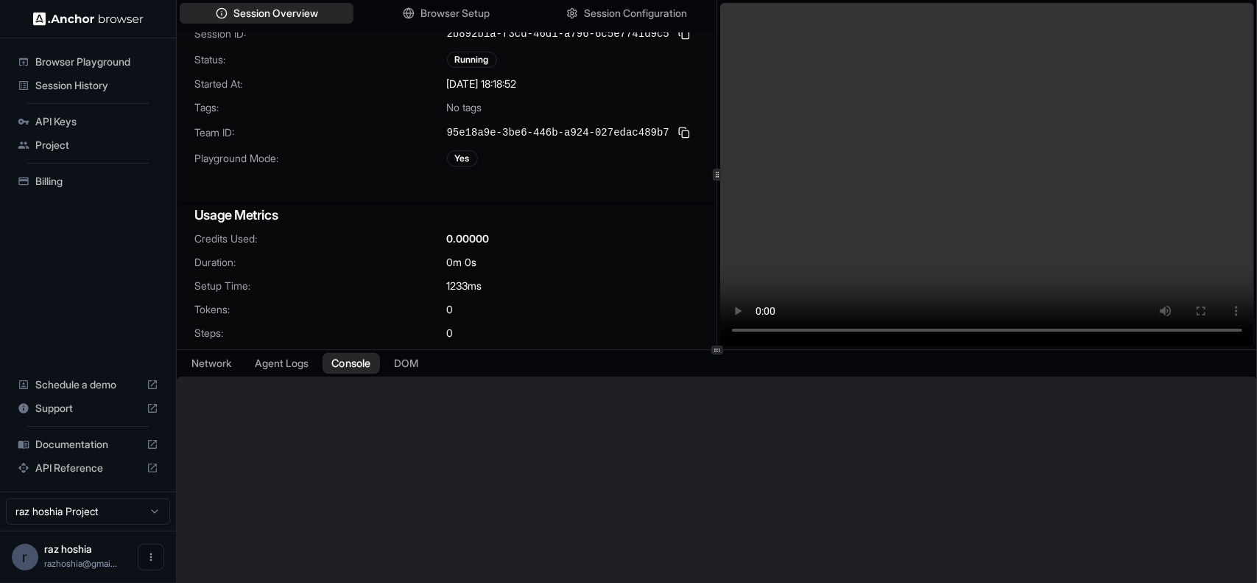
click at [380, 362] on button "Console" at bounding box center [351, 363] width 57 height 21
click at [394, 368] on button "DOM" at bounding box center [405, 363] width 43 height 21
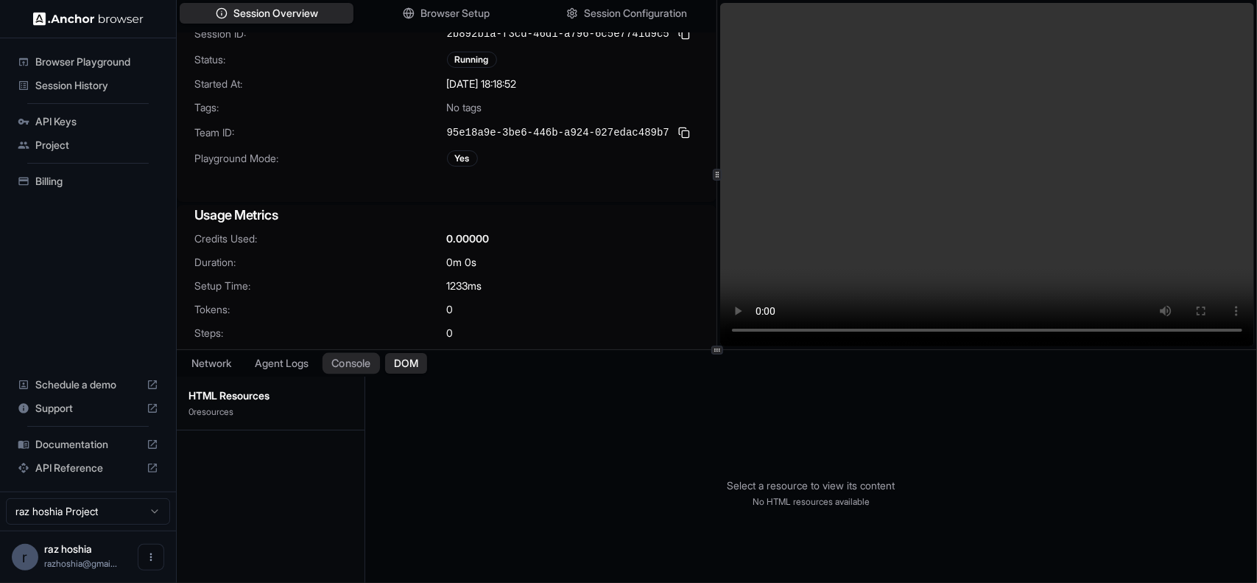
click at [338, 362] on button "Console" at bounding box center [351, 363] width 57 height 21
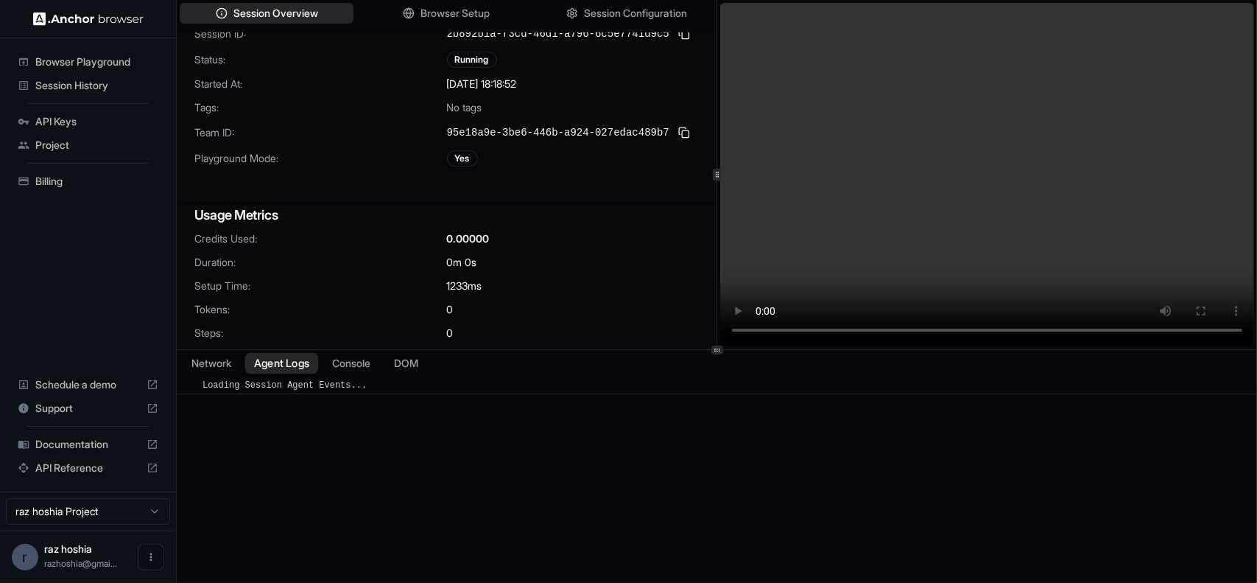
click at [287, 359] on button "Agent Logs" at bounding box center [282, 363] width 74 height 21
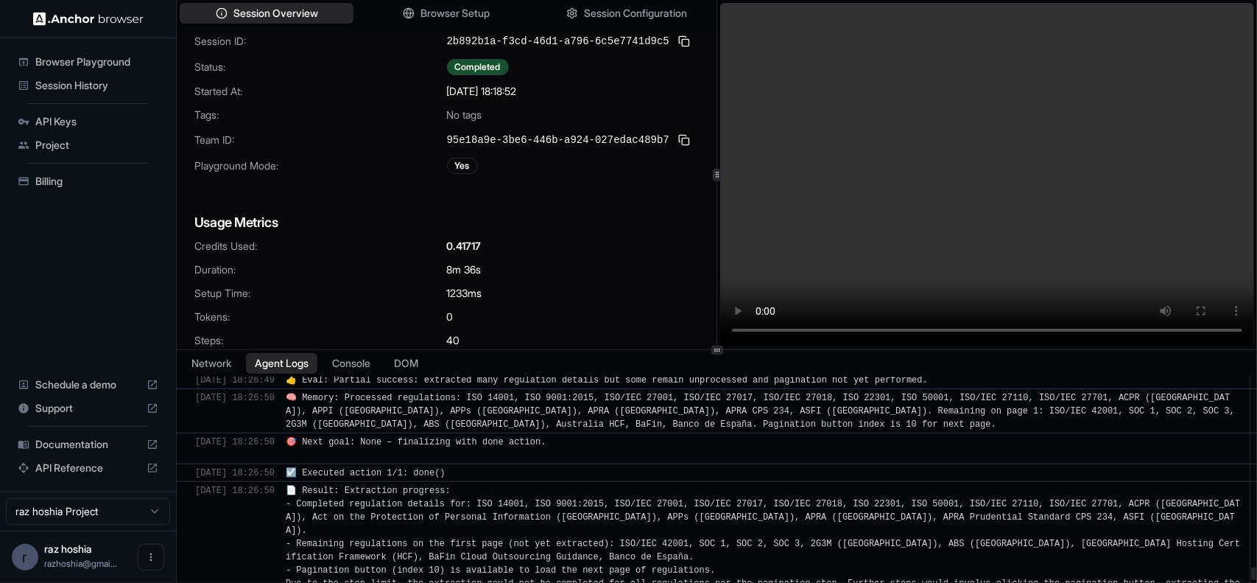
scroll to position [8818, 0]
click at [329, 485] on span "📄 Result: Extraction progress: - Completed regulation details for: ISO 14001, I…" at bounding box center [766, 556] width 960 height 143
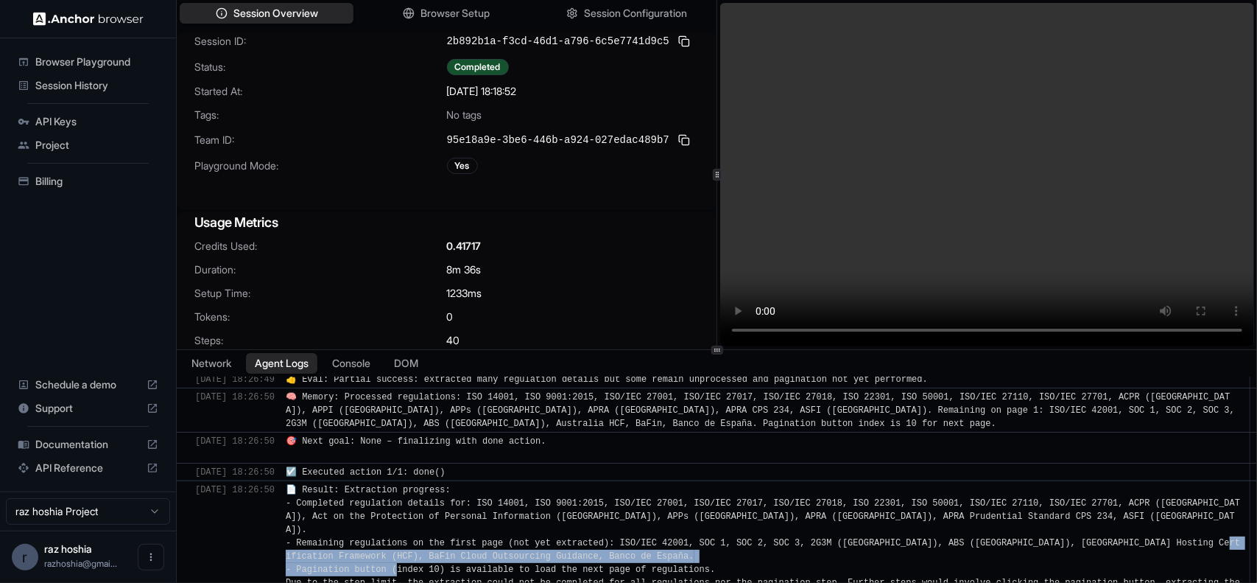
drag, startPoint x: 320, startPoint y: 493, endPoint x: 420, endPoint y: 505, distance: 100.1
click at [420, 505] on div "📄 Result: Extraction progress: - Completed regulation details for: ISO 14001, I…" at bounding box center [763, 556] width 955 height 146
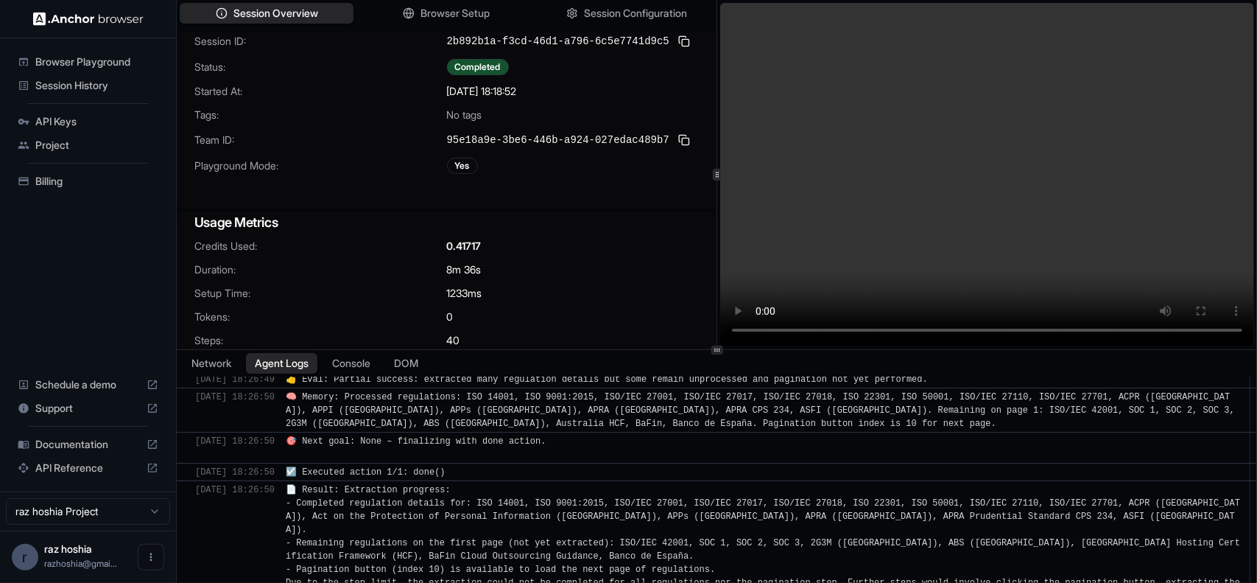
click at [340, 582] on html "Browser Playground Session History API Keys Project Billing Schedule a demo Sup…" at bounding box center [628, 291] width 1257 height 583
copy span "📍 Step 39: Ran 1 actions in 6.82s: ✅ 1"
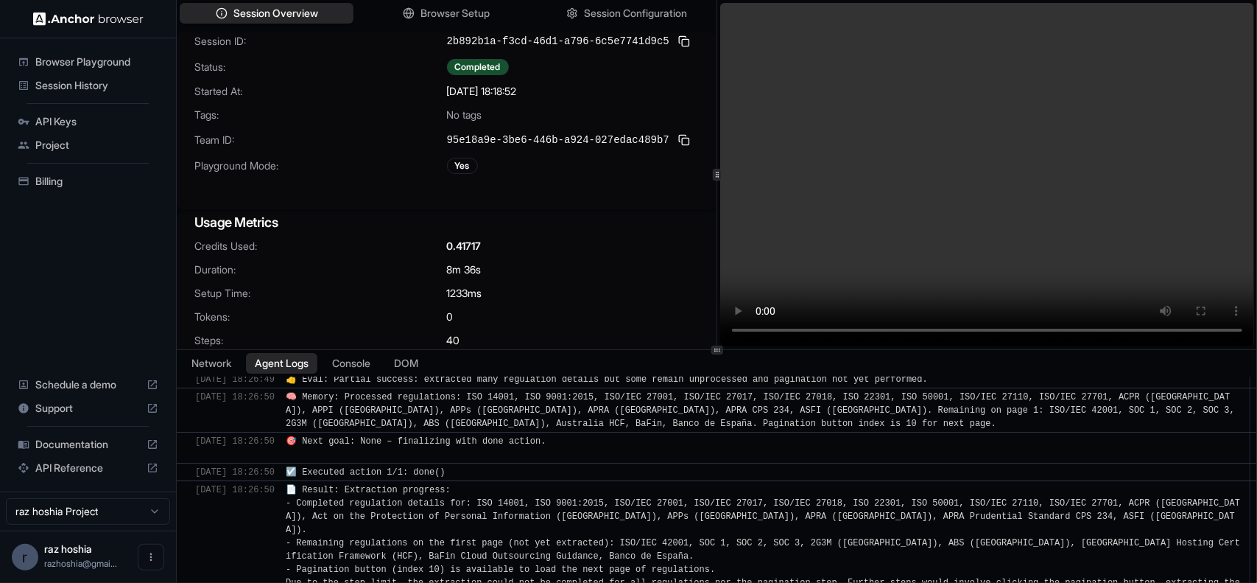
click at [424, 532] on div "📄 Result: Extraction progress: - Completed regulation details for: ISO 14001, I…" at bounding box center [763, 556] width 955 height 146
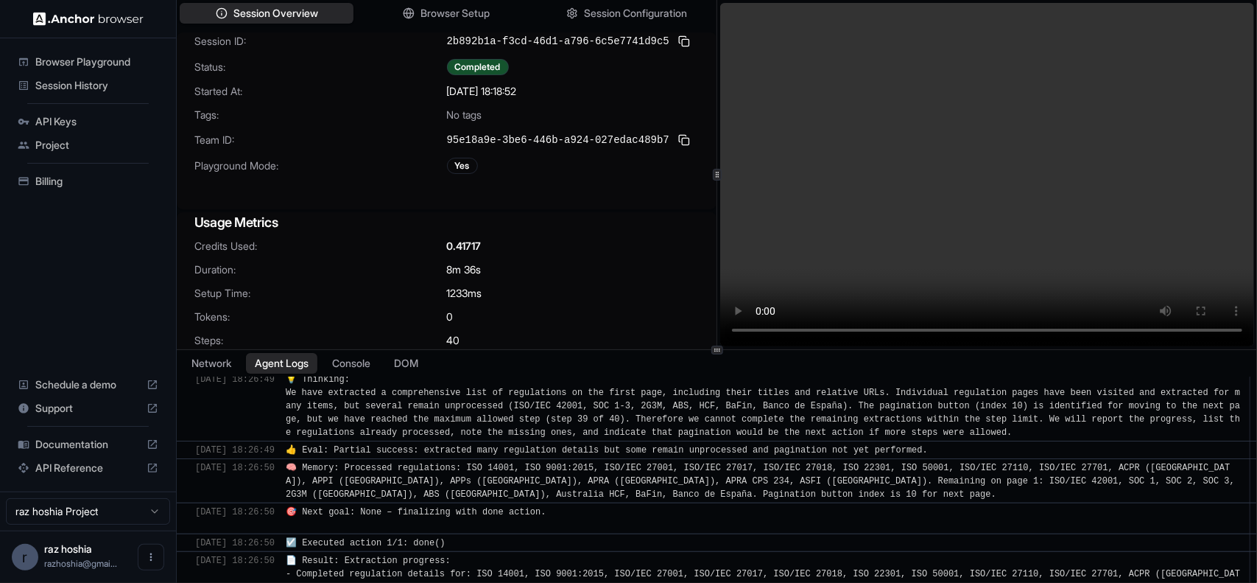
scroll to position [8745, 0]
drag, startPoint x: 420, startPoint y: 465, endPoint x: 689, endPoint y: 467, distance: 269.6
click at [689, 508] on div "🎯 Next goal: None – finalizing with done action." at bounding box center [763, 521] width 955 height 27
drag, startPoint x: 396, startPoint y: 398, endPoint x: 658, endPoint y: 400, distance: 261.5
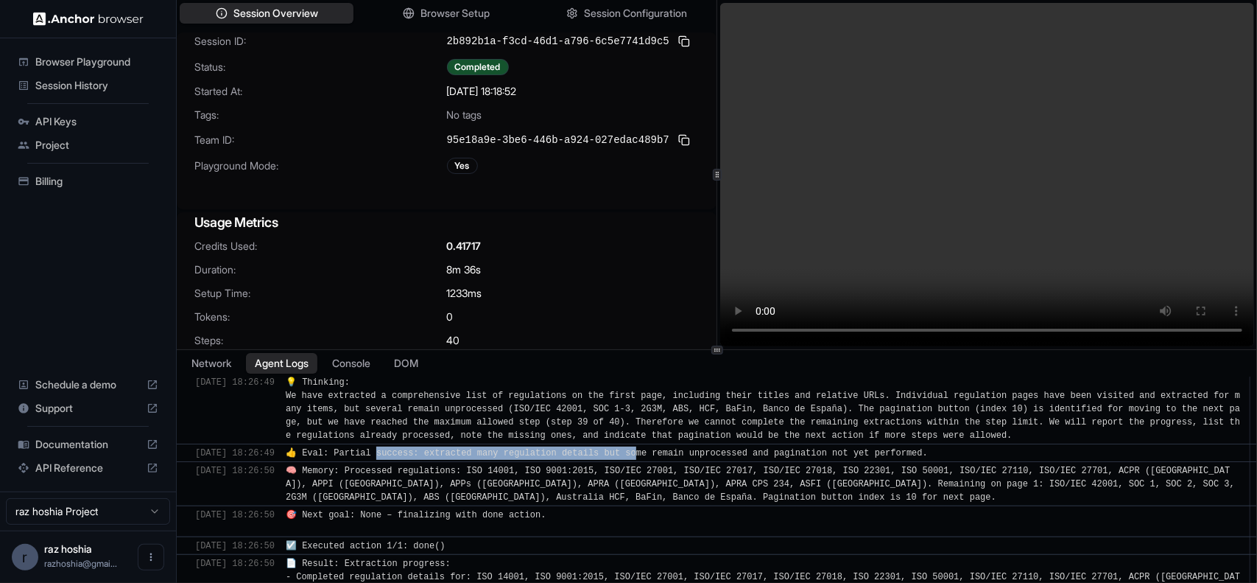
click at [658, 448] on span "👍 Eval: Partial success: extracted many regulation details but some remain unpr…" at bounding box center [607, 453] width 642 height 10
click at [275, 464] on div "8/16/2025, 18:26:50" at bounding box center [235, 484] width 80 height 40
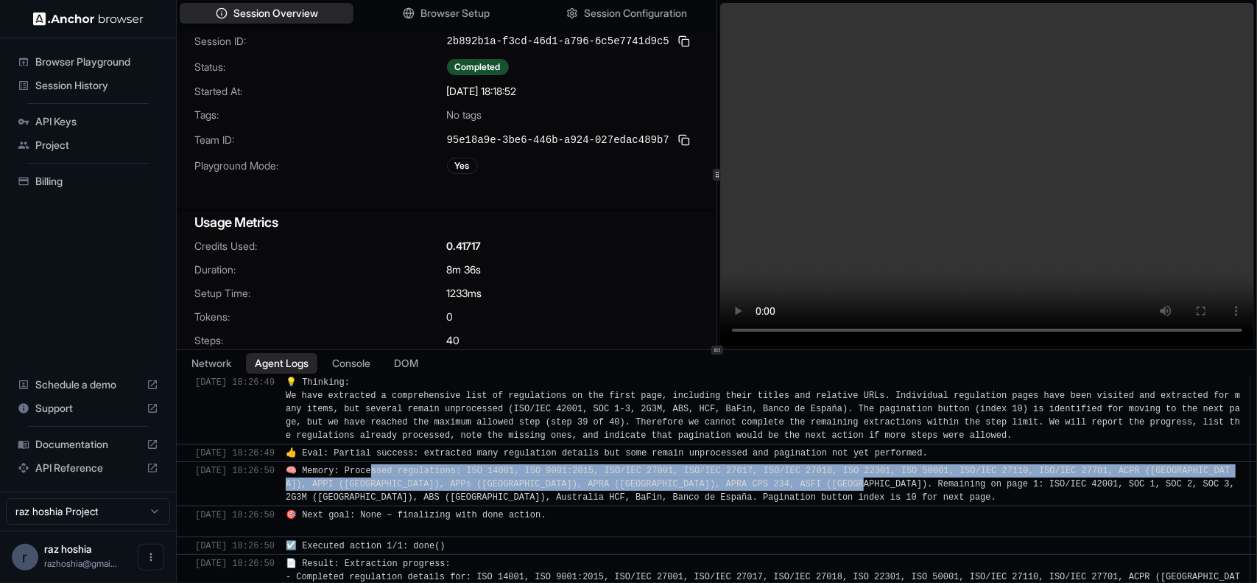
drag, startPoint x: 408, startPoint y: 419, endPoint x: 903, endPoint y: 432, distance: 495.2
click at [903, 464] on div "🧠 Memory: Processed regulations: ISO 14001, ISO 9001:2015, ISO/IEC 27001, ISO/I…" at bounding box center [763, 484] width 955 height 40
click at [903, 466] on span "🧠 Memory: Processed regulations: ISO 14001, ISO 9001:2015, ISO/IEC 27001, ISO/I…" at bounding box center [763, 484] width 955 height 37
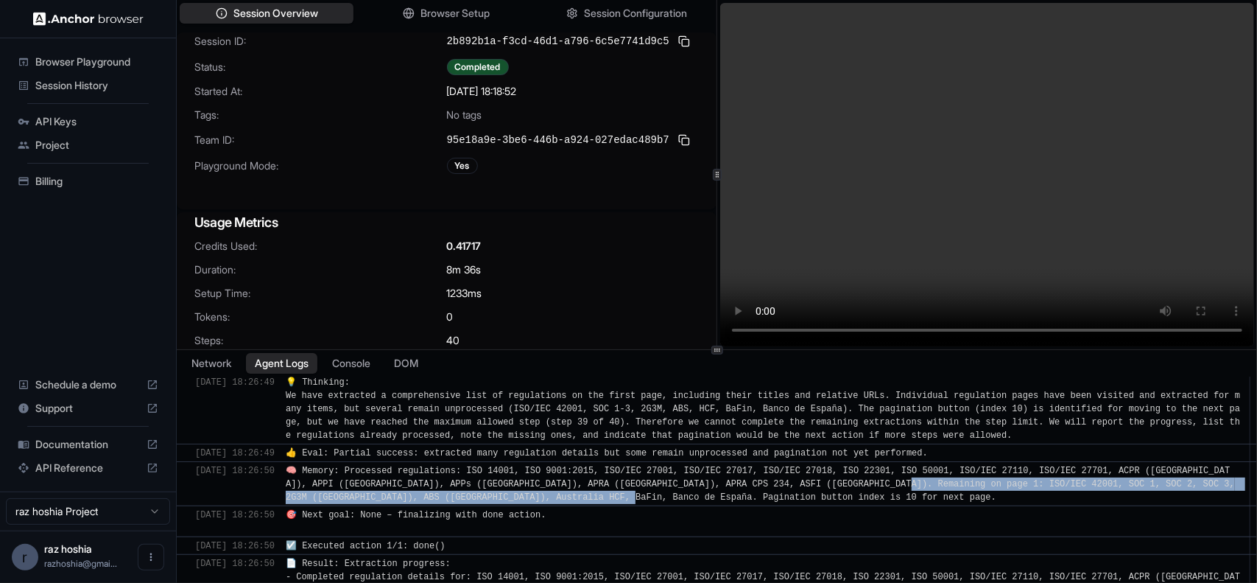
drag, startPoint x: 947, startPoint y: 425, endPoint x: 940, endPoint y: 443, distance: 19.2
click at [940, 464] on div "🧠 Memory: Processed regulations: ISO 14001, ISO 9001:2015, ISO/IEC 27001, ISO/I…" at bounding box center [763, 484] width 955 height 40
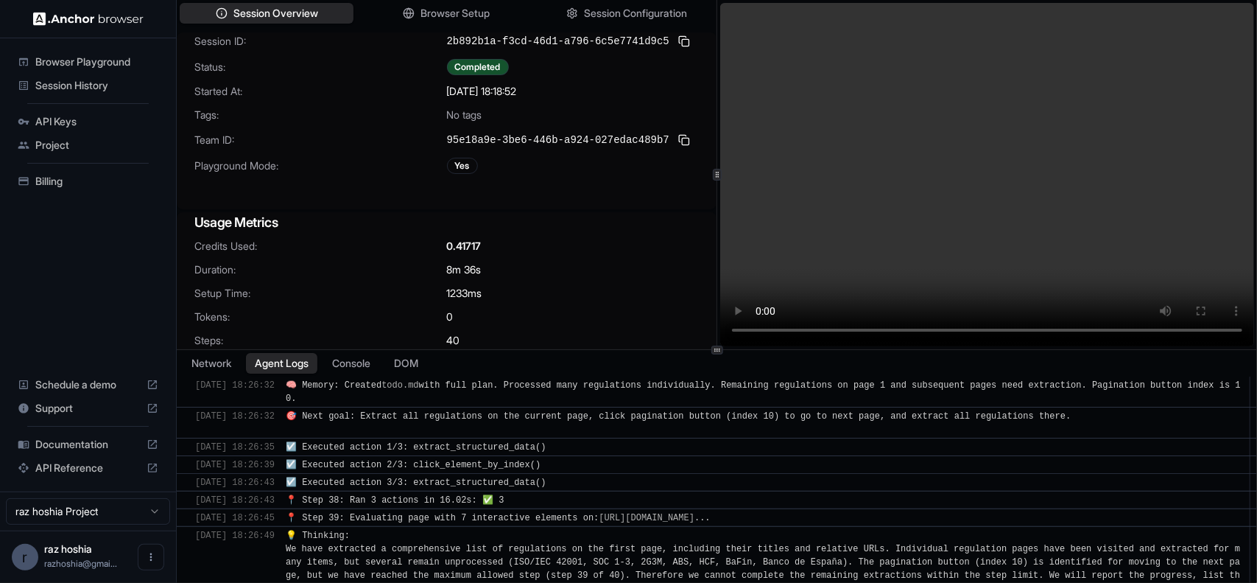
scroll to position [8597, 0]
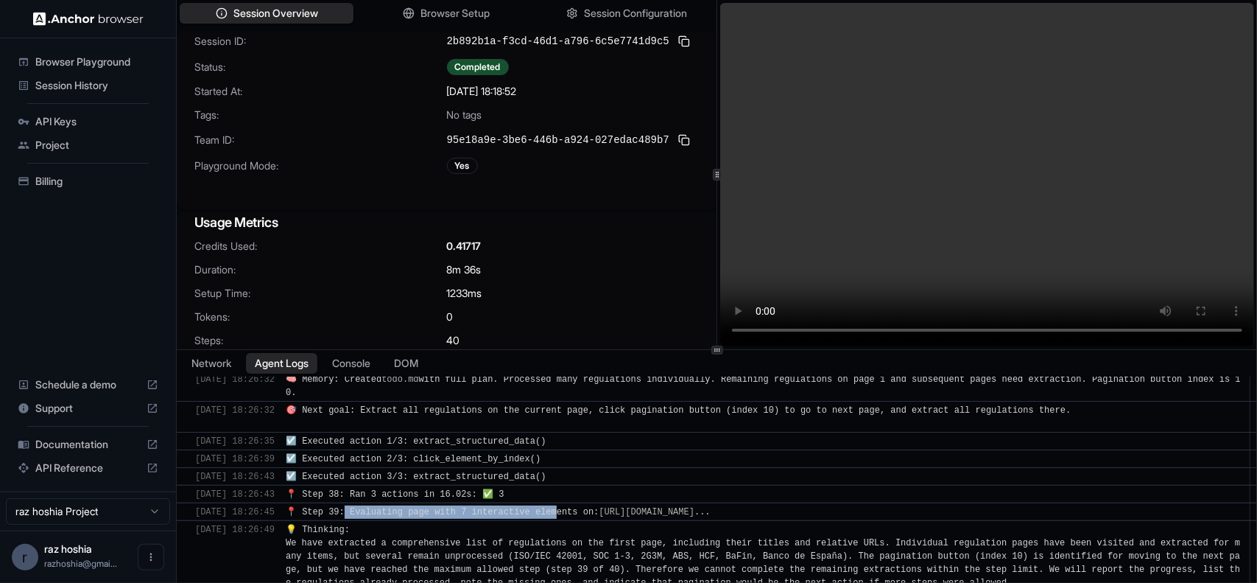
drag, startPoint x: 368, startPoint y: 454, endPoint x: 577, endPoint y: 454, distance: 209.2
click at [577, 507] on span "📍 Step 39: Evaluating page with 7 interactive elements on: https://cloud.google…" at bounding box center [498, 512] width 425 height 10
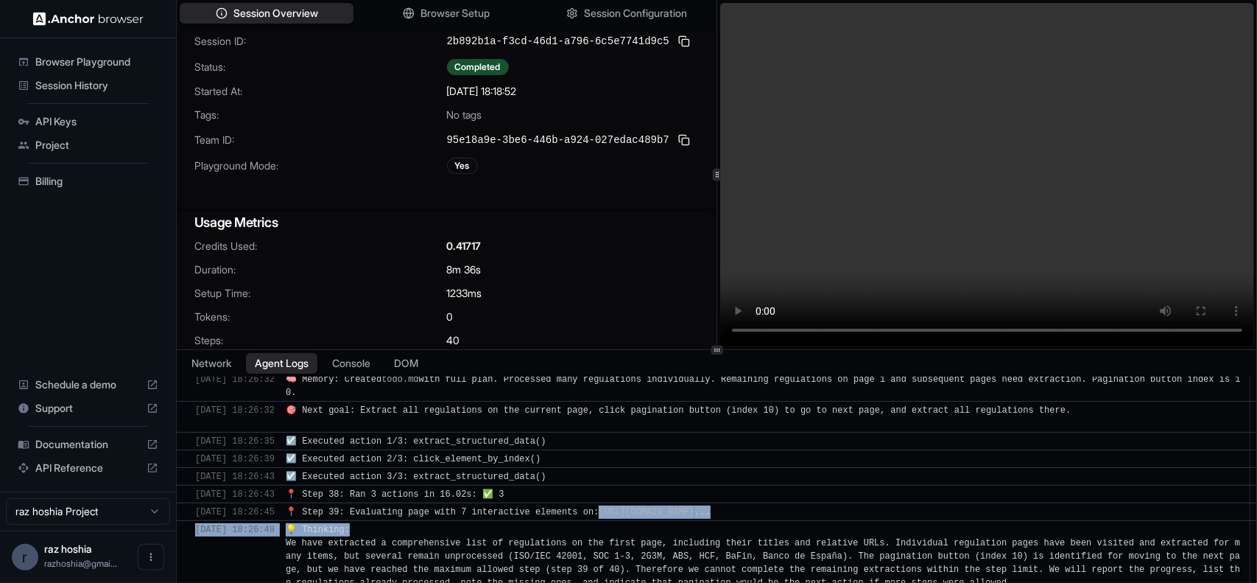
drag, startPoint x: 625, startPoint y: 454, endPoint x: 922, endPoint y: 474, distance: 298.2
click at [866, 524] on span "💡 Thinking: We have extracted a comprehensive list of regulations on the first …" at bounding box center [763, 555] width 955 height 63
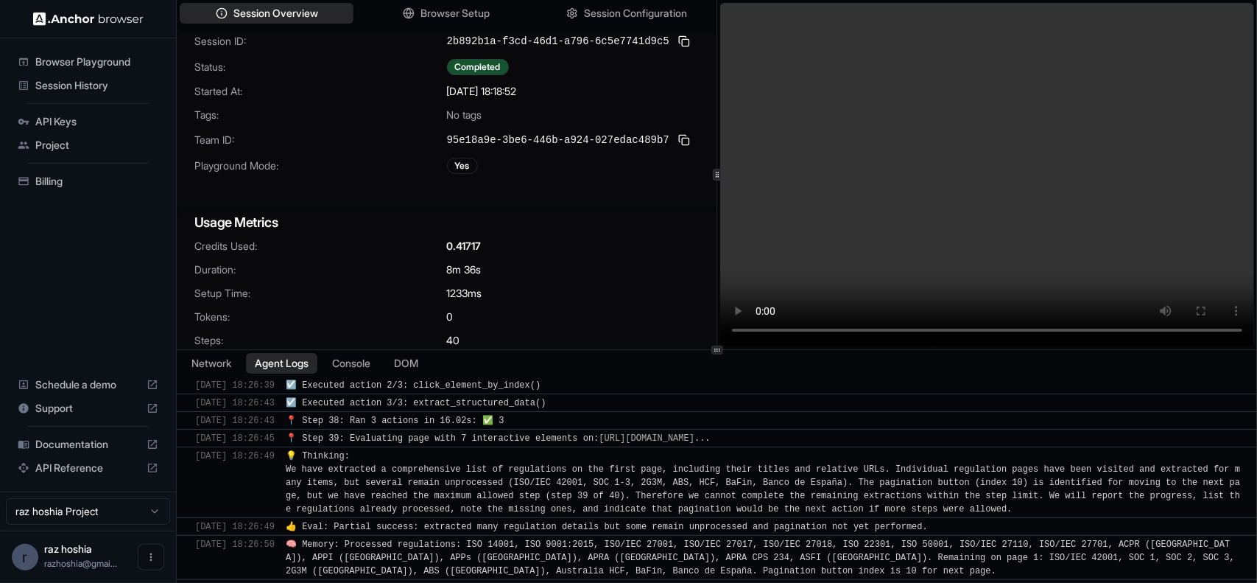
scroll to position [8671, 0]
click at [665, 451] on span "💡 Thinking: We have extracted a comprehensive list of regulations on the first …" at bounding box center [763, 482] width 955 height 63
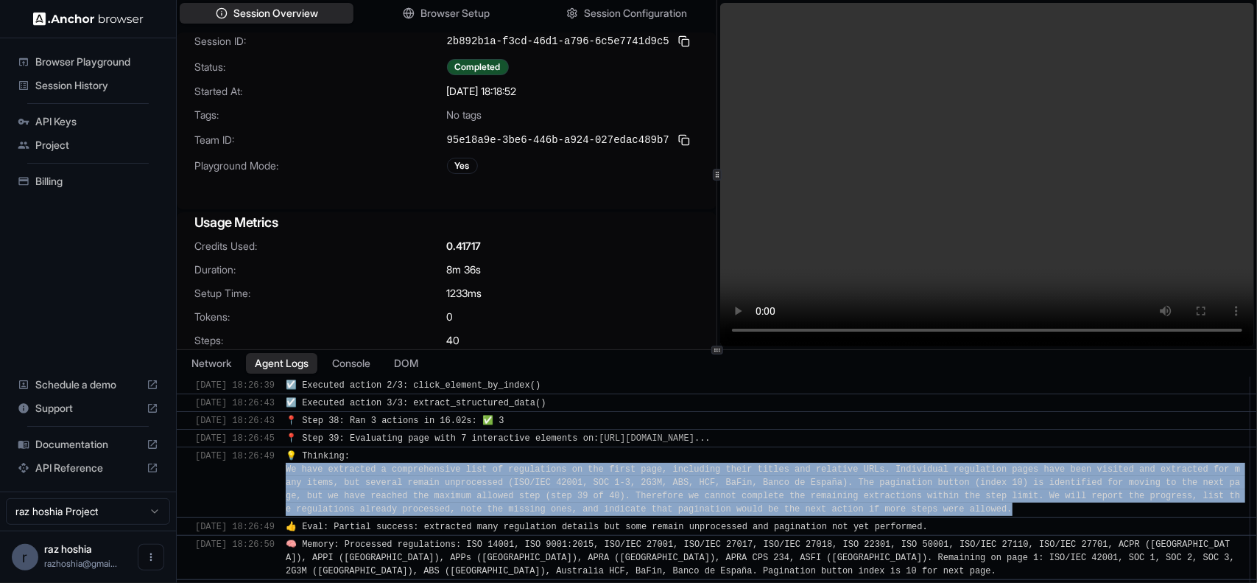
click at [665, 451] on span "💡 Thinking: We have extracted a comprehensive list of regulations on the first …" at bounding box center [763, 482] width 955 height 63
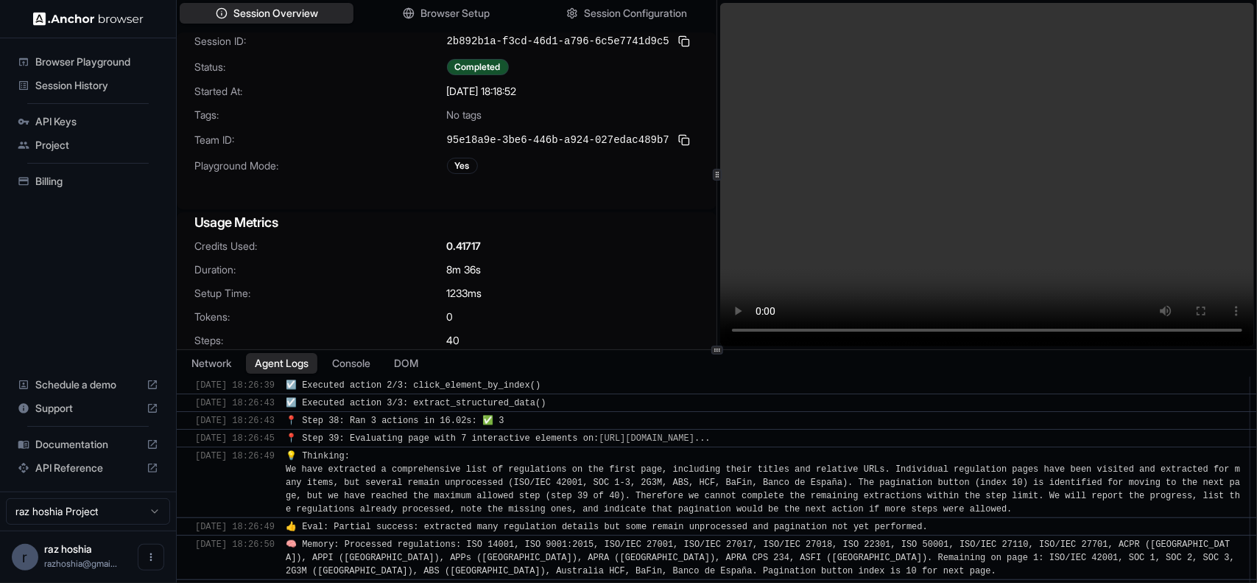
click at [650, 522] on span "👍 Eval: Partial success: extracted many regulation details but some remain unpr…" at bounding box center [607, 527] width 642 height 10
